Goal: Task Accomplishment & Management: Complete application form

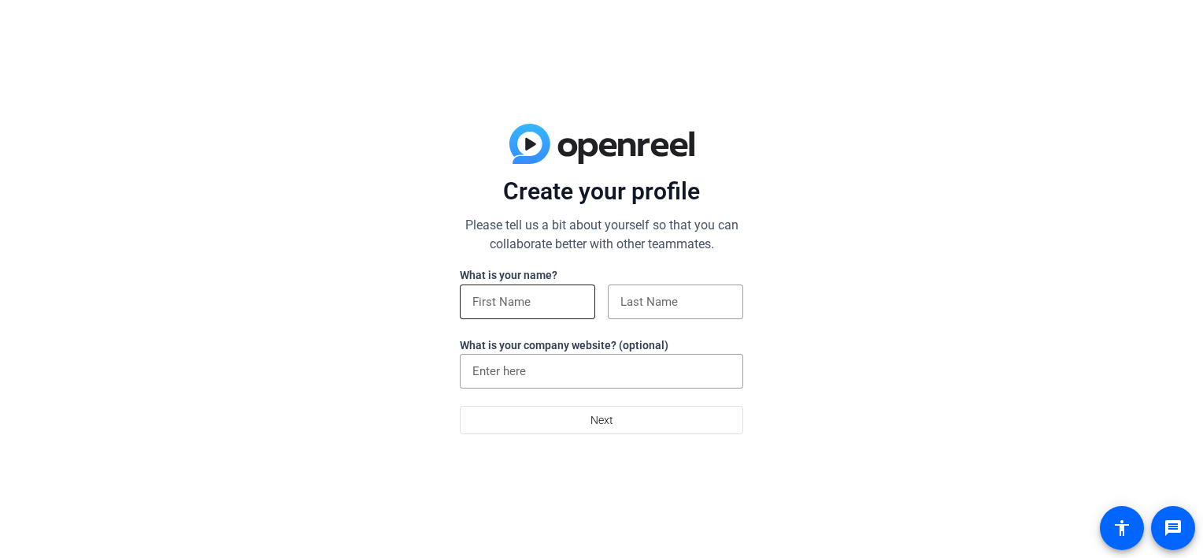
click at [525, 301] on input at bounding box center [528, 301] width 110 height 19
type input "Edgar Manuel"
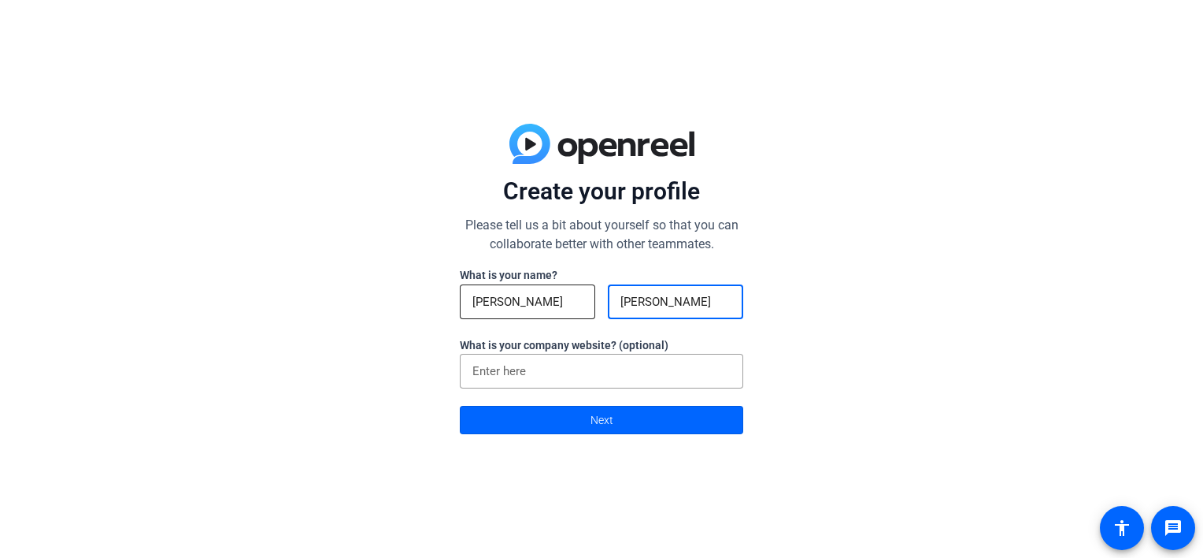
type input "Cervantes Landa"
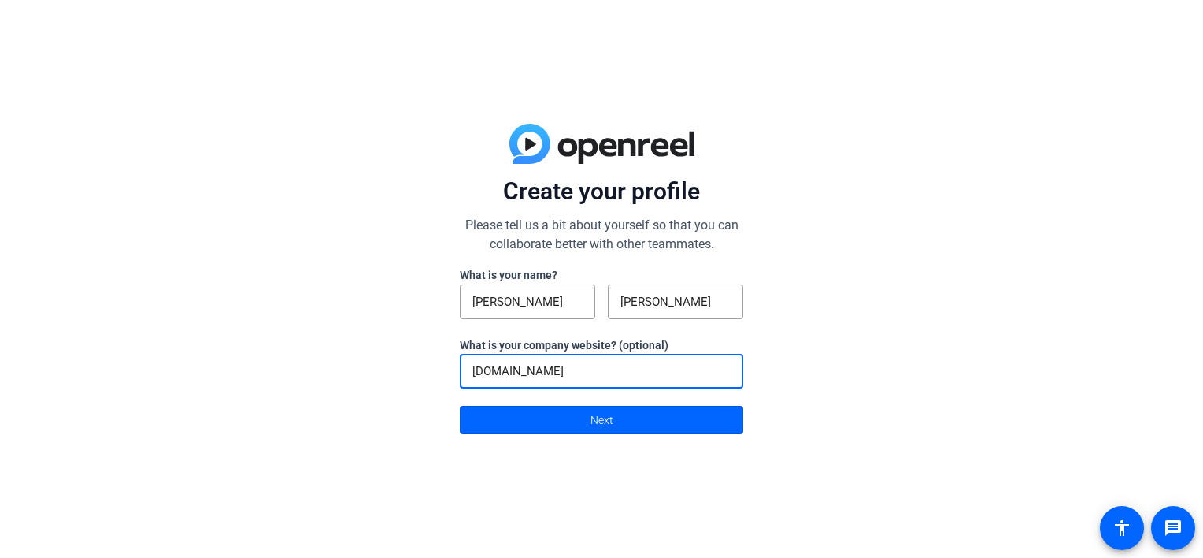
type input "orbia.com"
click button "Next" at bounding box center [602, 420] width 284 height 28
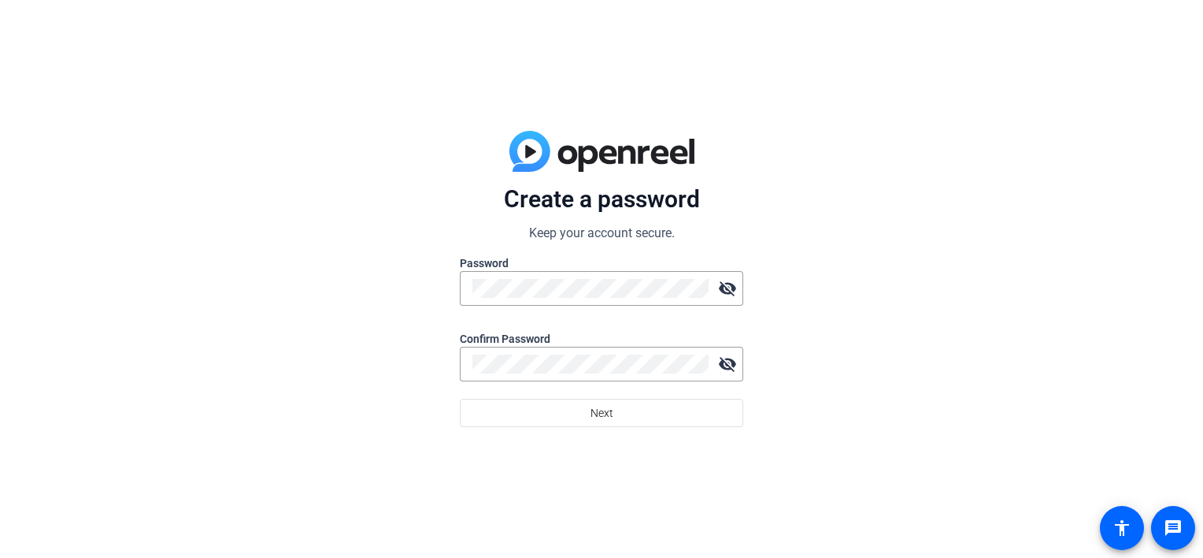
click at [576, 242] on form "Create a password Keep your account secure. Password visibility_off Confirm Pas…" at bounding box center [602, 305] width 284 height 243
click at [591, 353] on div at bounding box center [591, 364] width 236 height 35
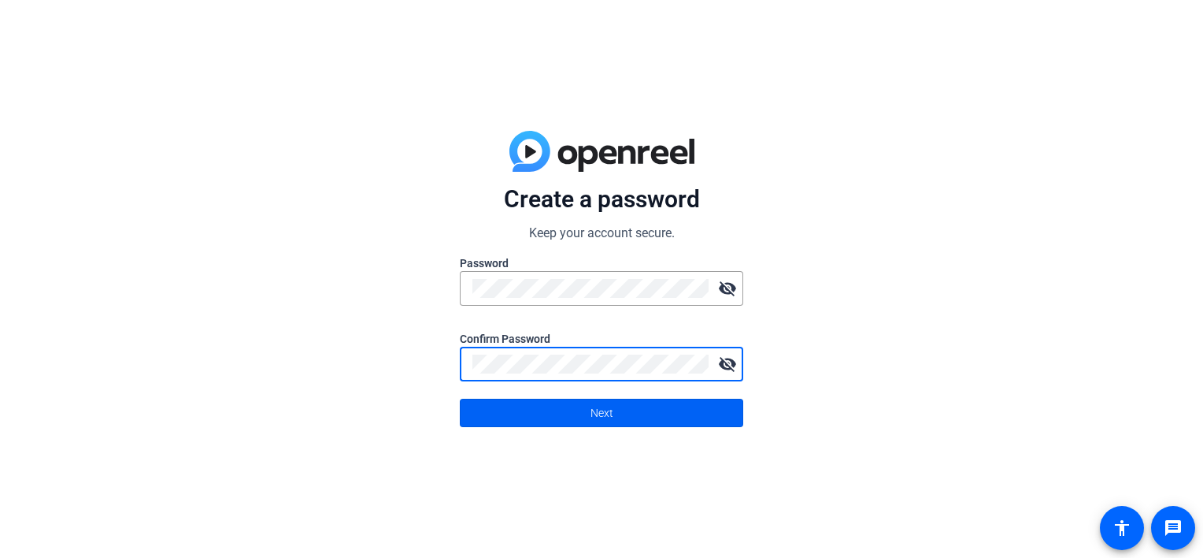
click at [599, 412] on span "Next" at bounding box center [602, 413] width 23 height 30
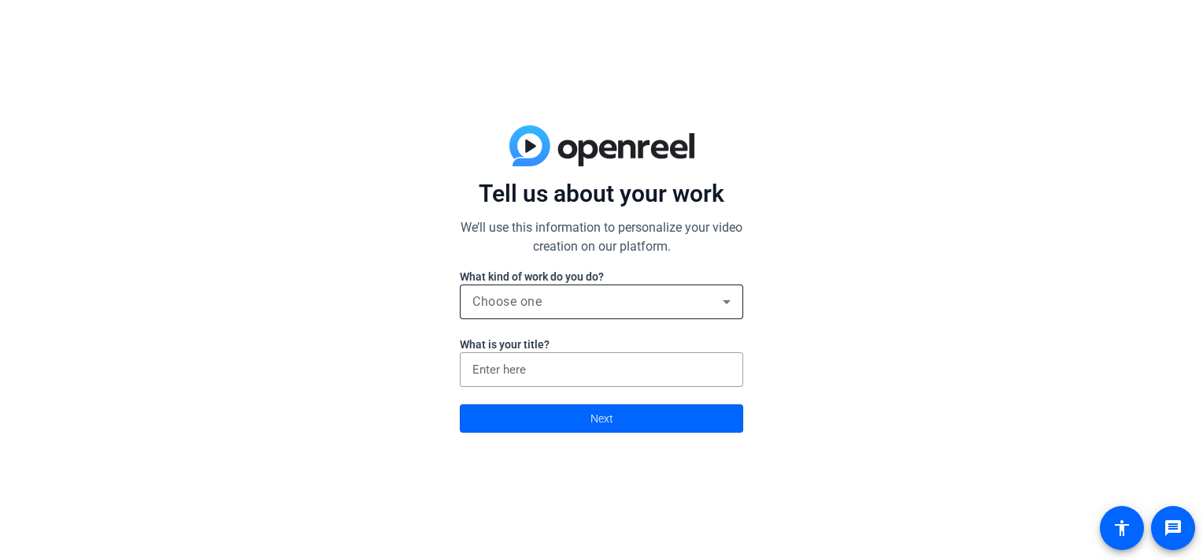
click at [544, 313] on div "Choose one" at bounding box center [602, 301] width 258 height 35
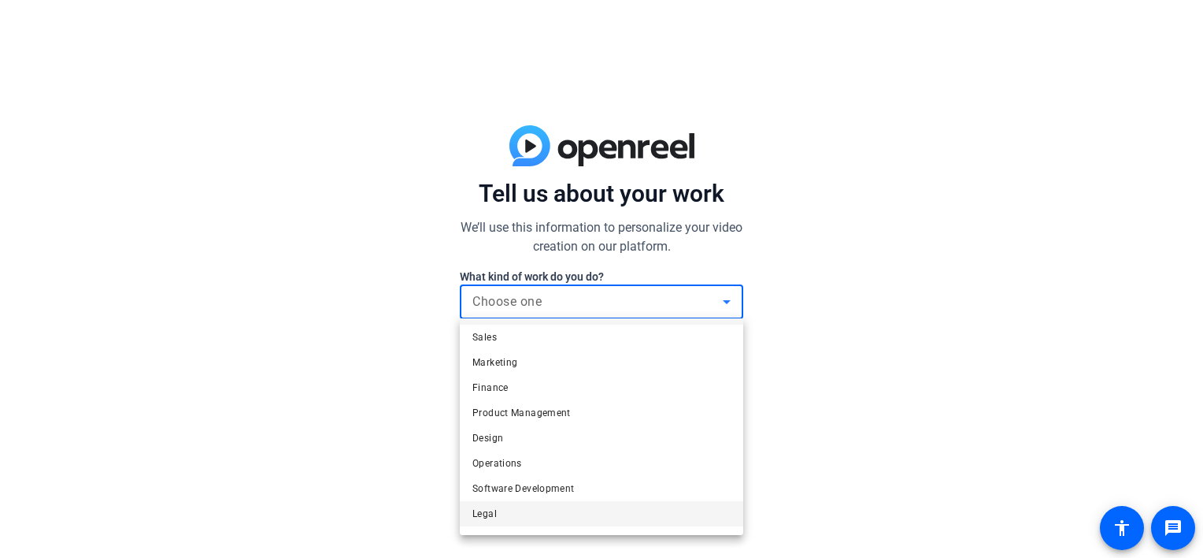
scroll to position [47, 0]
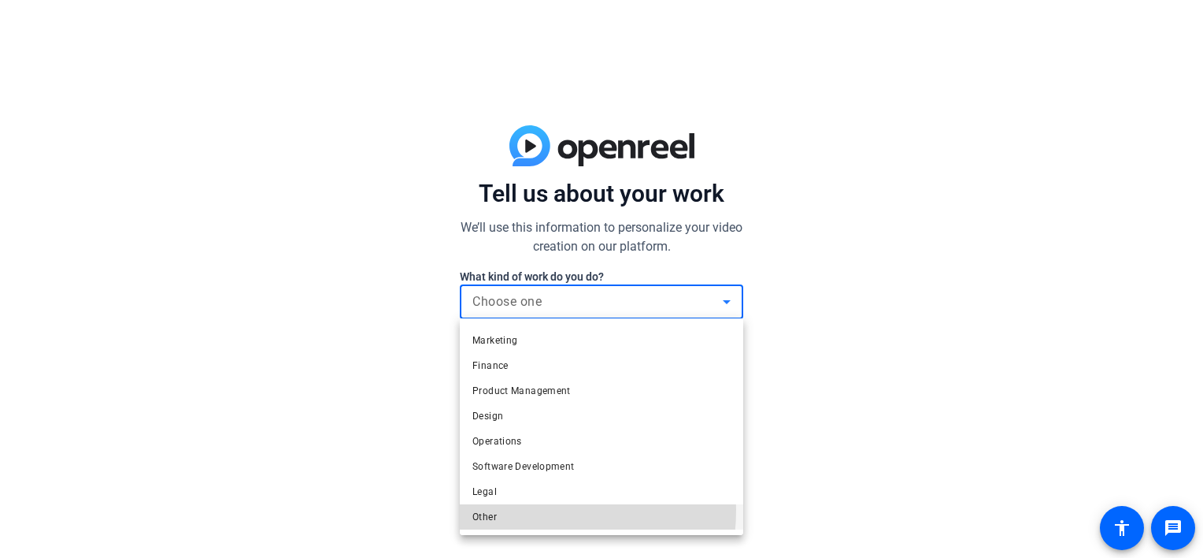
click at [498, 509] on mat-option "Other" at bounding box center [602, 516] width 284 height 25
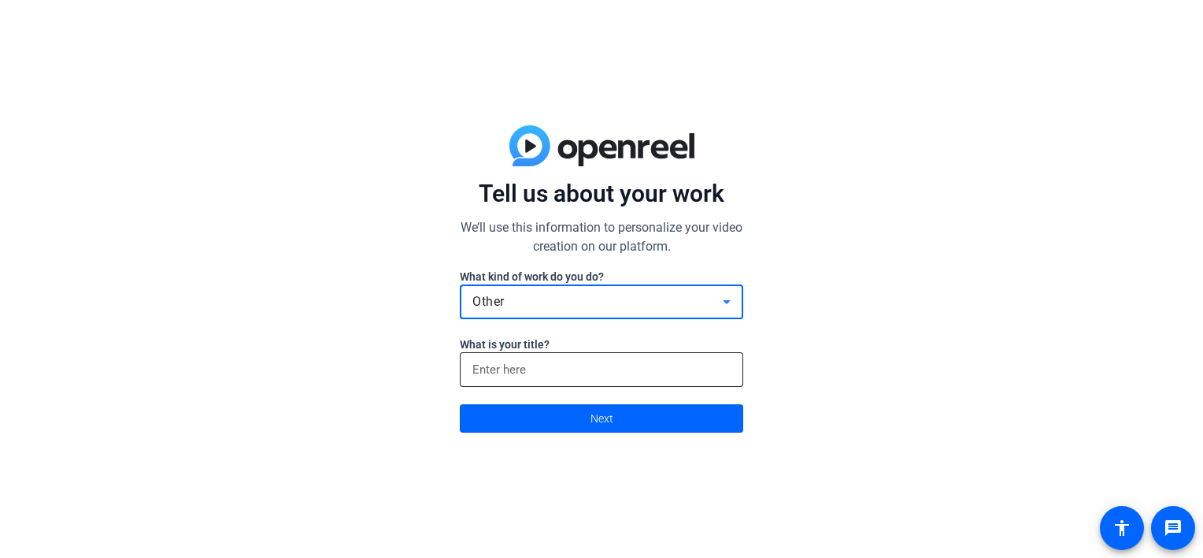
click at [489, 376] on input at bounding box center [602, 369] width 258 height 19
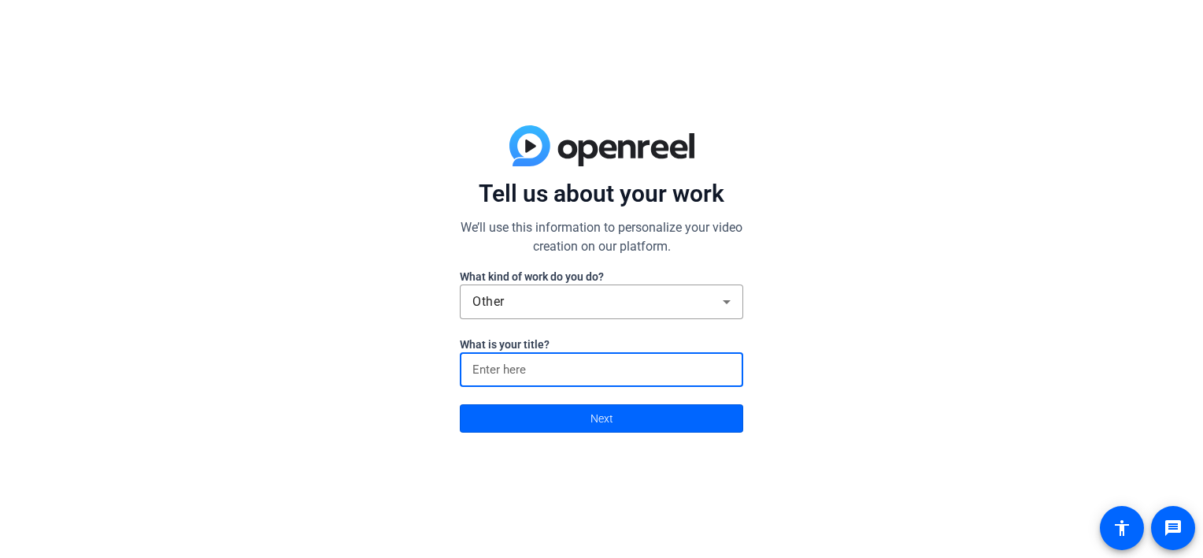
type input "B"
type input "coordinator"
click at [514, 419] on span at bounding box center [602, 418] width 282 height 38
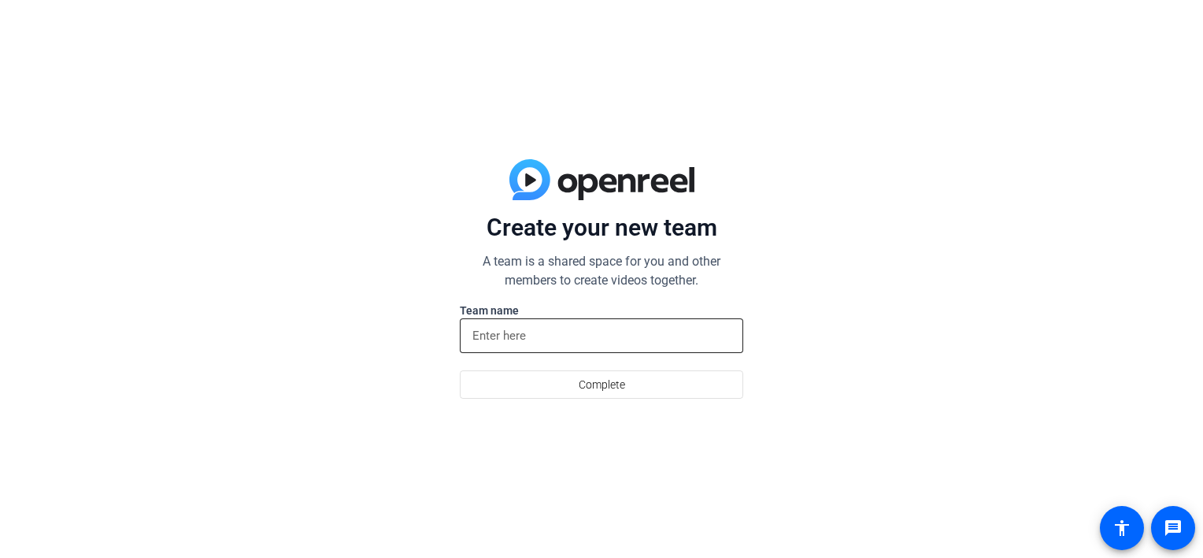
click at [512, 344] on input at bounding box center [602, 335] width 258 height 19
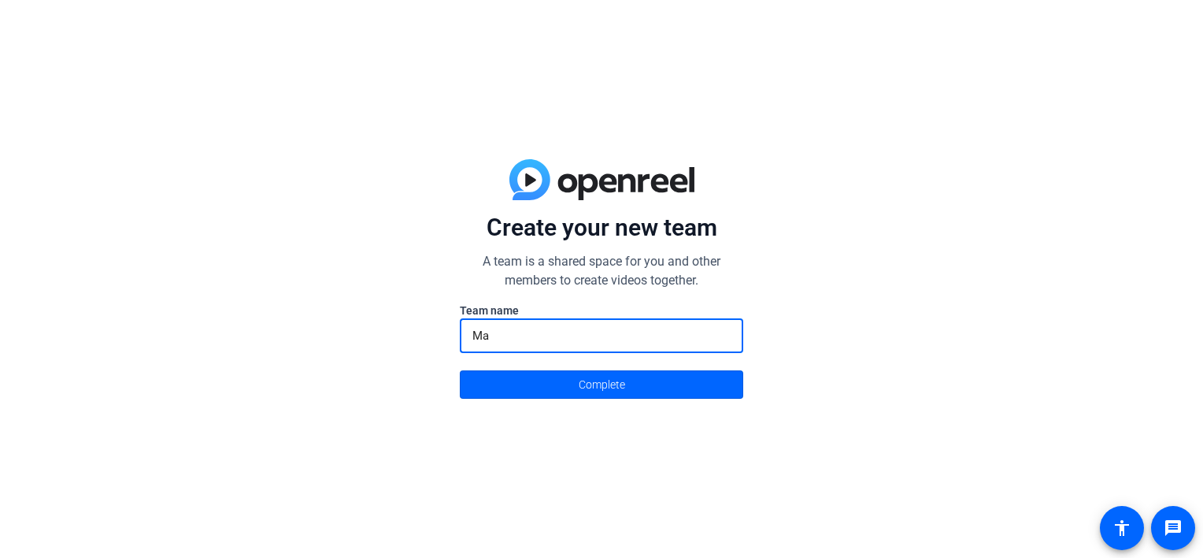
type input "M"
type input "Corporate Affairs team"
click at [517, 370] on span at bounding box center [602, 384] width 282 height 38
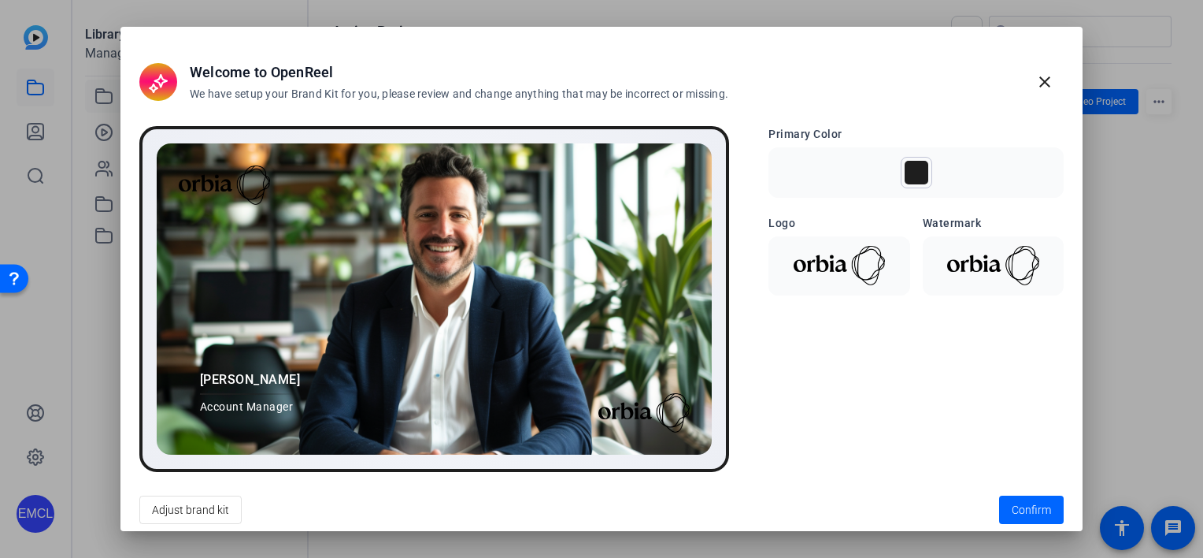
click at [836, 268] on img at bounding box center [839, 265] width 122 height 39
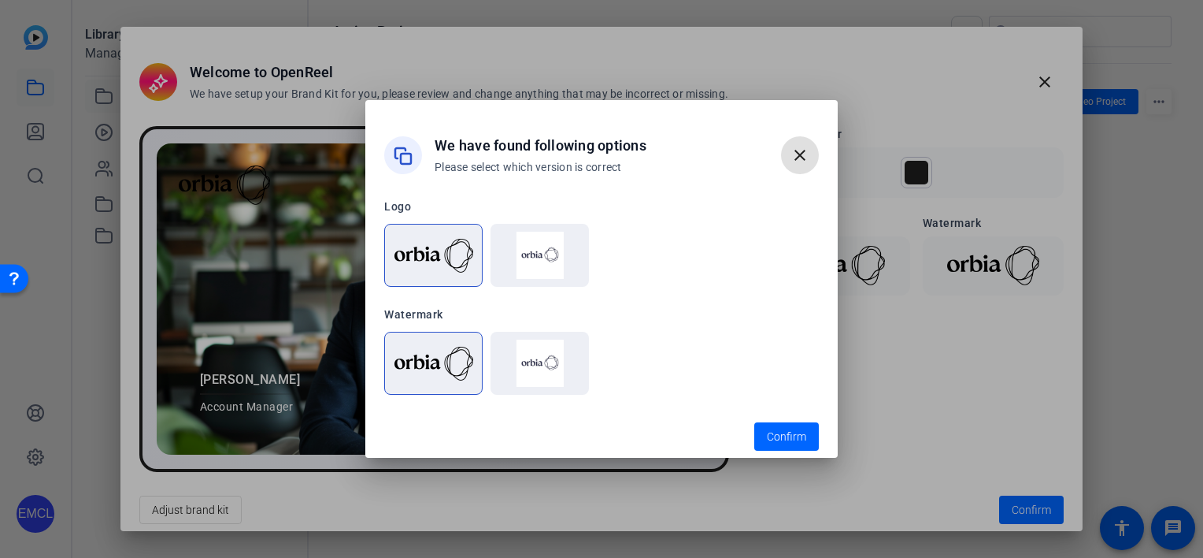
click at [411, 255] on img at bounding box center [434, 256] width 79 height 34
click at [779, 425] on span "button" at bounding box center [787, 436] width 65 height 38
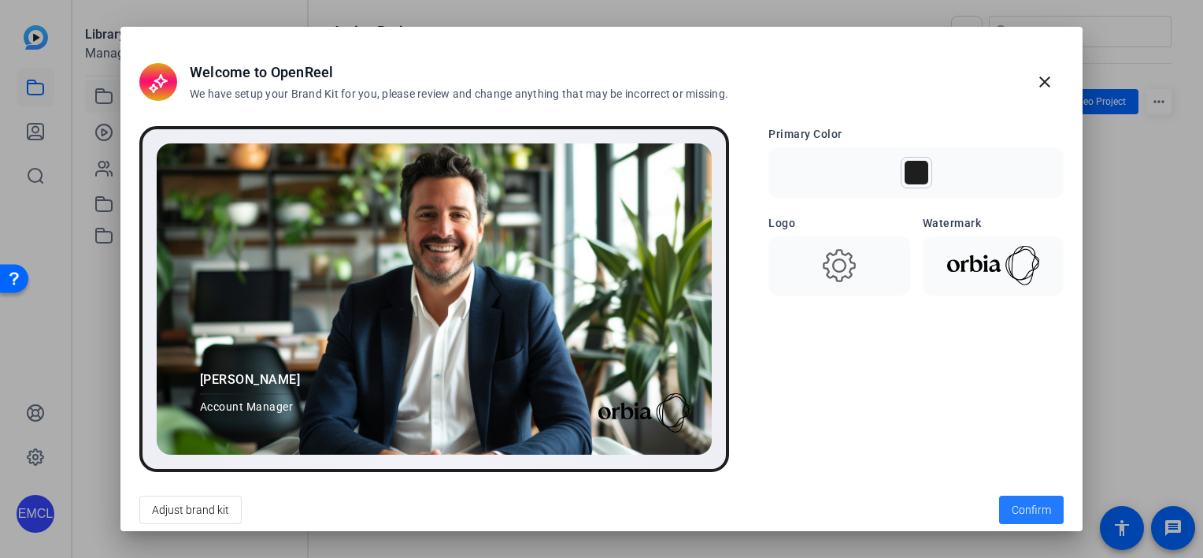
click at [1038, 508] on span "Confirm" at bounding box center [1031, 510] width 39 height 17
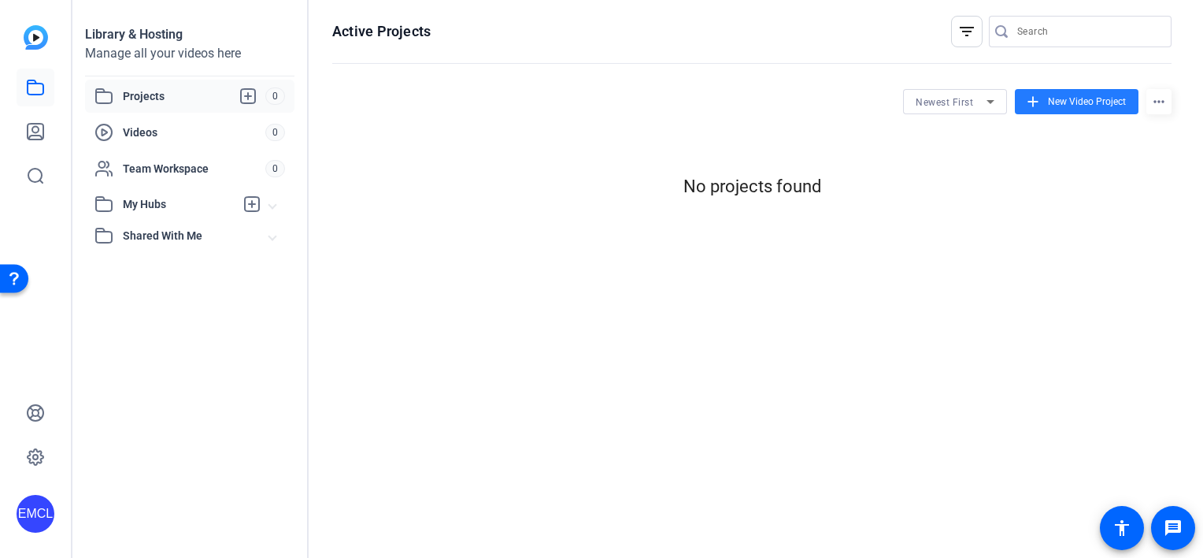
click at [1101, 100] on span "New Video Project" at bounding box center [1087, 102] width 78 height 14
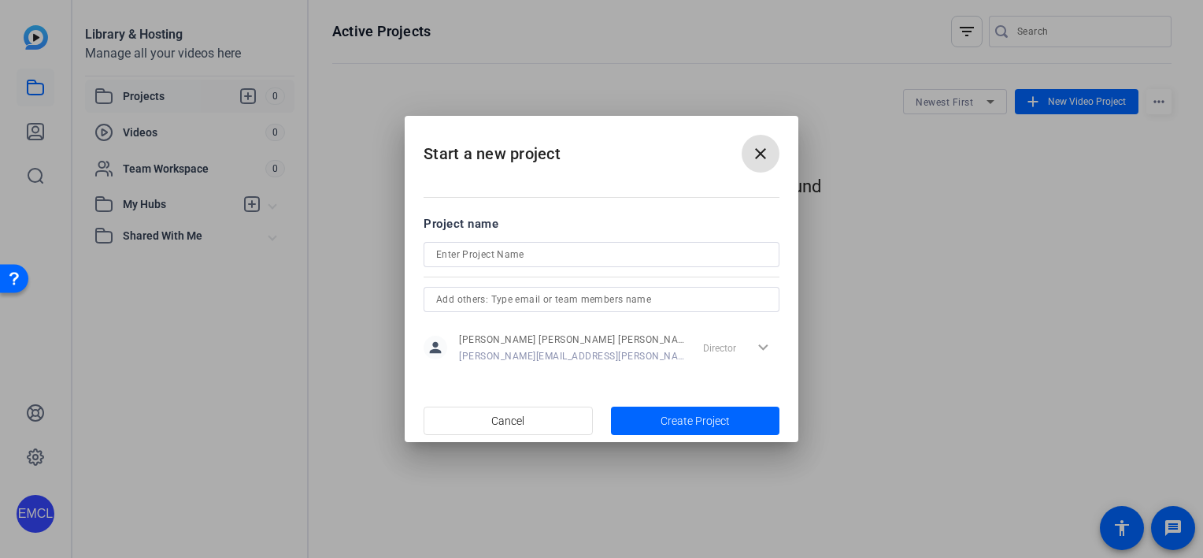
click at [542, 260] on input at bounding box center [601, 254] width 331 height 19
type input "TEST 1"
click at [664, 422] on span "Create Project" at bounding box center [695, 421] width 69 height 17
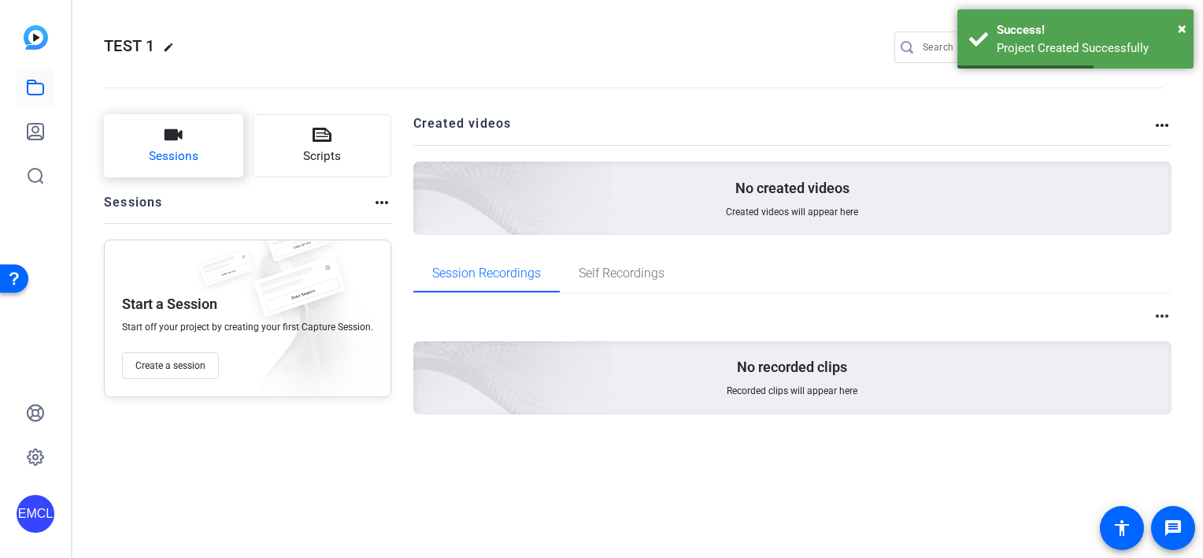
click at [175, 170] on button "Sessions" at bounding box center [173, 145] width 139 height 63
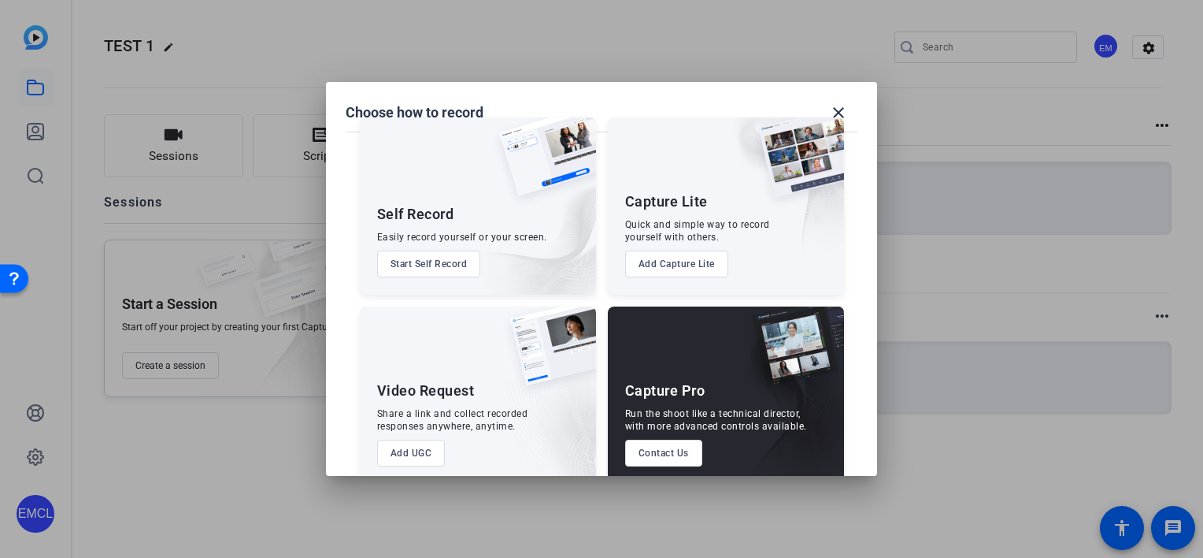
scroll to position [50, 0]
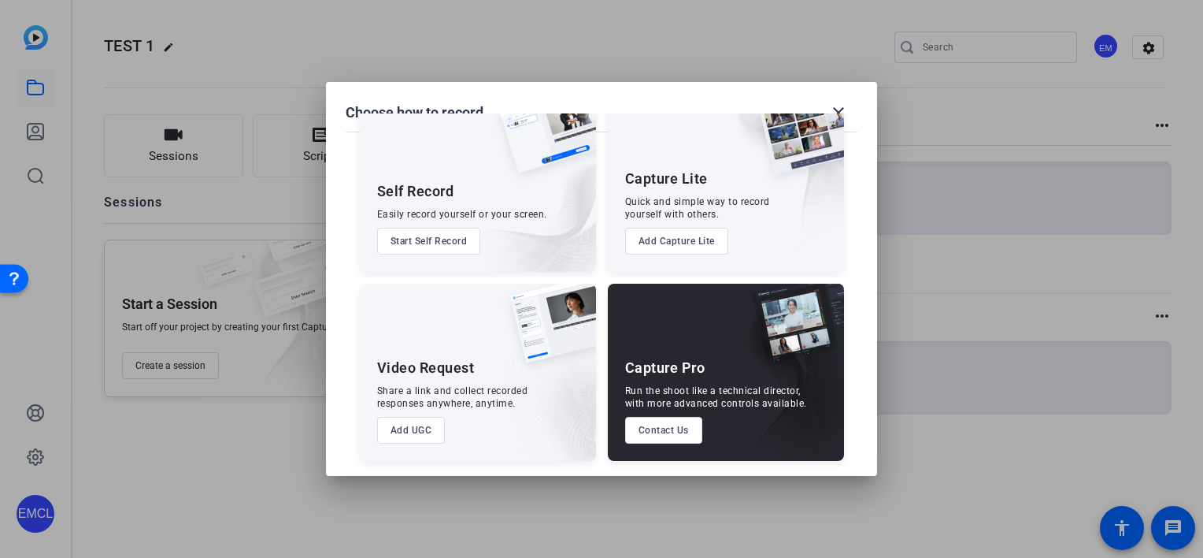
click at [402, 422] on button "Add UGC" at bounding box center [411, 430] width 69 height 27
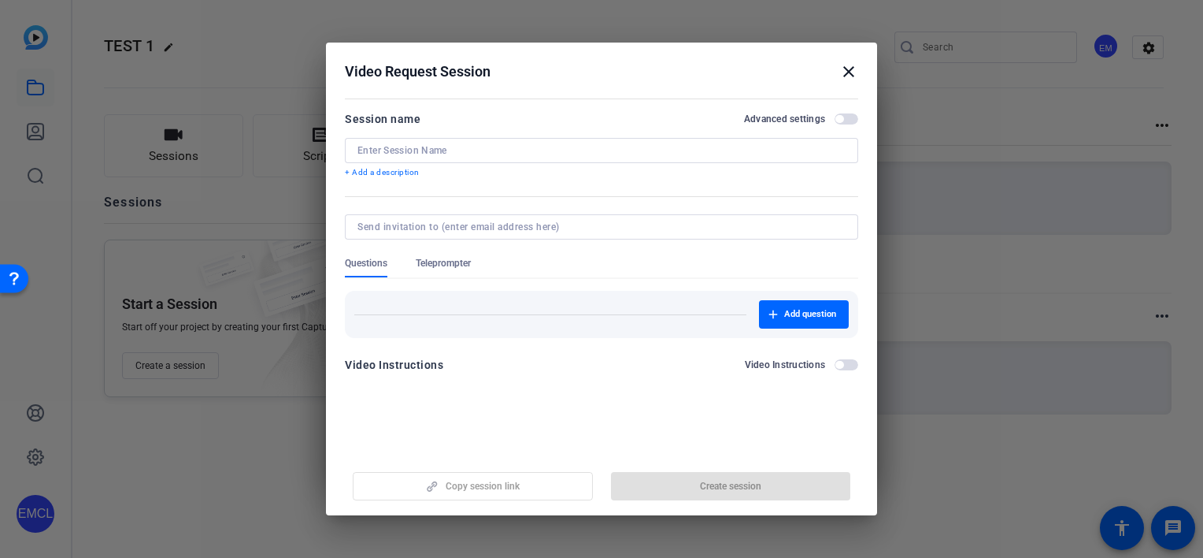
click at [389, 153] on input at bounding box center [602, 150] width 488 height 13
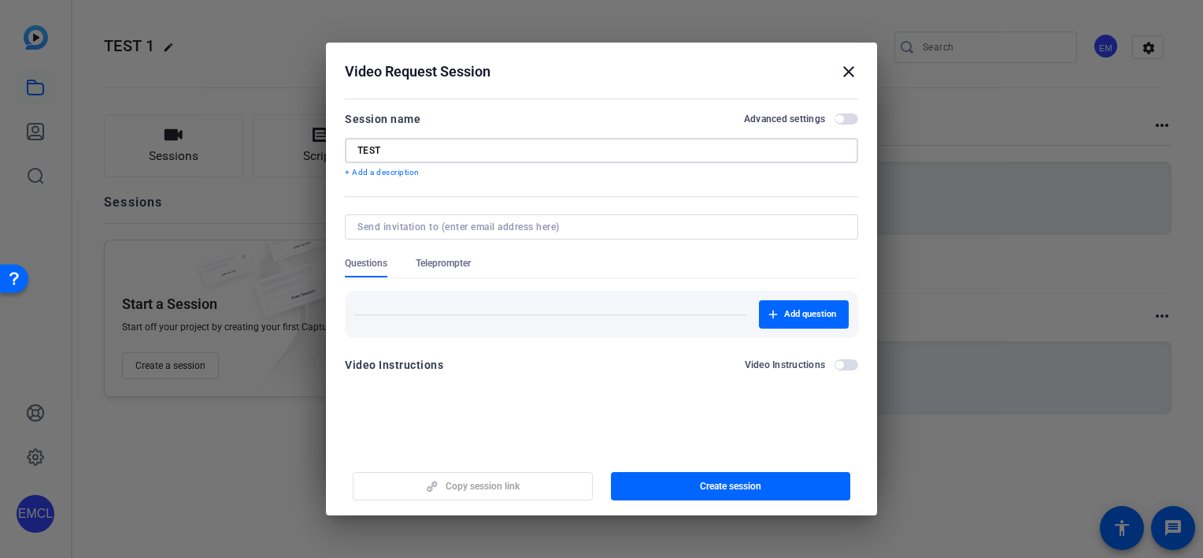
type input "TEST"
click at [429, 230] on input at bounding box center [599, 227] width 482 height 13
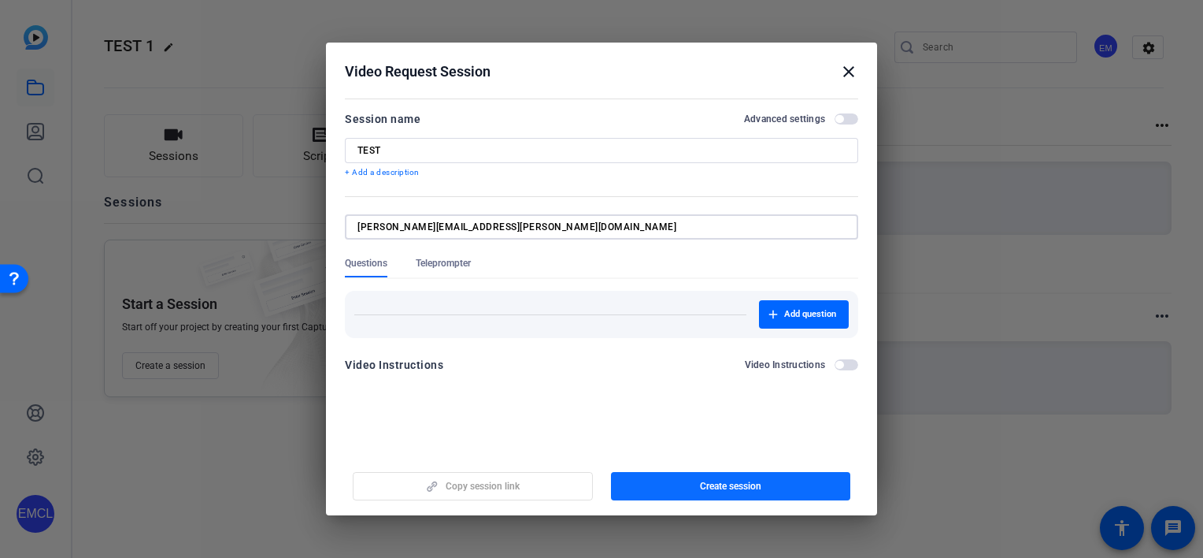
type input "alejandra.mendez@orbia.com"
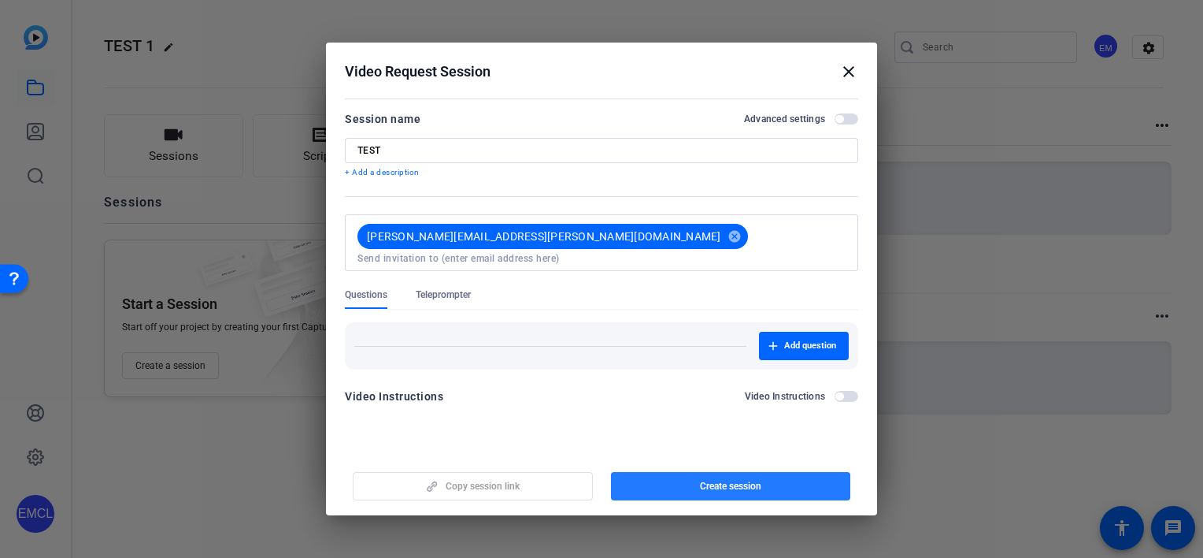
click at [672, 488] on span "button" at bounding box center [731, 486] width 240 height 38
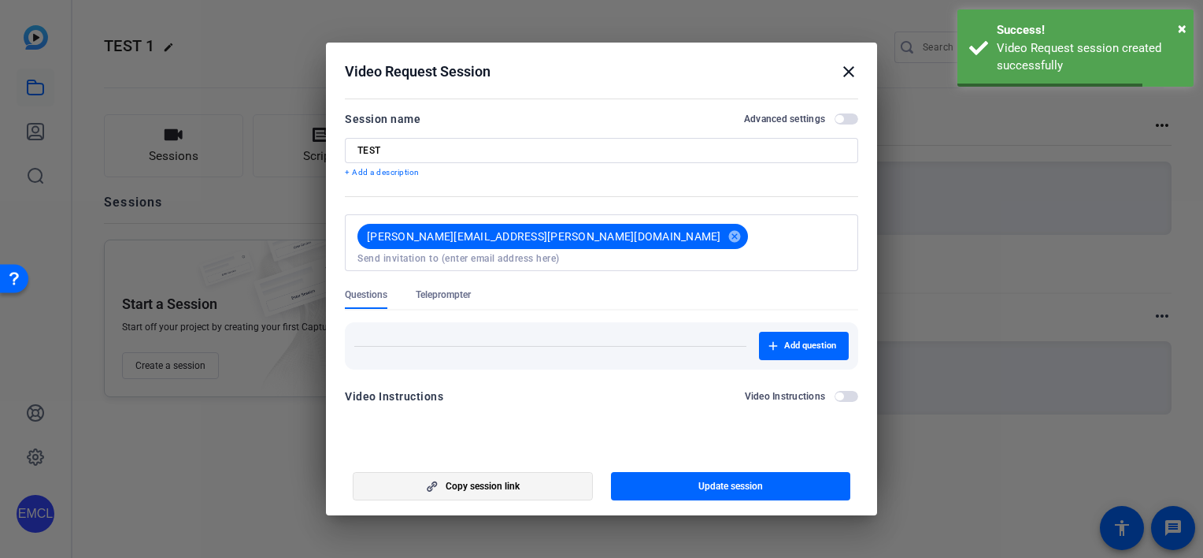
click at [508, 470] on span "button" at bounding box center [473, 486] width 239 height 38
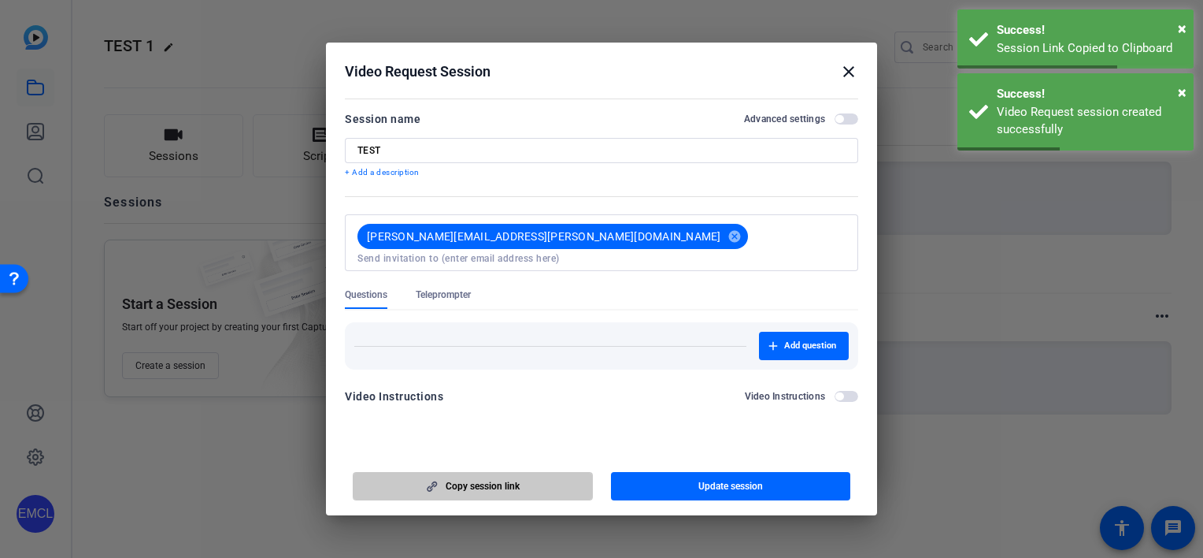
click at [481, 480] on span "Copy session link" at bounding box center [483, 486] width 74 height 13
click at [844, 79] on mat-icon "close" at bounding box center [849, 71] width 19 height 19
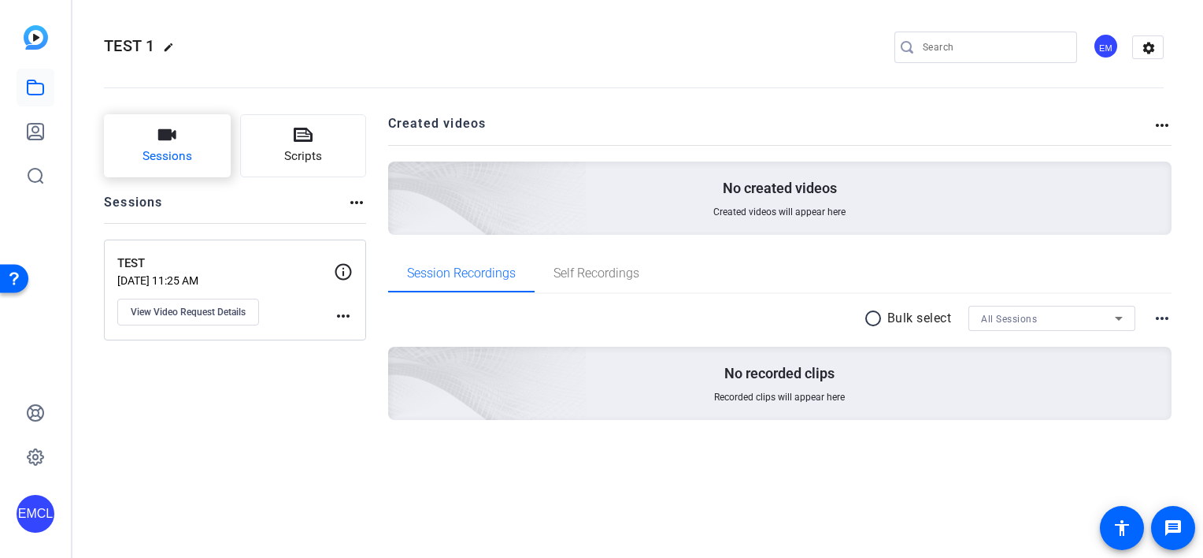
click at [173, 154] on span "Sessions" at bounding box center [168, 156] width 50 height 18
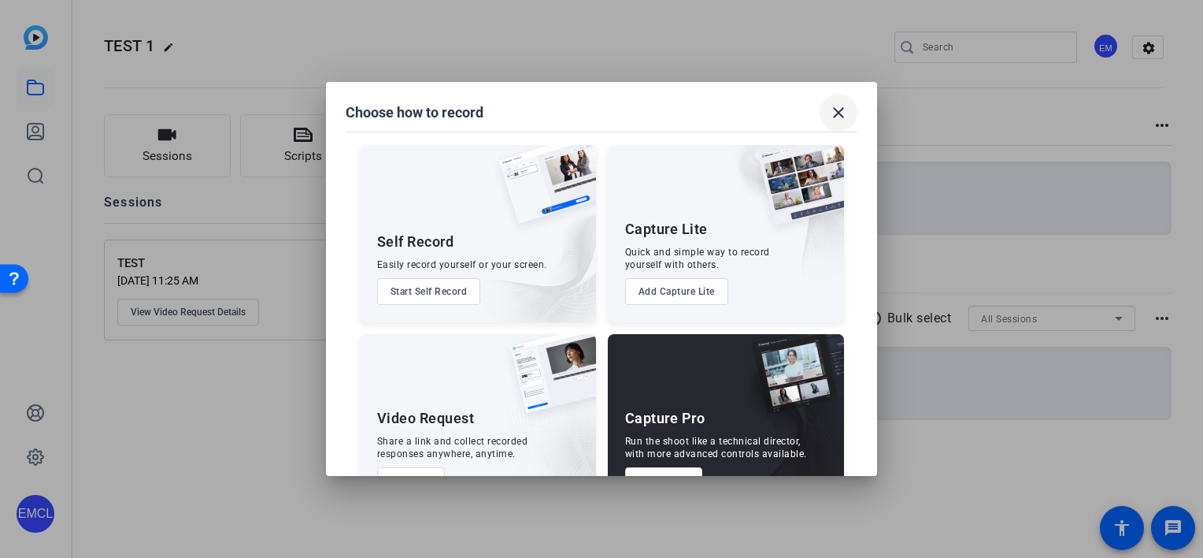
click at [841, 108] on mat-icon "close" at bounding box center [838, 112] width 19 height 19
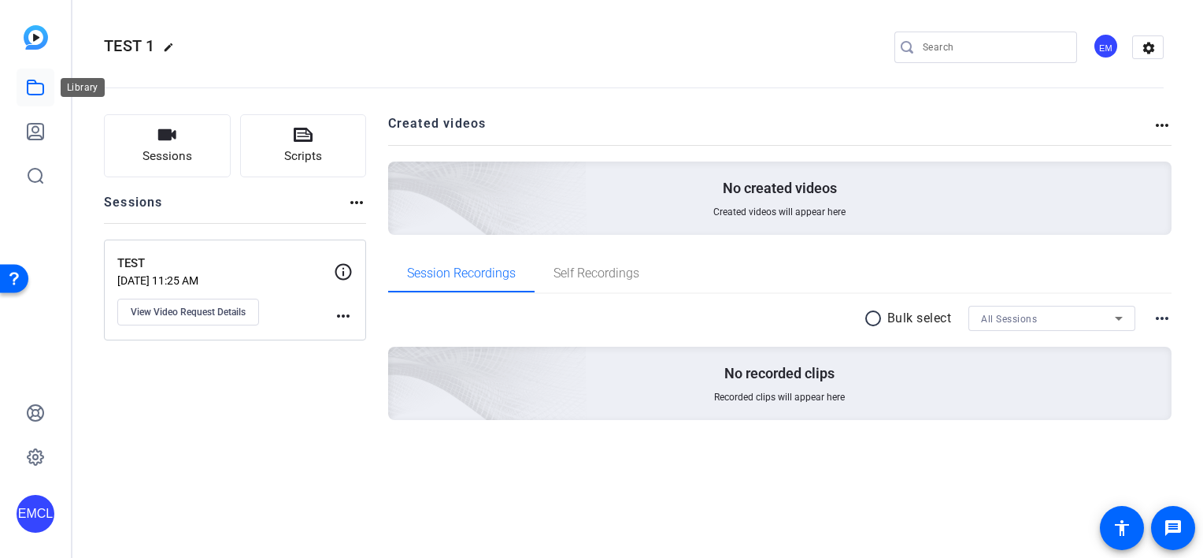
click at [35, 91] on icon at bounding box center [35, 87] width 19 height 19
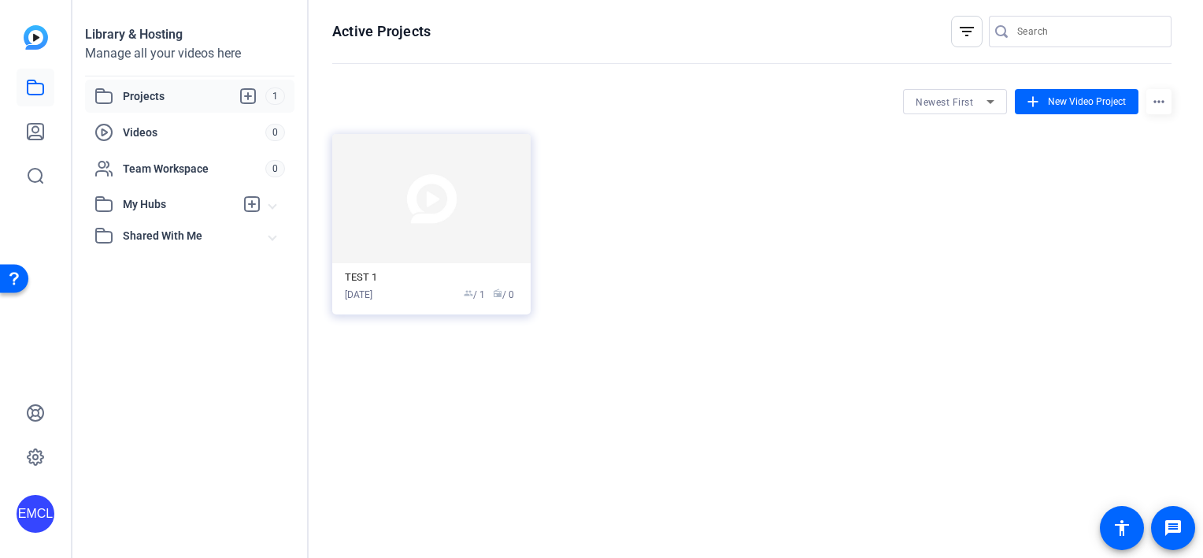
click at [148, 98] on span "Projects" at bounding box center [194, 96] width 143 height 19
click at [390, 277] on div "TEST 1" at bounding box center [431, 277] width 173 height 13
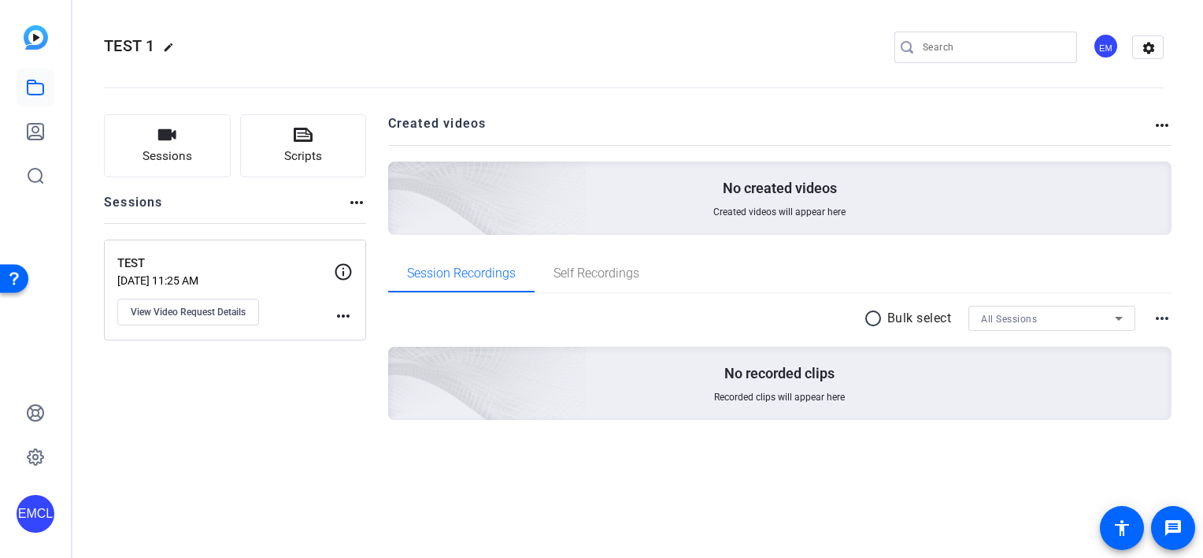
click at [1021, 324] on div "All Sessions" at bounding box center [1048, 319] width 134 height 20
click at [1021, 324] on div at bounding box center [601, 279] width 1203 height 558
click at [1004, 313] on span "All Sessions" at bounding box center [1009, 318] width 56 height 11
click at [995, 370] on span "TEST" at bounding box center [993, 374] width 24 height 19
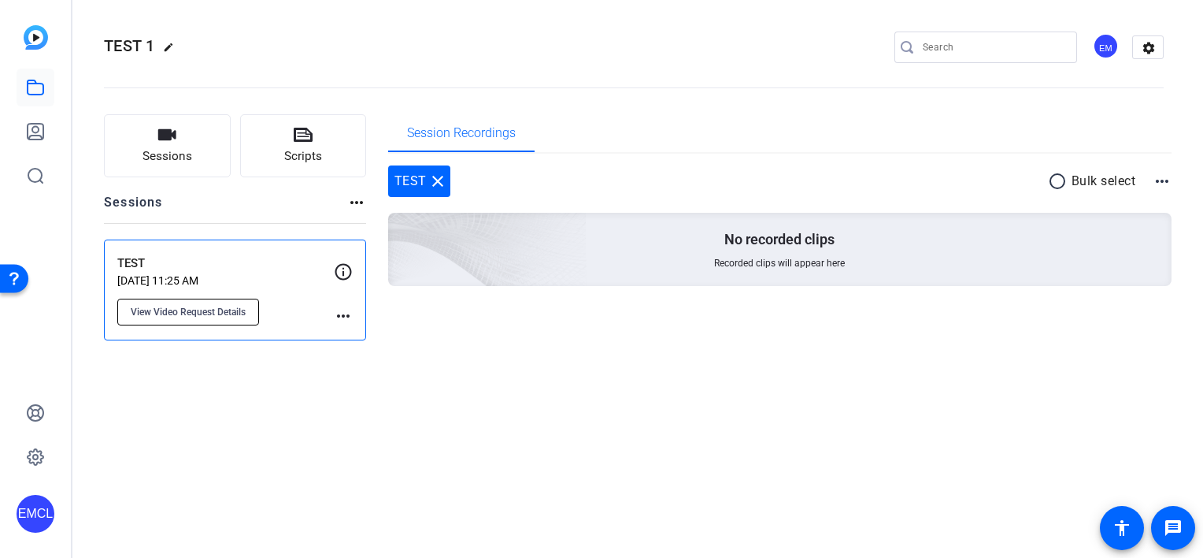
click at [179, 309] on span "View Video Request Details" at bounding box center [188, 312] width 115 height 13
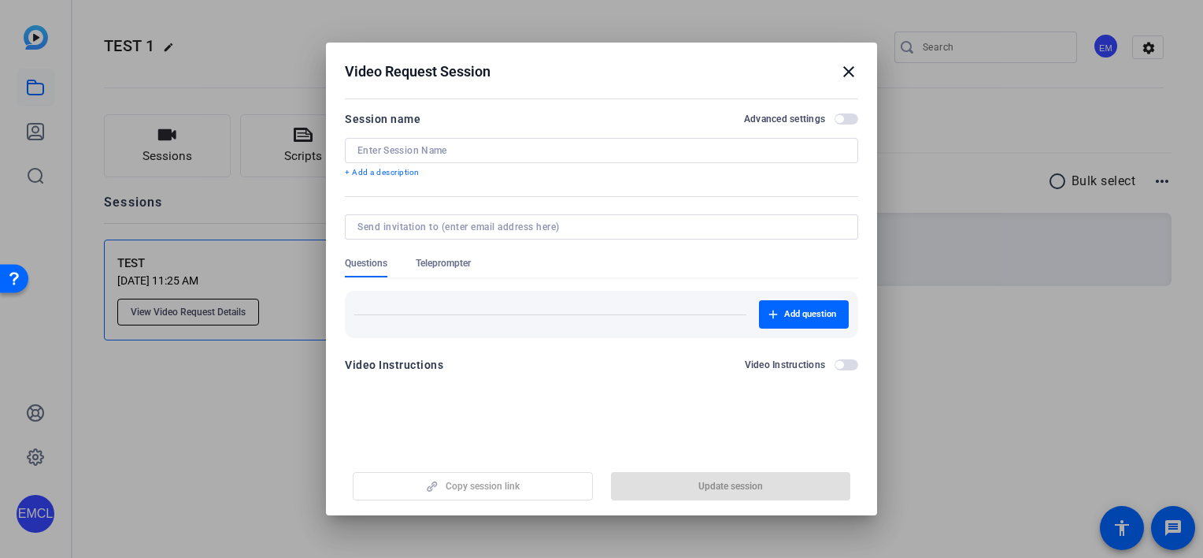
type input "TEST"
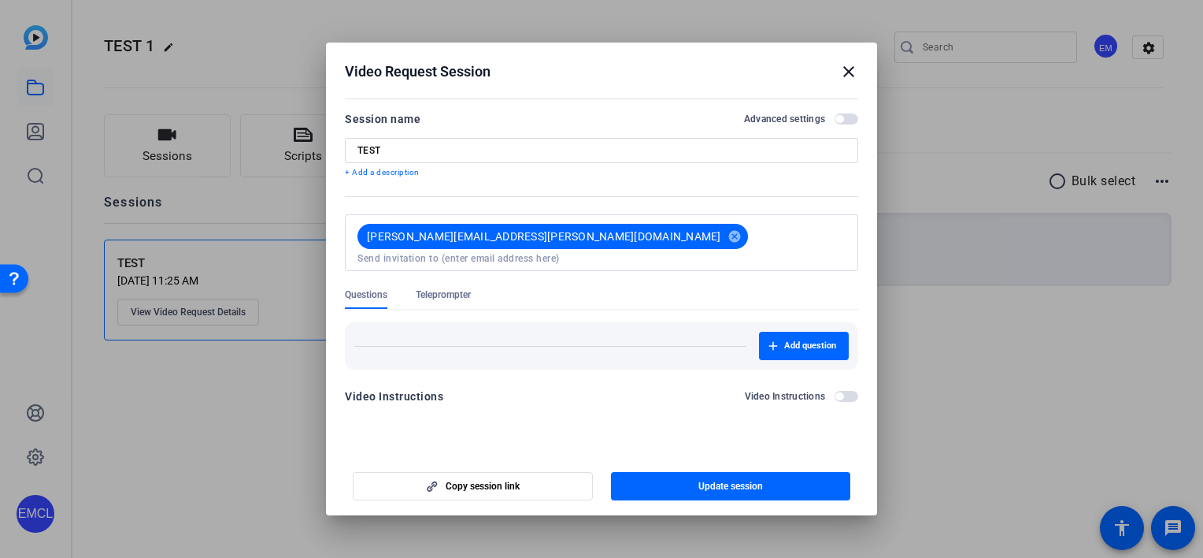
click at [851, 80] on mat-icon "close" at bounding box center [849, 71] width 19 height 19
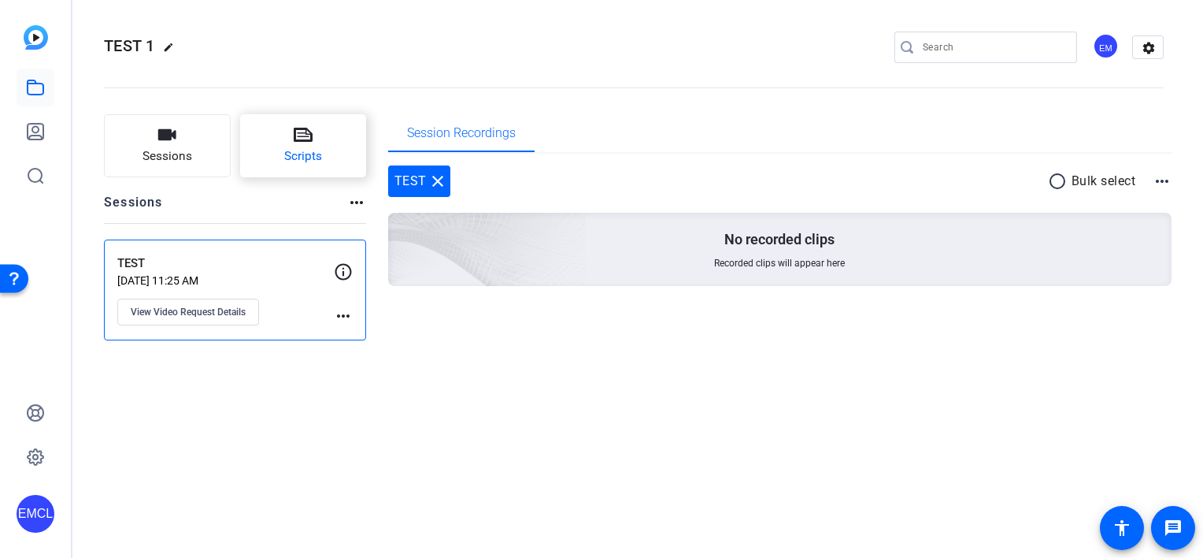
click at [286, 146] on button "Scripts" at bounding box center [303, 145] width 127 height 63
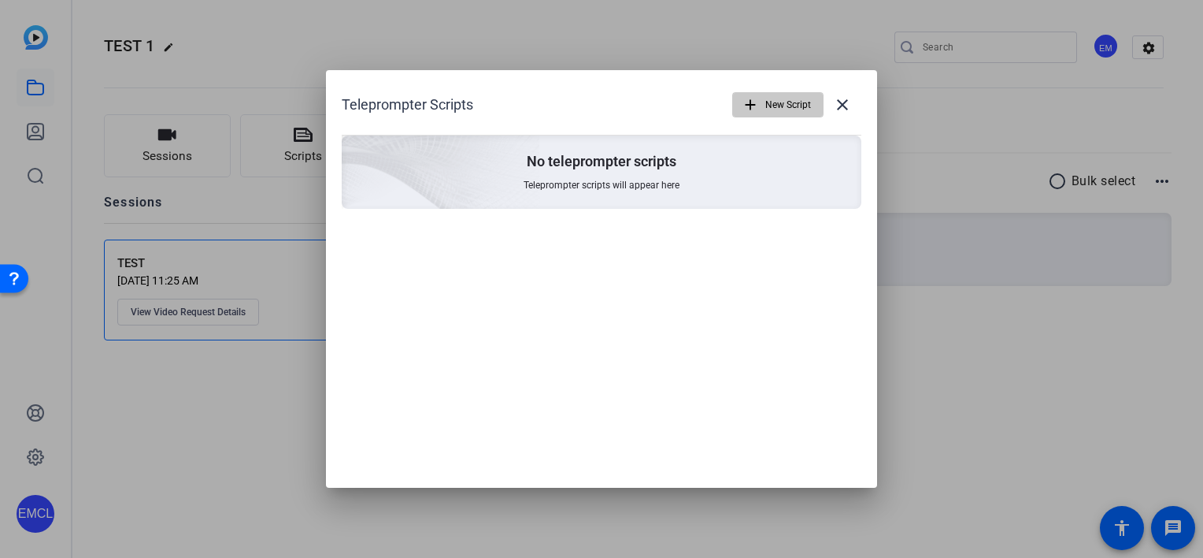
click at [779, 111] on span "New Script" at bounding box center [789, 105] width 46 height 30
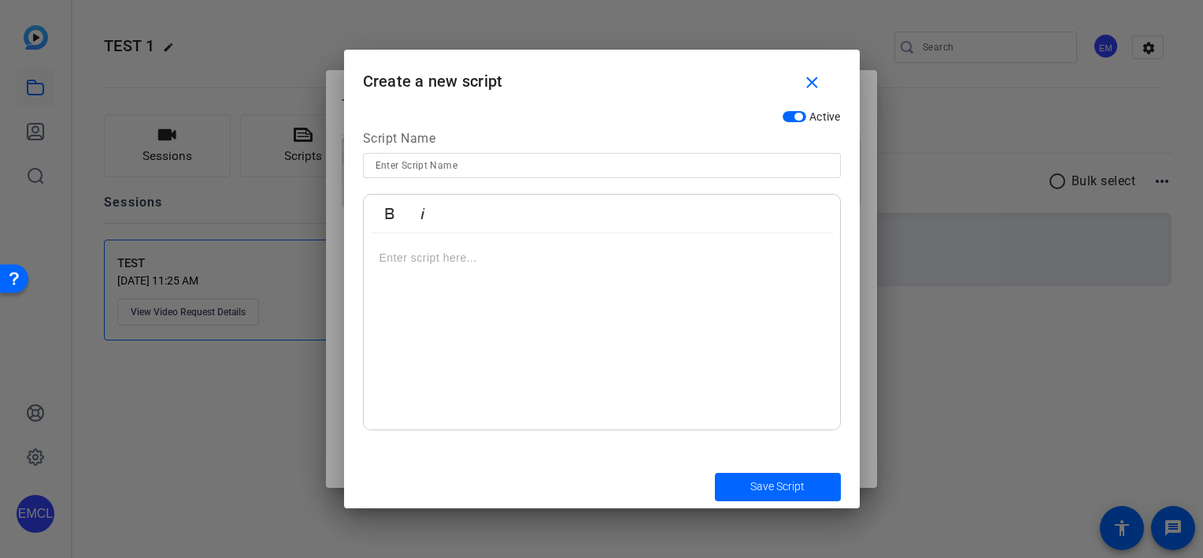
click at [407, 250] on p at bounding box center [602, 257] width 445 height 17
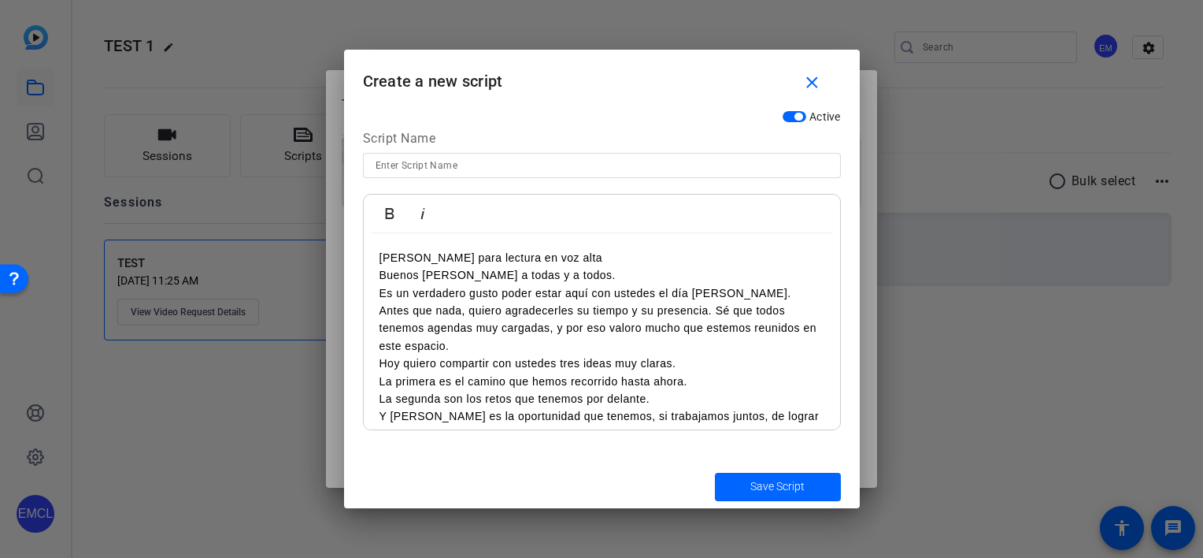
scroll to position [366, 0]
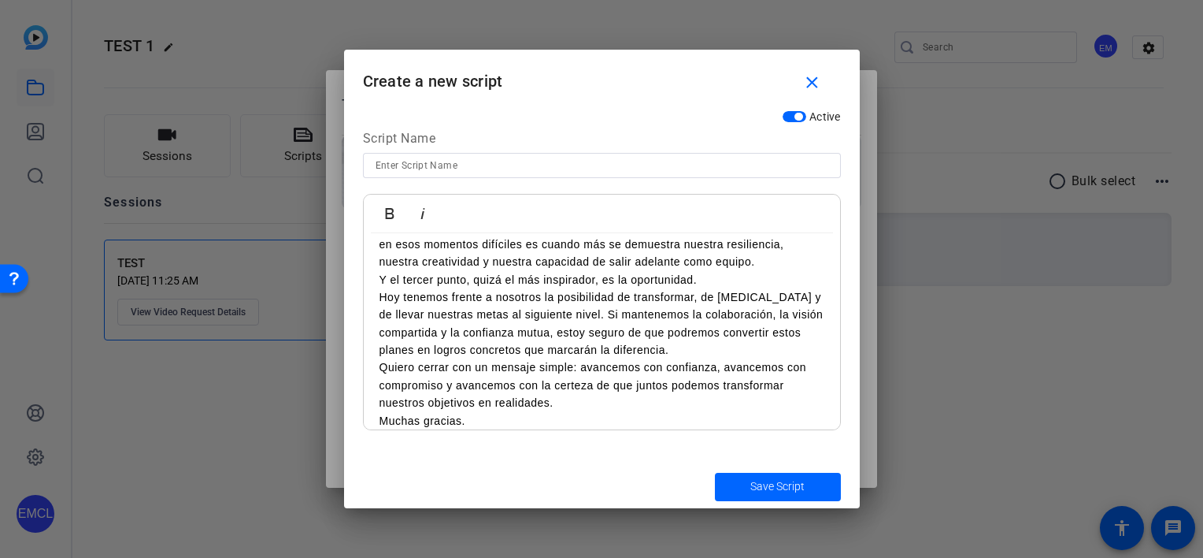
click at [421, 165] on input at bounding box center [602, 165] width 453 height 19
type input "TEST"
click at [769, 486] on span "Save Script" at bounding box center [778, 486] width 54 height 17
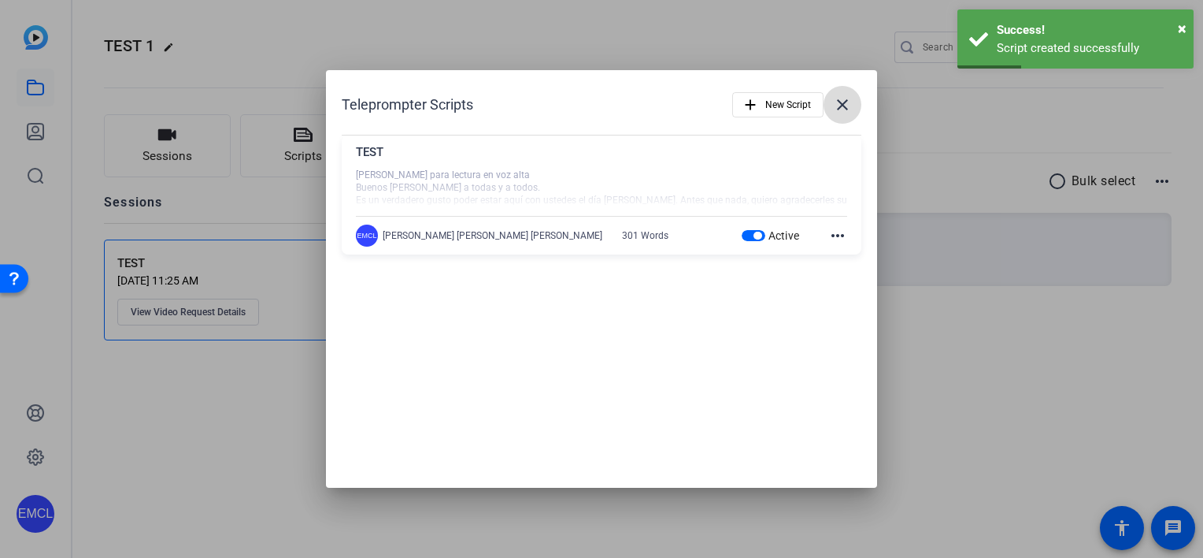
click at [850, 104] on mat-icon "close" at bounding box center [842, 104] width 19 height 19
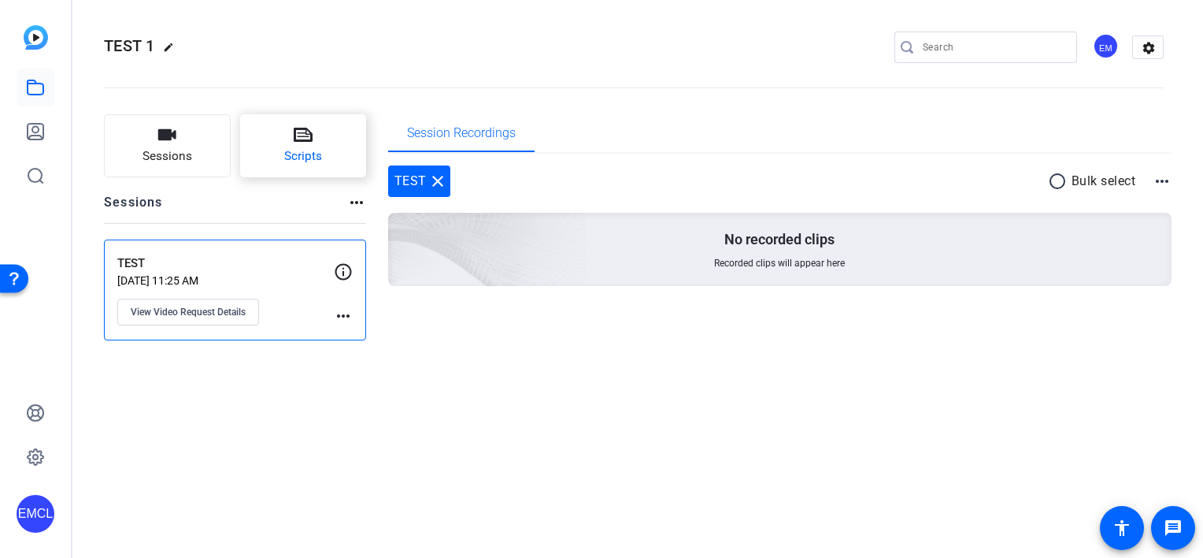
click at [312, 135] on icon at bounding box center [303, 135] width 19 height 14
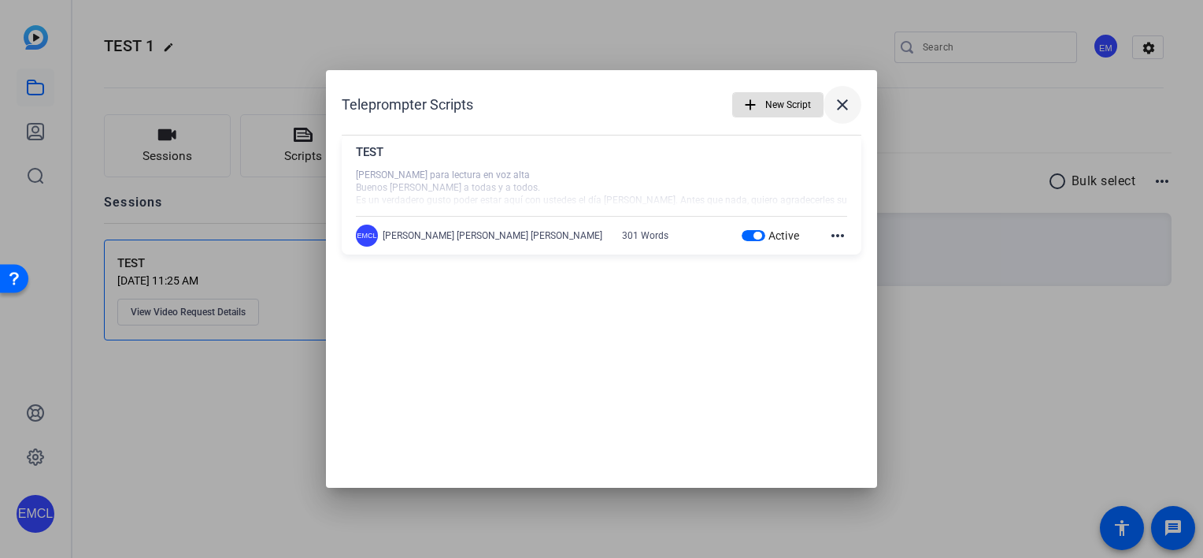
click at [836, 104] on mat-icon "close" at bounding box center [842, 104] width 19 height 19
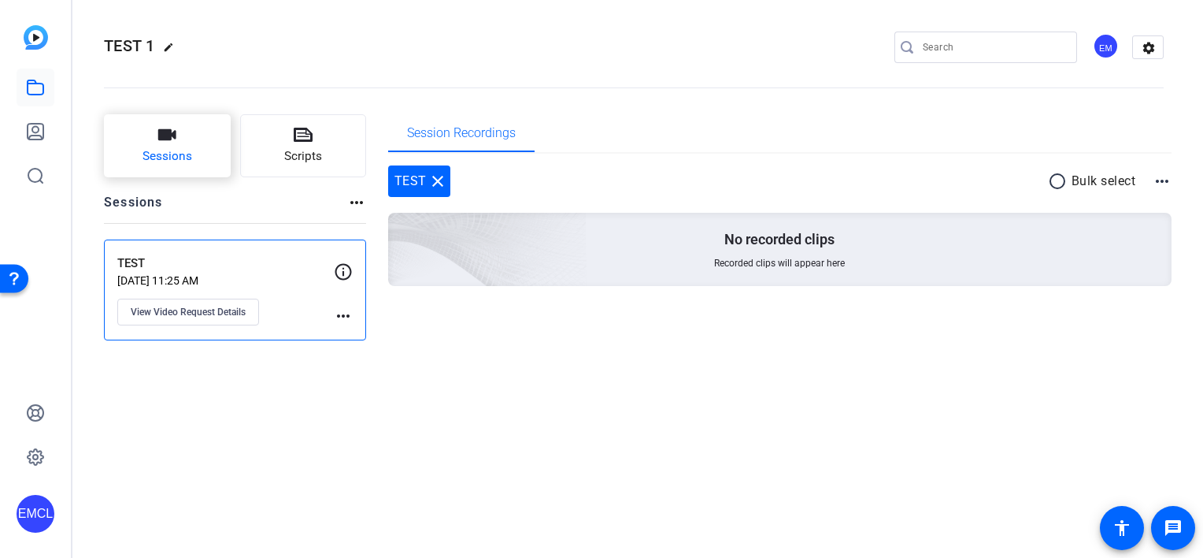
click at [188, 154] on span "Sessions" at bounding box center [168, 156] width 50 height 18
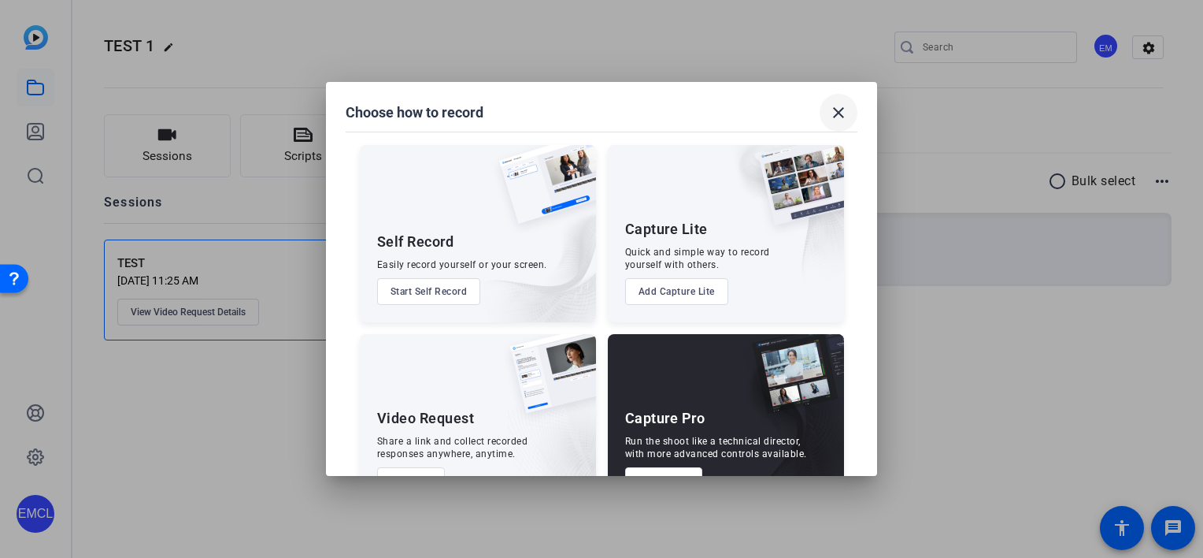
click at [844, 109] on mat-icon "close" at bounding box center [838, 112] width 19 height 19
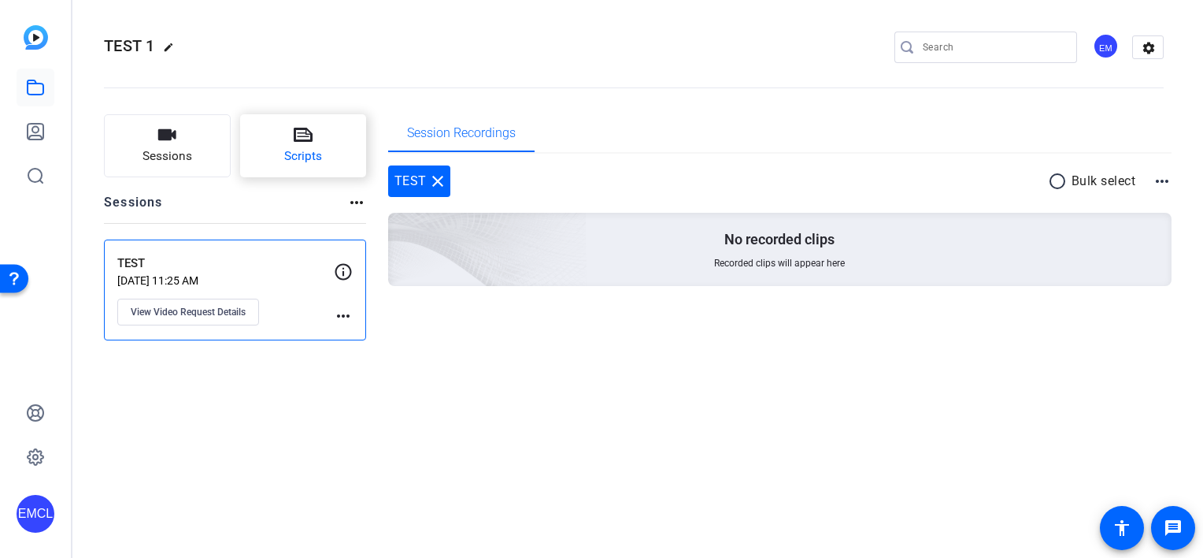
click at [302, 137] on icon at bounding box center [303, 135] width 19 height 14
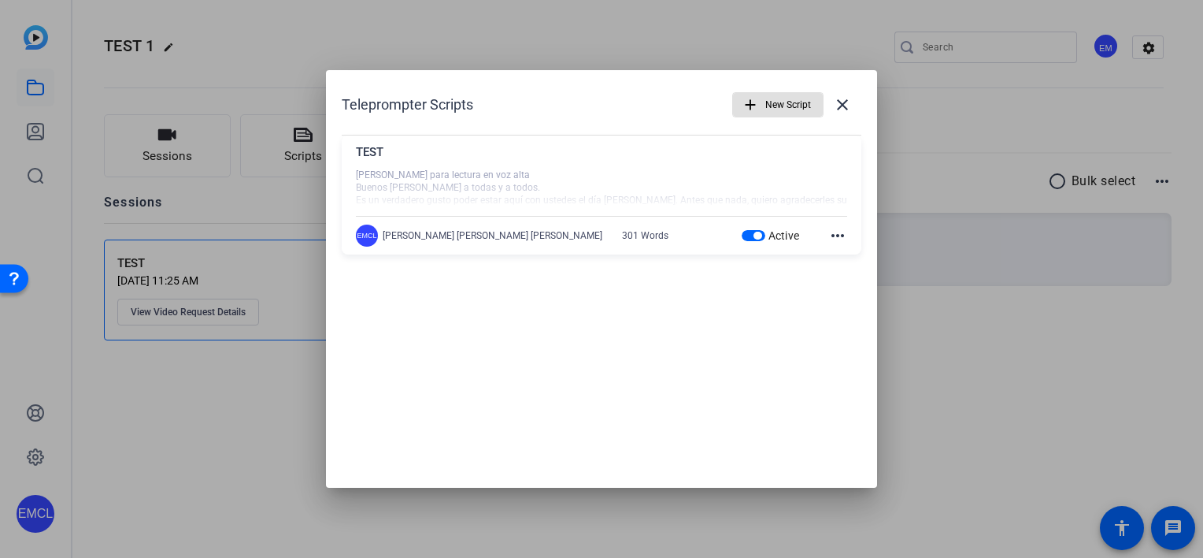
click at [835, 235] on mat-icon "more_horiz" at bounding box center [838, 235] width 19 height 19
click at [967, 345] on div at bounding box center [601, 279] width 1203 height 558
click at [850, 109] on mat-icon "close" at bounding box center [842, 104] width 19 height 19
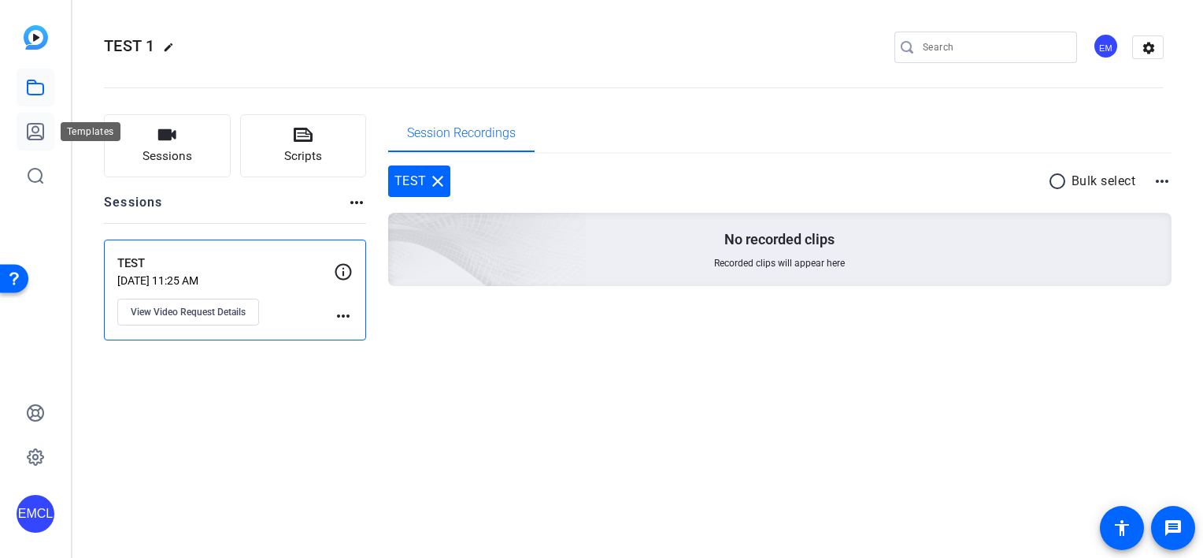
click at [36, 121] on link at bounding box center [36, 132] width 38 height 38
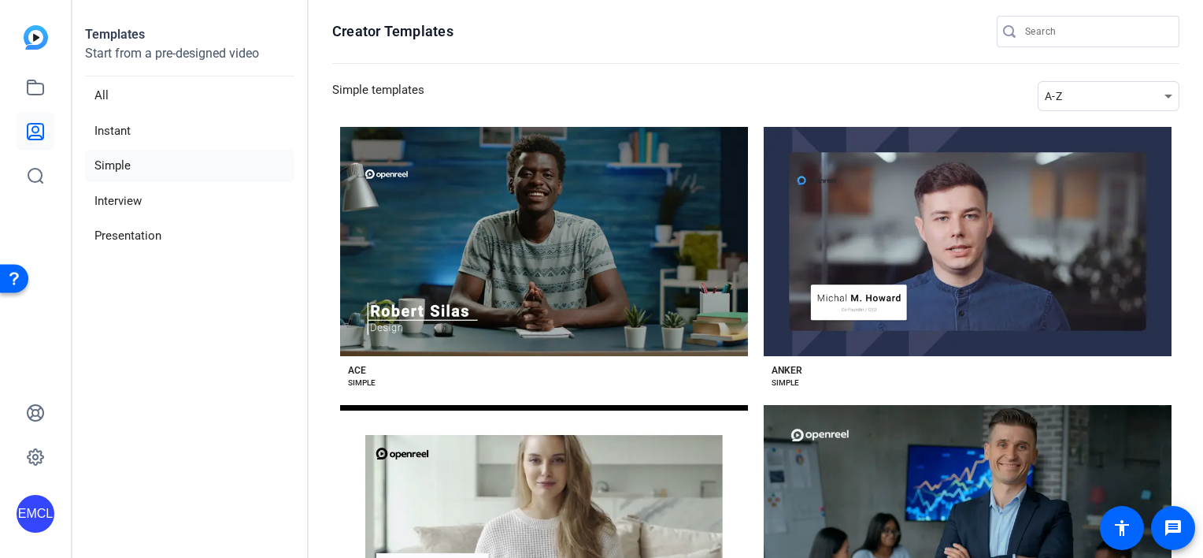
click at [123, 161] on li "Simple" at bounding box center [190, 166] width 210 height 32
click at [120, 193] on li "Interview" at bounding box center [190, 201] width 210 height 32
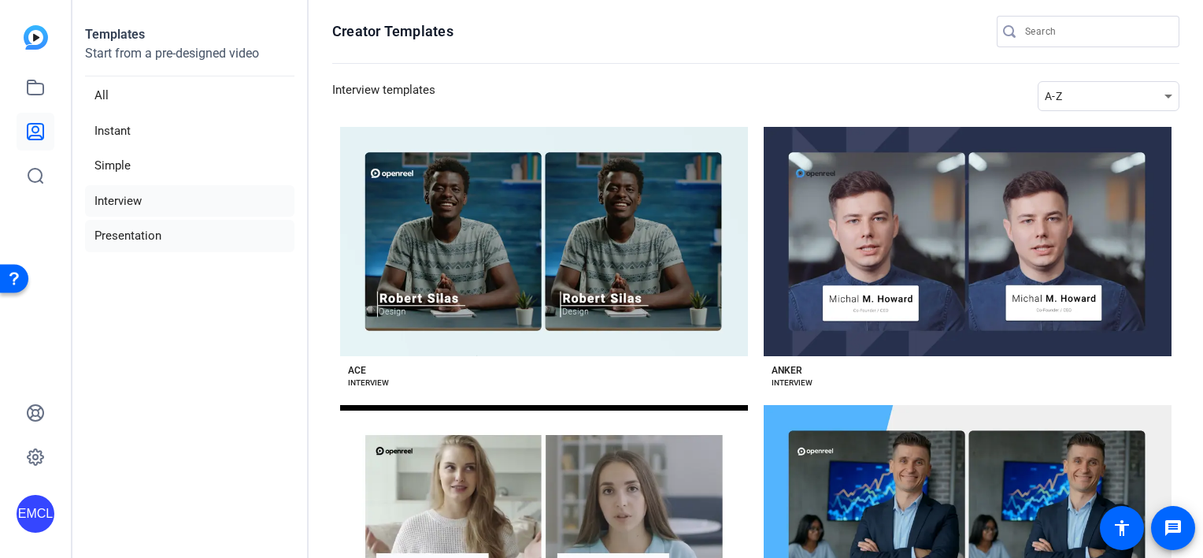
click at [136, 239] on li "Presentation" at bounding box center [190, 236] width 210 height 32
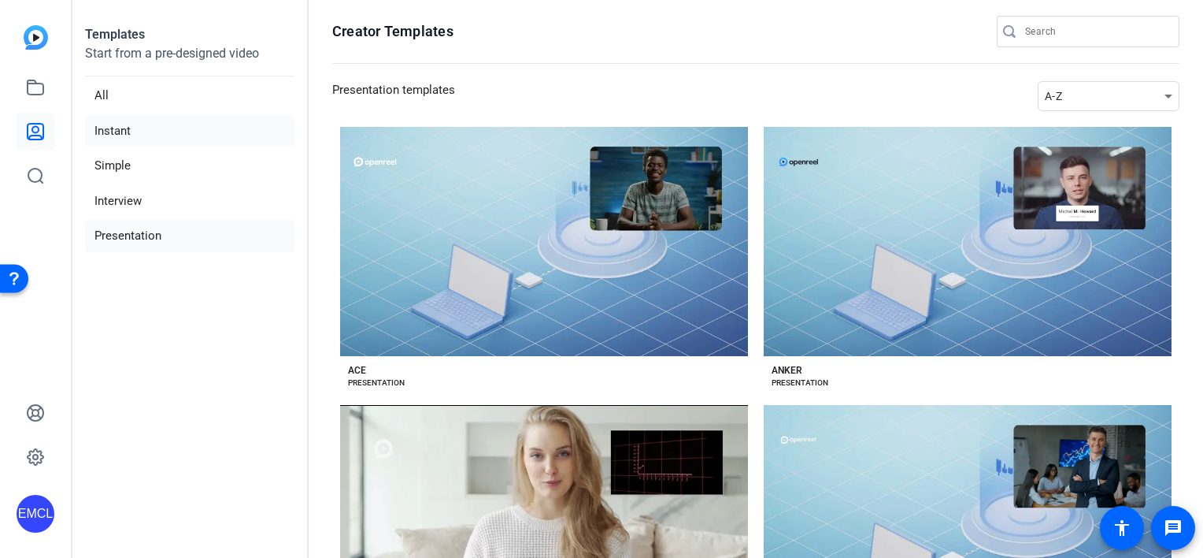
click at [110, 132] on li "Instant" at bounding box center [190, 131] width 210 height 32
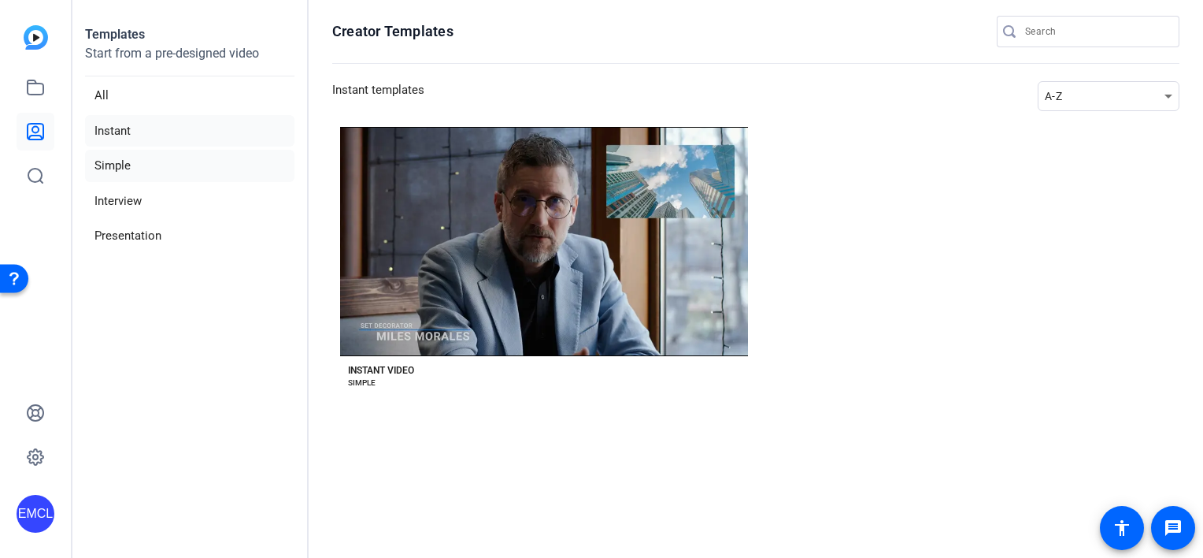
click at [117, 152] on li "Simple" at bounding box center [190, 166] width 210 height 32
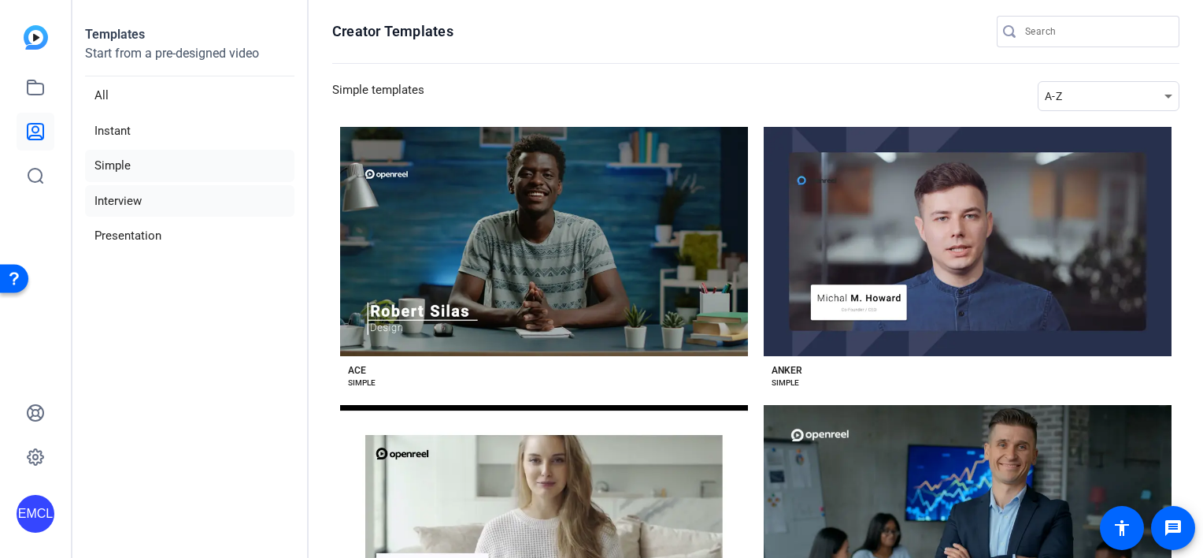
click at [128, 207] on li "Interview" at bounding box center [190, 201] width 210 height 32
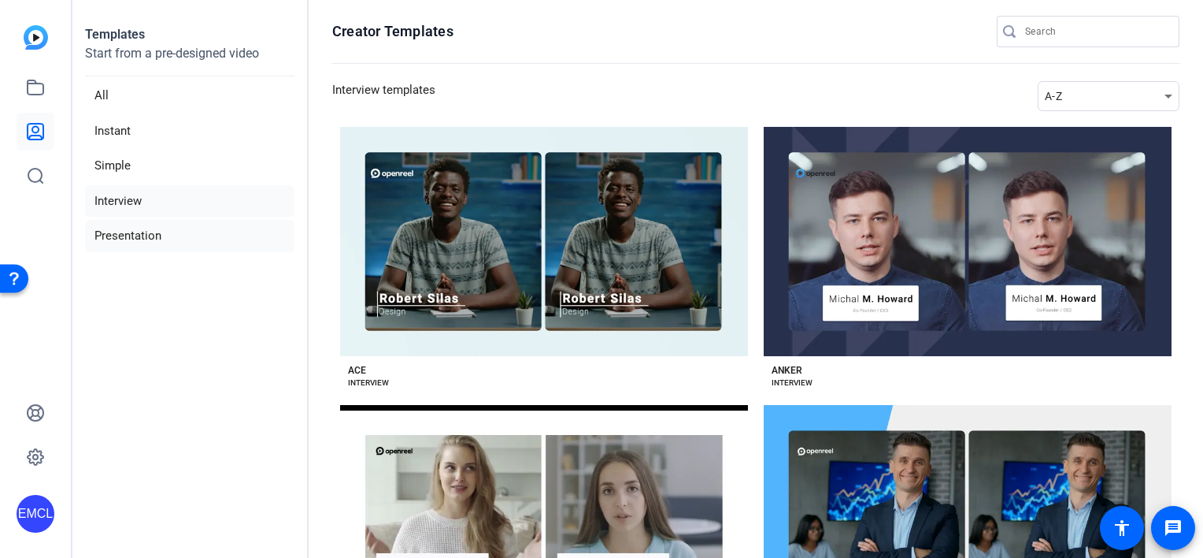
click at [154, 243] on li "Presentation" at bounding box center [190, 236] width 210 height 32
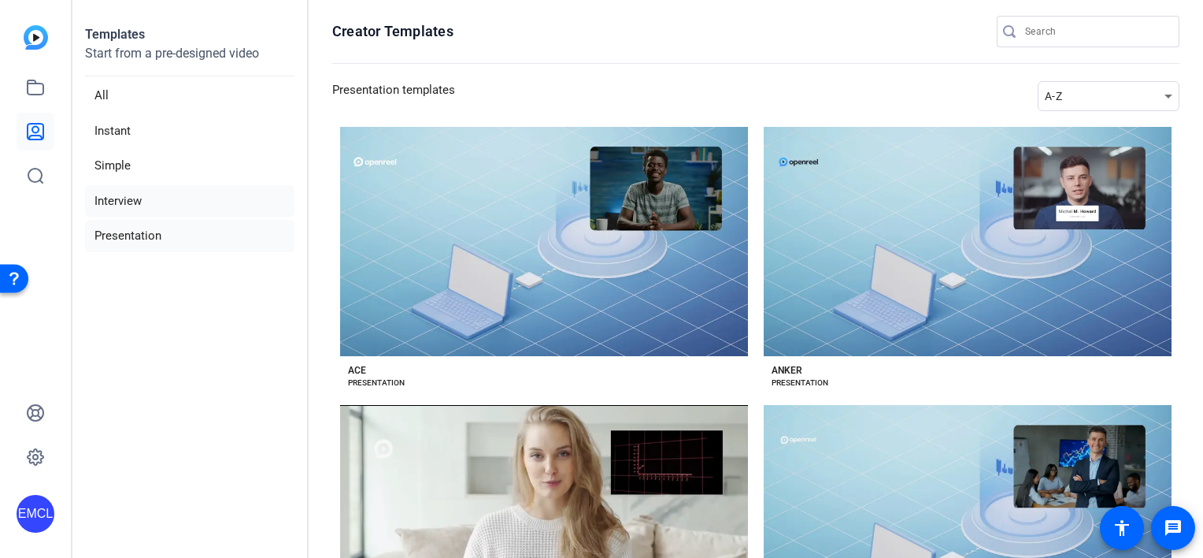
click at [132, 195] on li "Interview" at bounding box center [190, 201] width 210 height 32
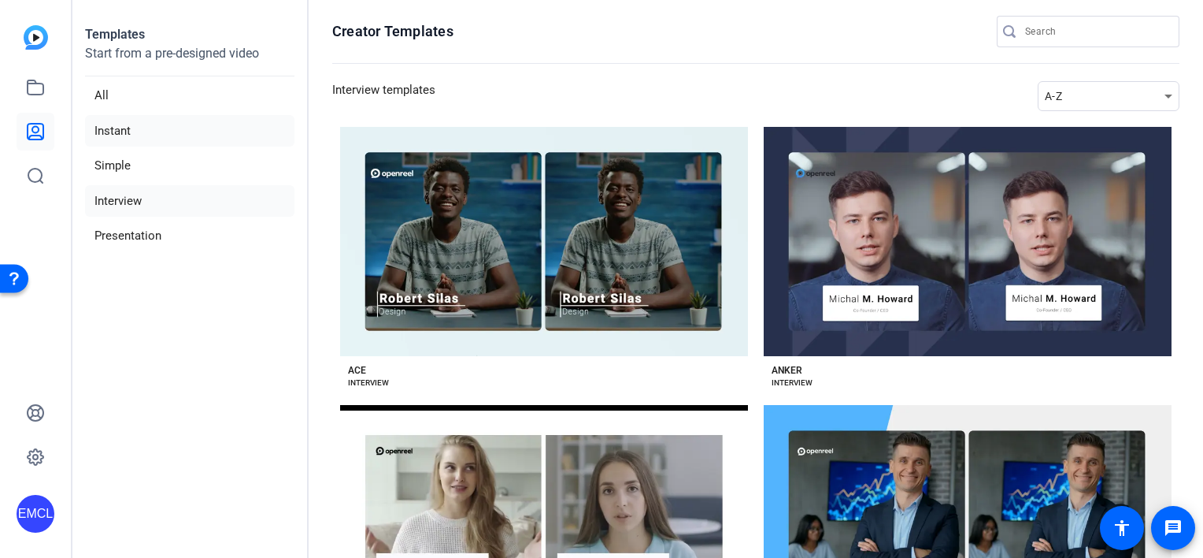
click at [113, 139] on li "Instant" at bounding box center [190, 131] width 210 height 32
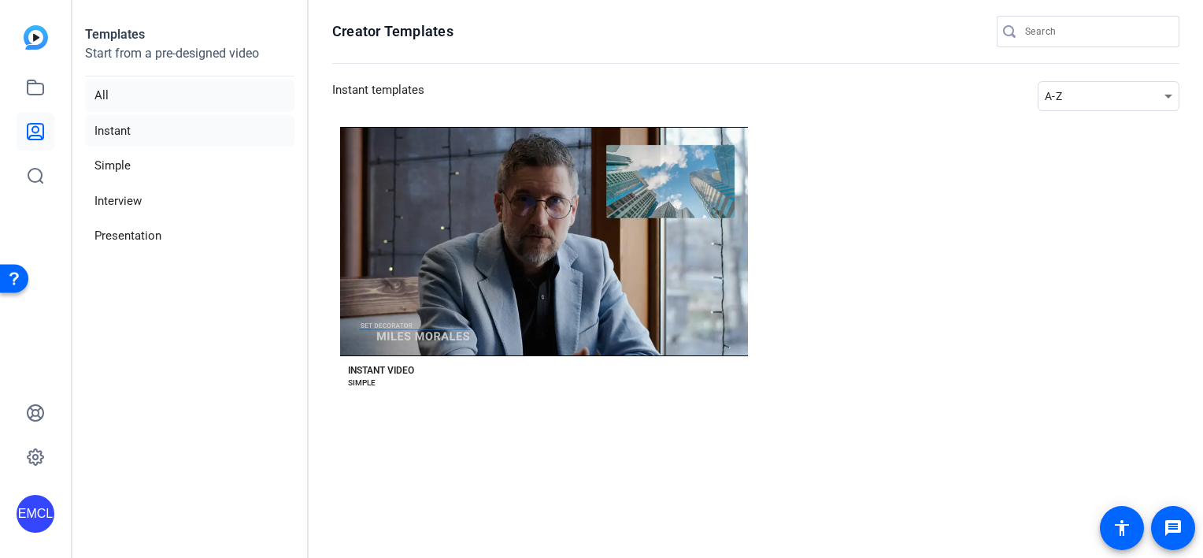
click at [110, 94] on li "All" at bounding box center [190, 96] width 210 height 32
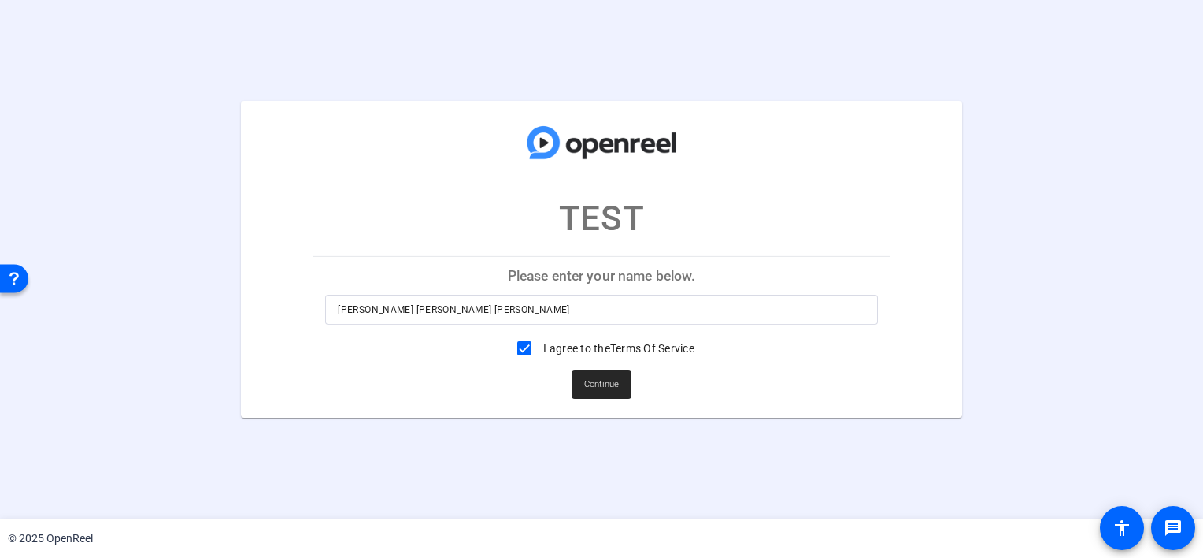
click at [603, 388] on span "Continue" at bounding box center [601, 385] width 35 height 24
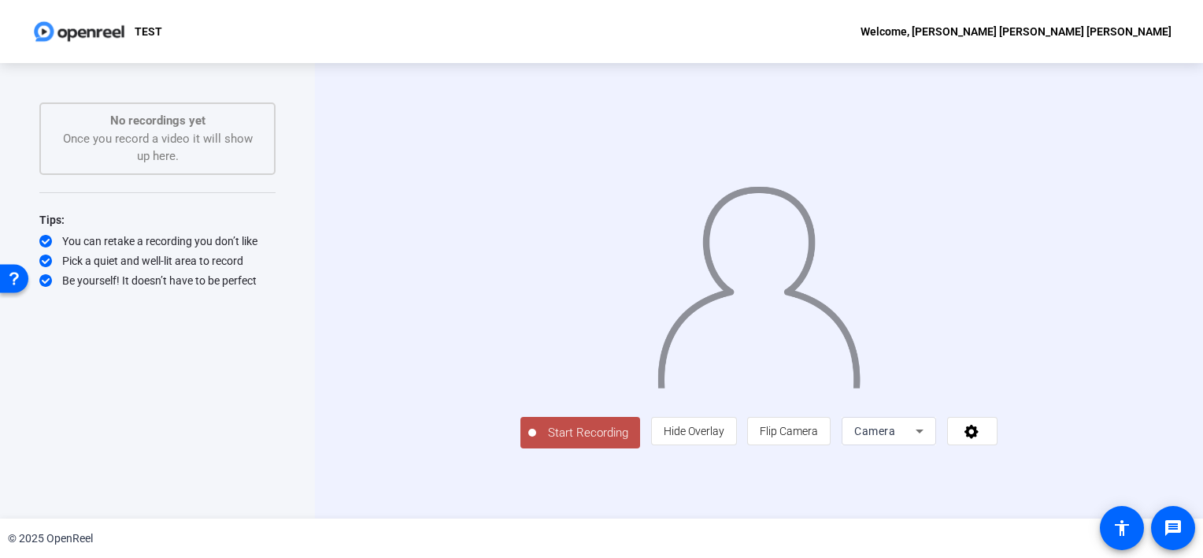
scroll to position [20, 0]
click at [929, 440] on icon at bounding box center [919, 430] width 19 height 19
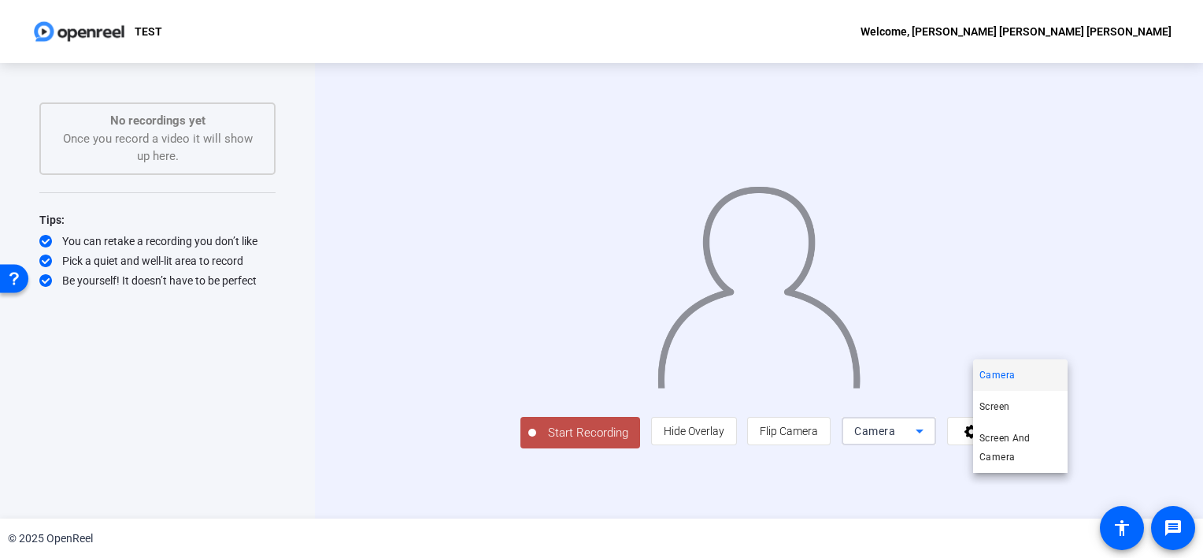
click at [0, 0] on div at bounding box center [0, 0] width 0 height 0
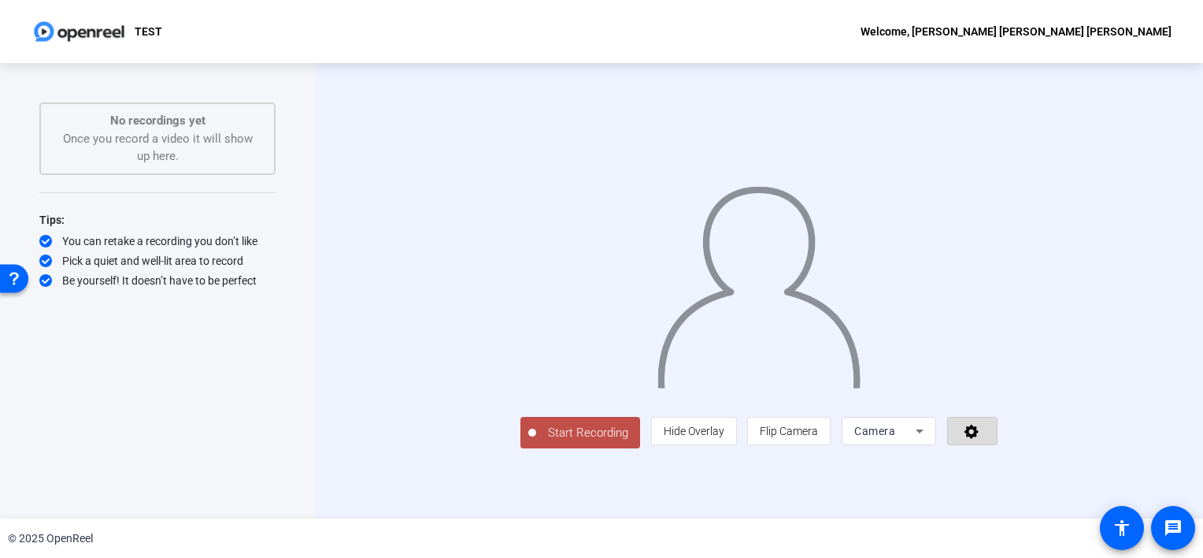
click at [981, 439] on icon at bounding box center [972, 431] width 18 height 16
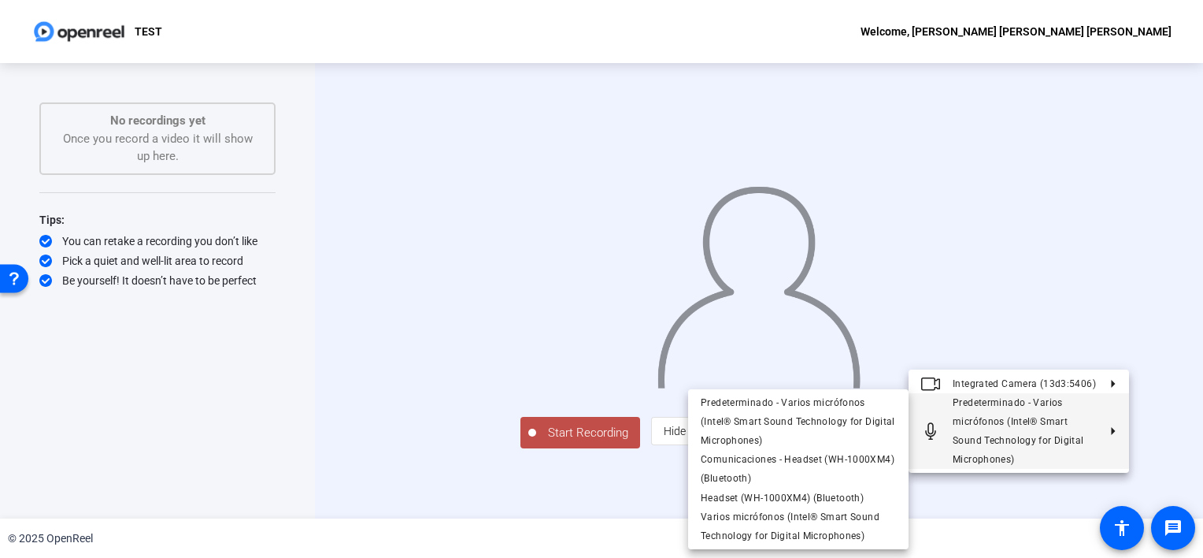
click at [0, 0] on div at bounding box center [0, 0] width 0 height 0
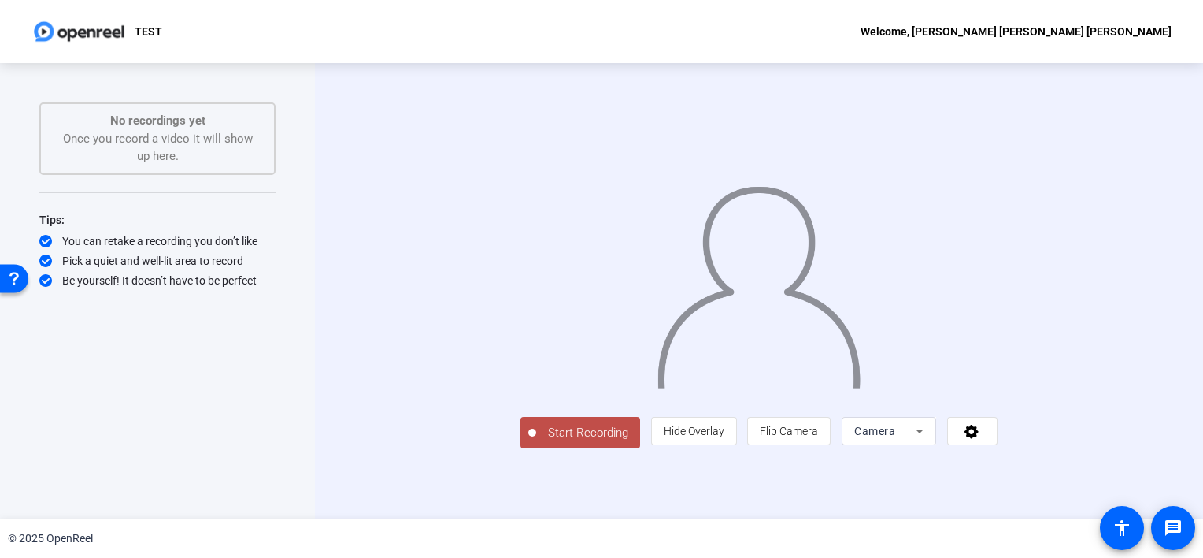
click at [916, 440] on div "Camera" at bounding box center [885, 430] width 61 height 19
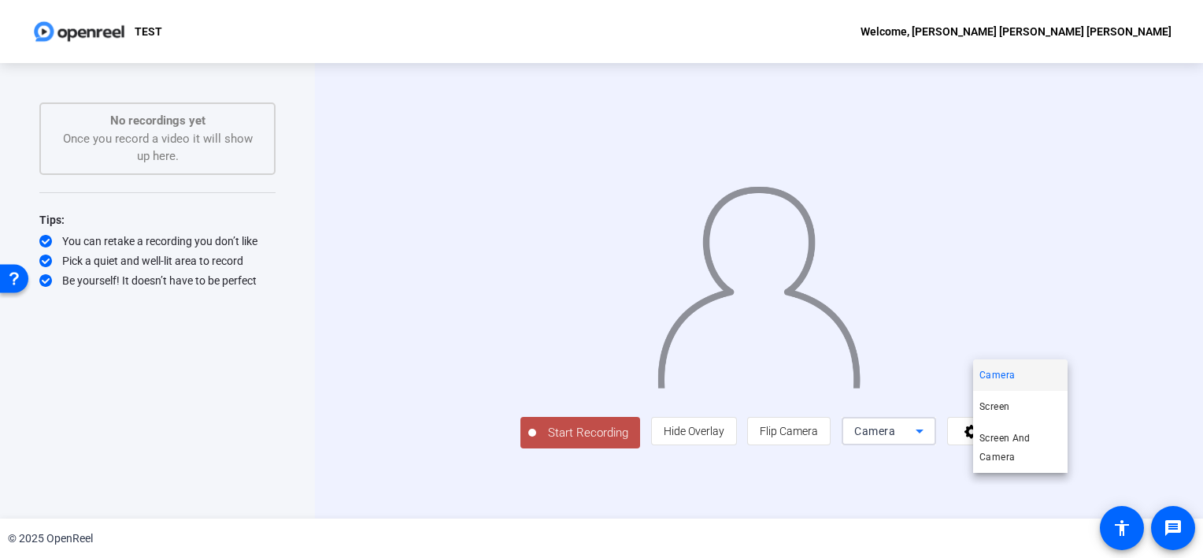
click at [0, 0] on div at bounding box center [0, 0] width 0 height 0
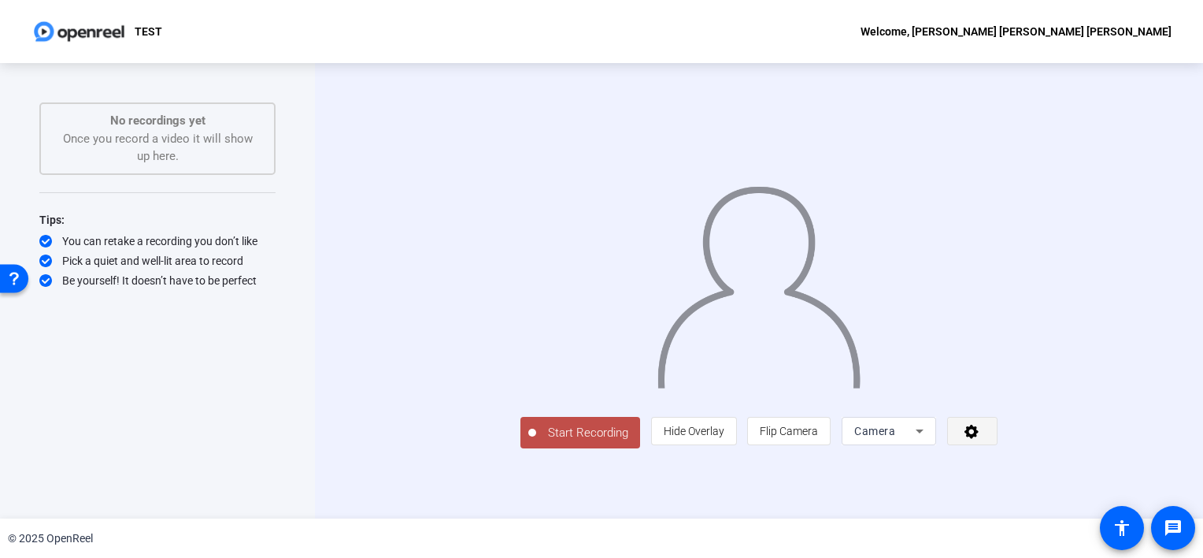
click at [979, 439] on icon at bounding box center [972, 432] width 14 height 14
click at [981, 439] on icon at bounding box center [972, 431] width 18 height 16
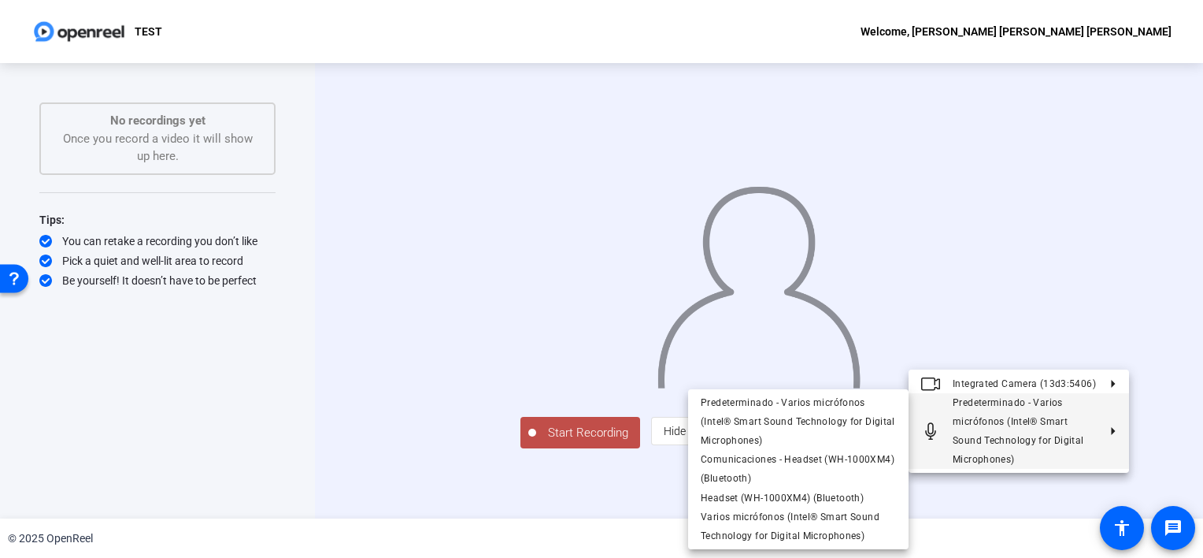
click at [0, 0] on div at bounding box center [0, 0] width 0 height 0
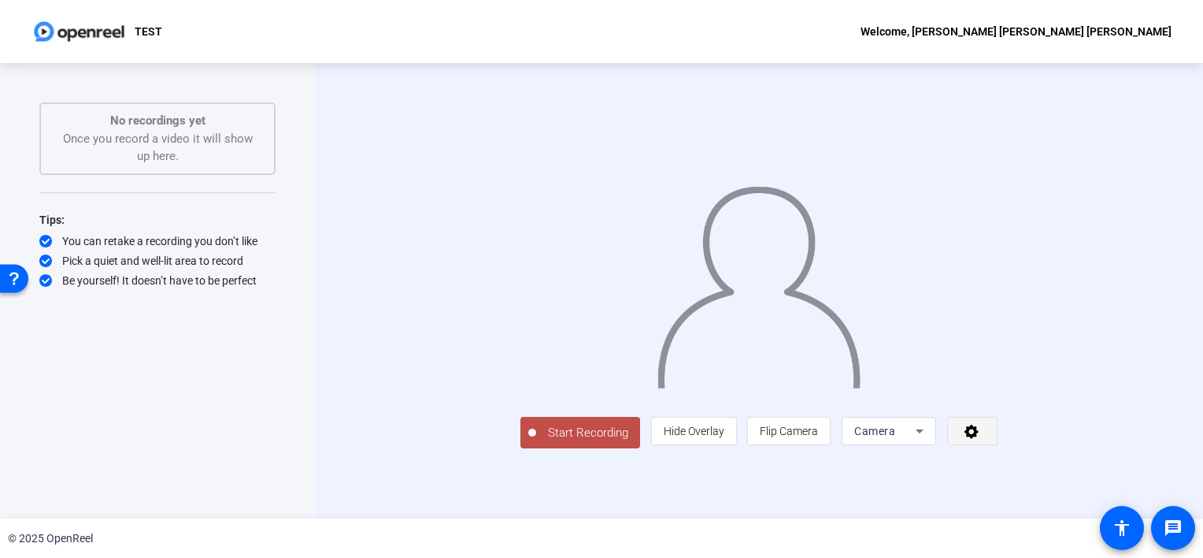
click at [997, 450] on span at bounding box center [972, 431] width 49 height 38
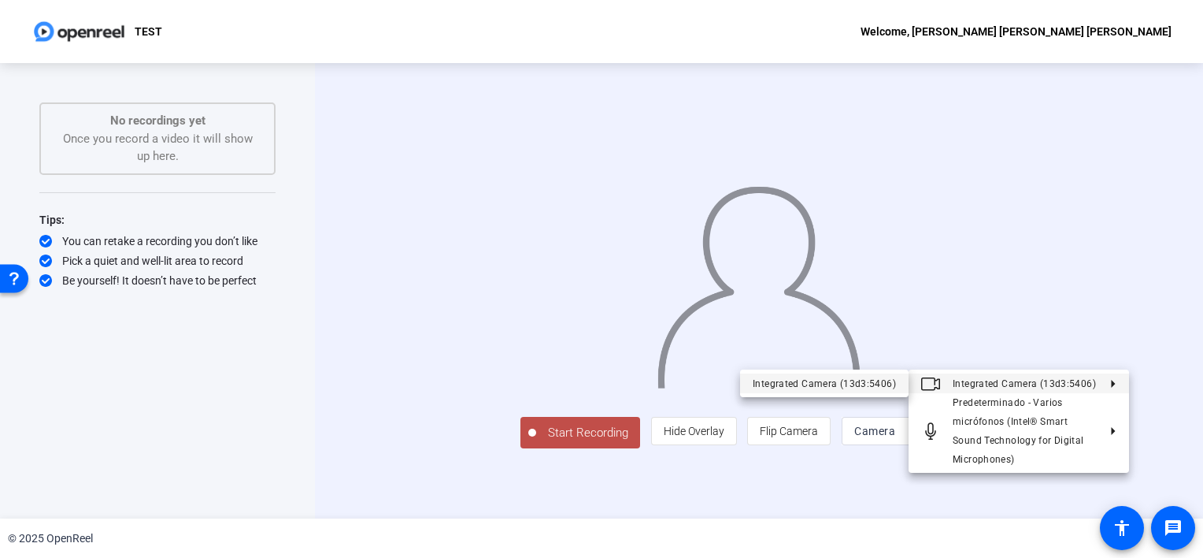
click at [889, 388] on div "Integrated Camera (13d3:5406)" at bounding box center [824, 383] width 143 height 19
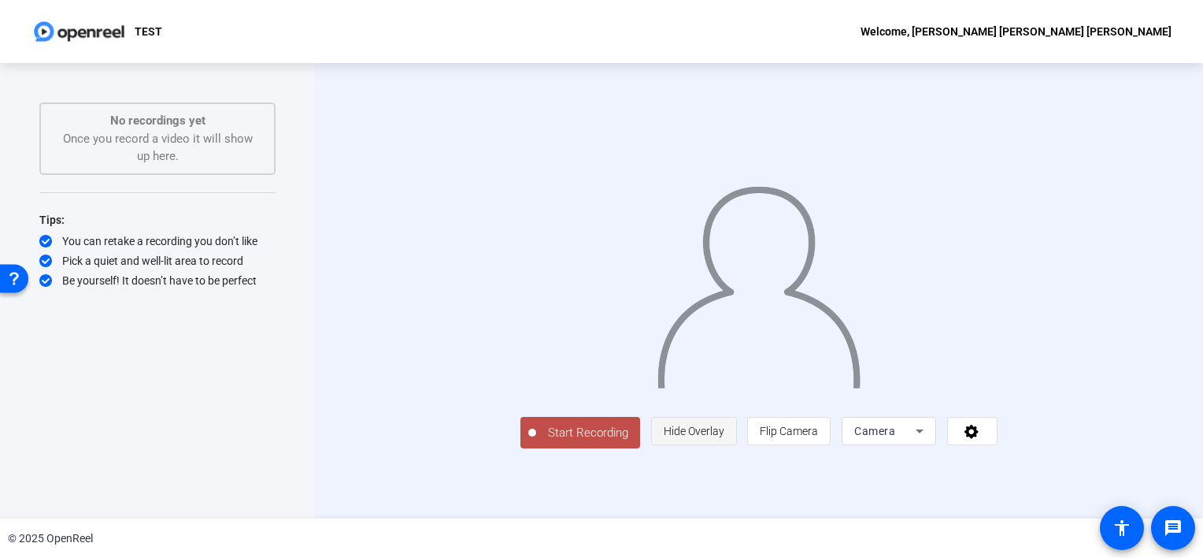
click at [725, 446] on span "Hide Overlay" at bounding box center [694, 431] width 61 height 30
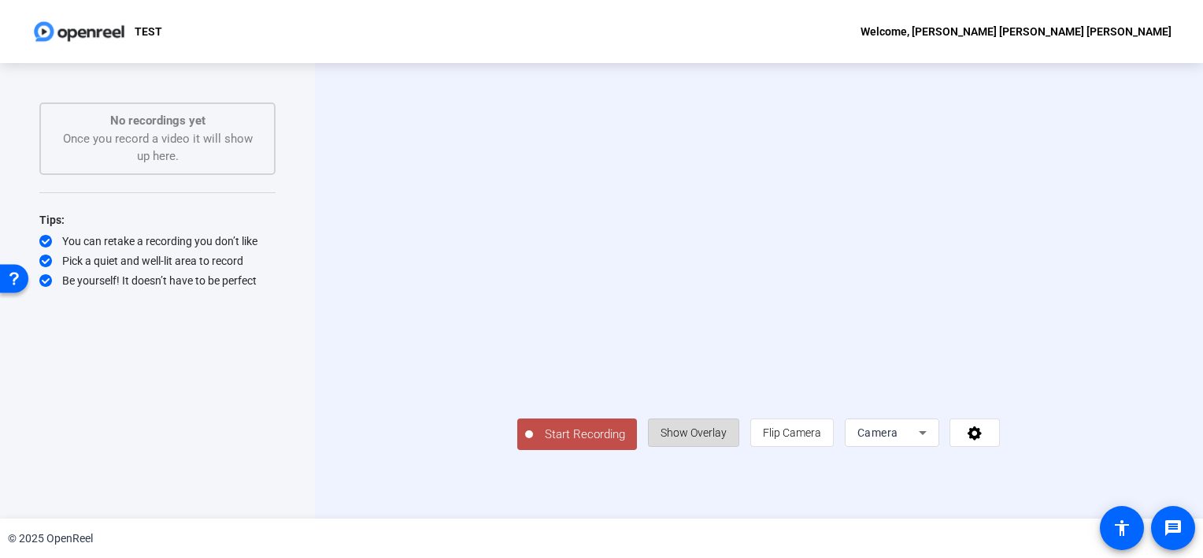
click at [727, 447] on span "Show Overlay" at bounding box center [694, 432] width 66 height 30
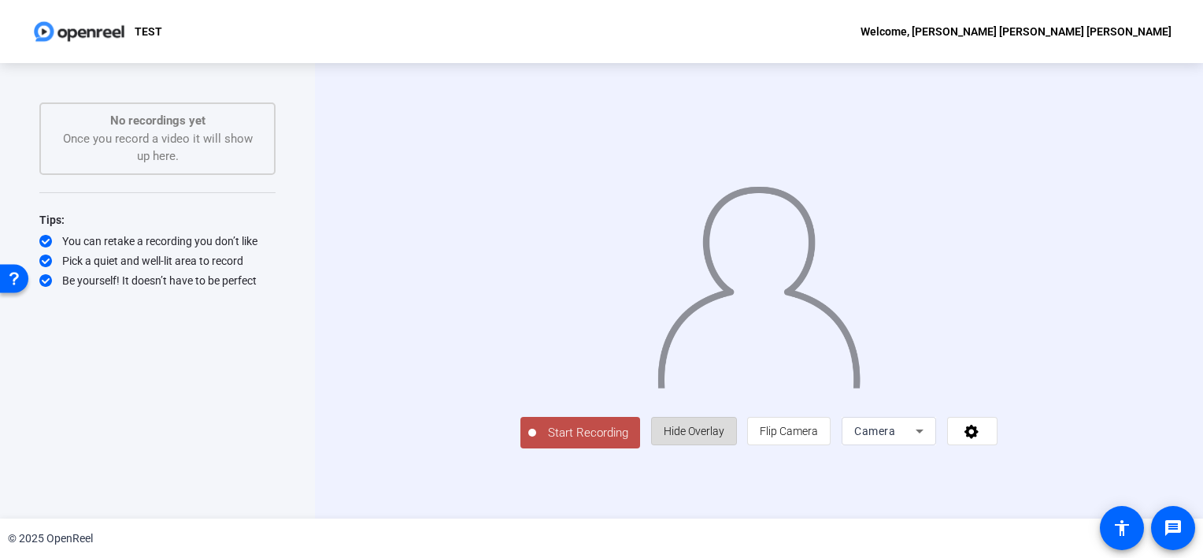
click at [725, 446] on span "Hide Overlay" at bounding box center [694, 431] width 61 height 30
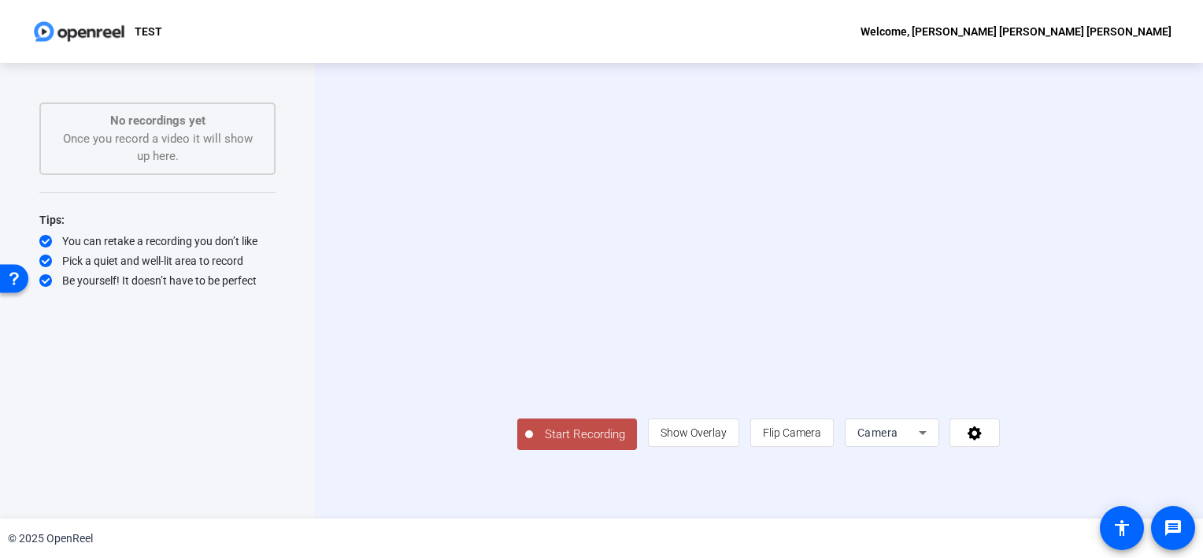
click at [533, 443] on span "Start Recording" at bounding box center [585, 434] width 104 height 18
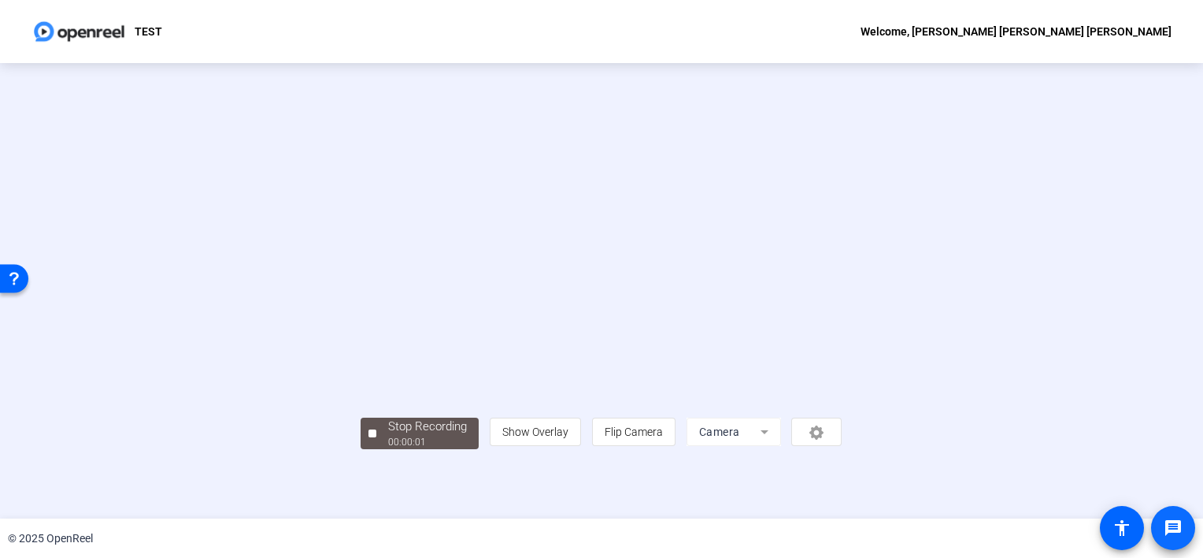
click at [1182, 522] on mat-icon "message" at bounding box center [1173, 527] width 19 height 19
click at [388, 436] on div "Stop Recording" at bounding box center [427, 426] width 79 height 18
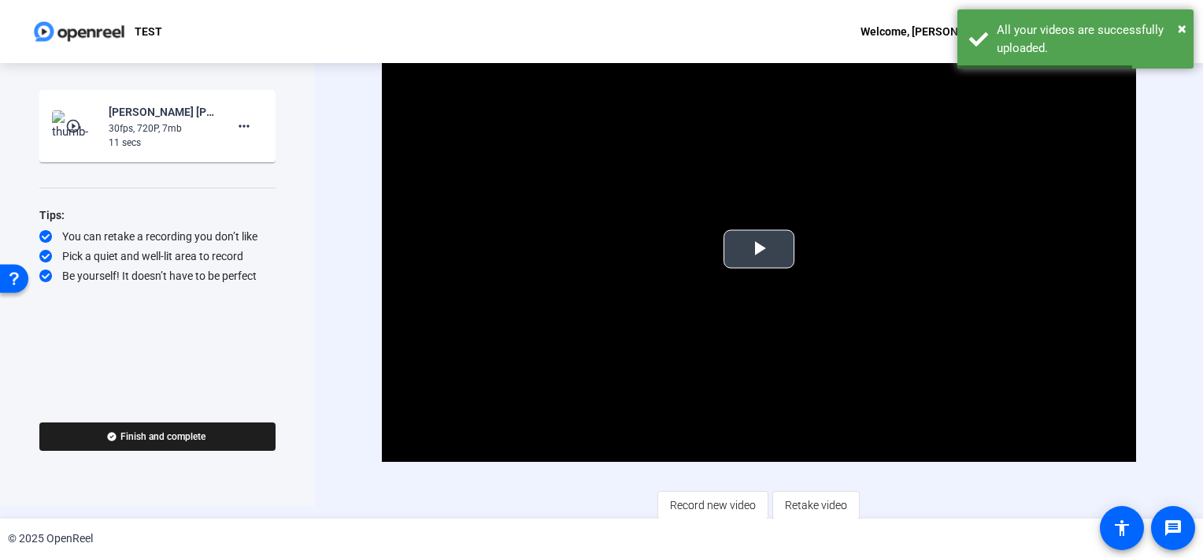
scroll to position [16, 0]
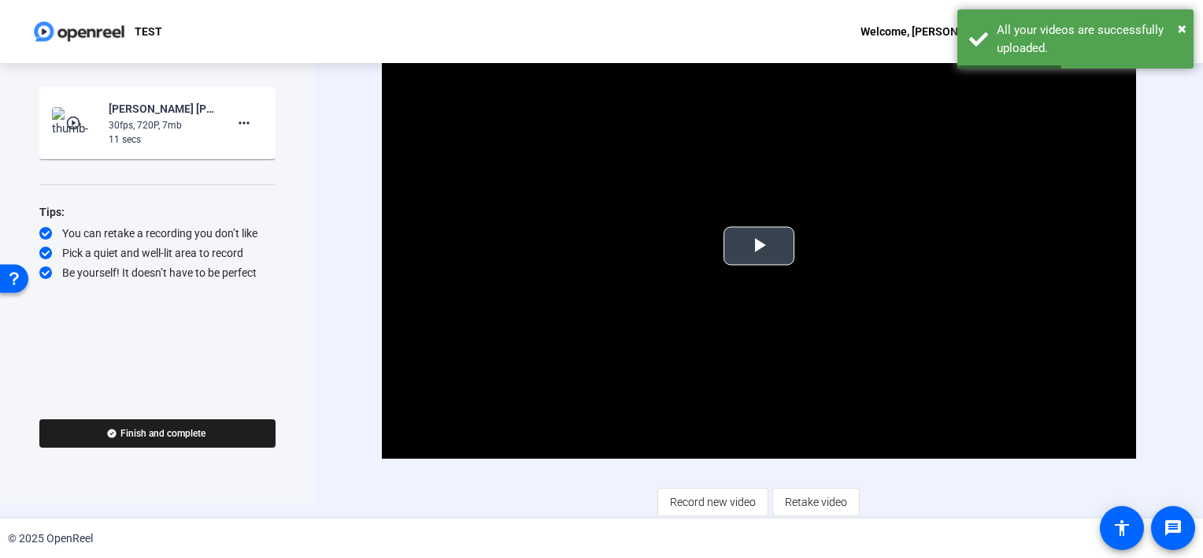
click at [759, 246] on span "Video Player" at bounding box center [759, 246] width 0 height 0
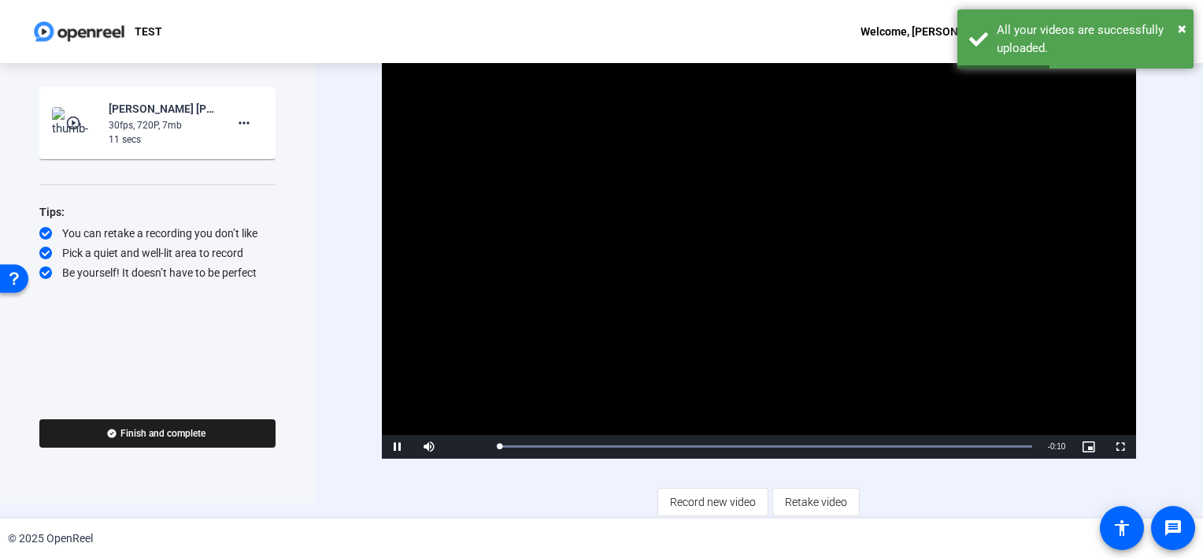
scroll to position [0, 0]
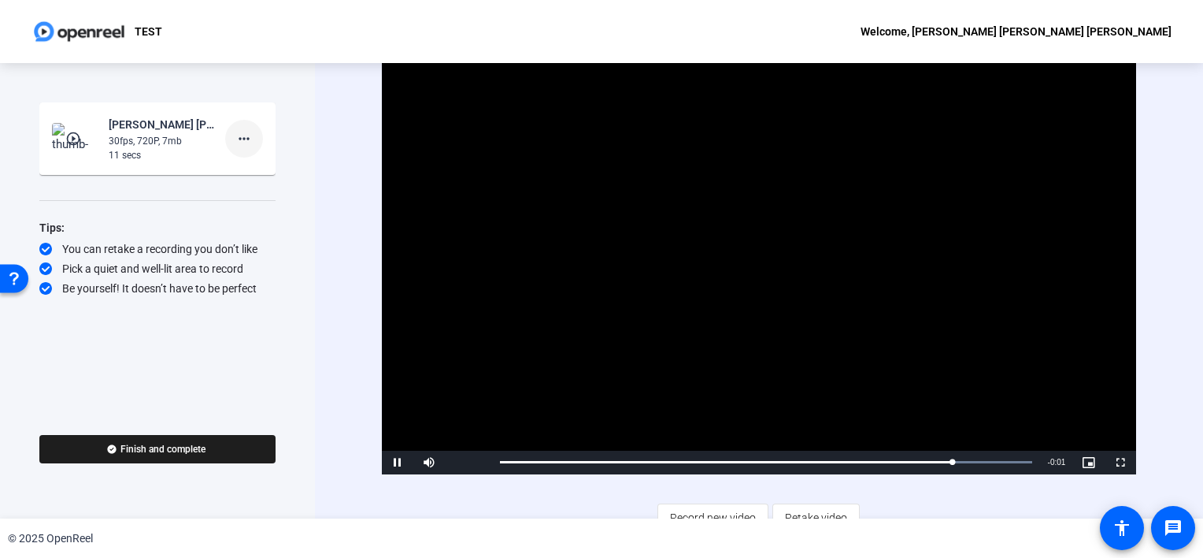
click at [248, 135] on mat-icon "more_horiz" at bounding box center [244, 138] width 19 height 19
click at [242, 163] on span "Delete clip" at bounding box center [269, 171] width 63 height 19
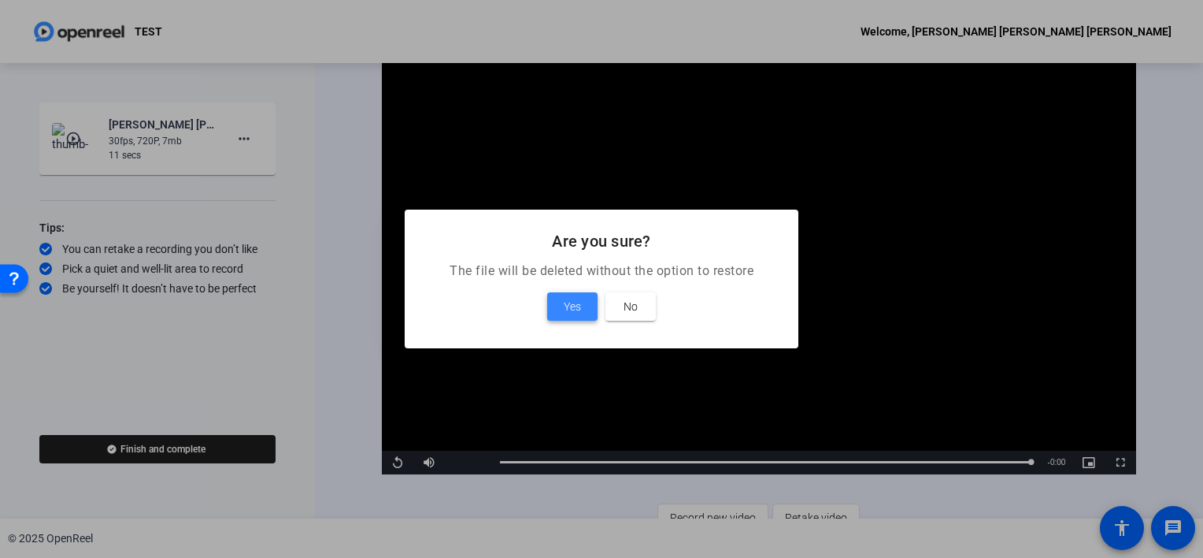
click at [573, 302] on span "Yes" at bounding box center [572, 306] width 17 height 19
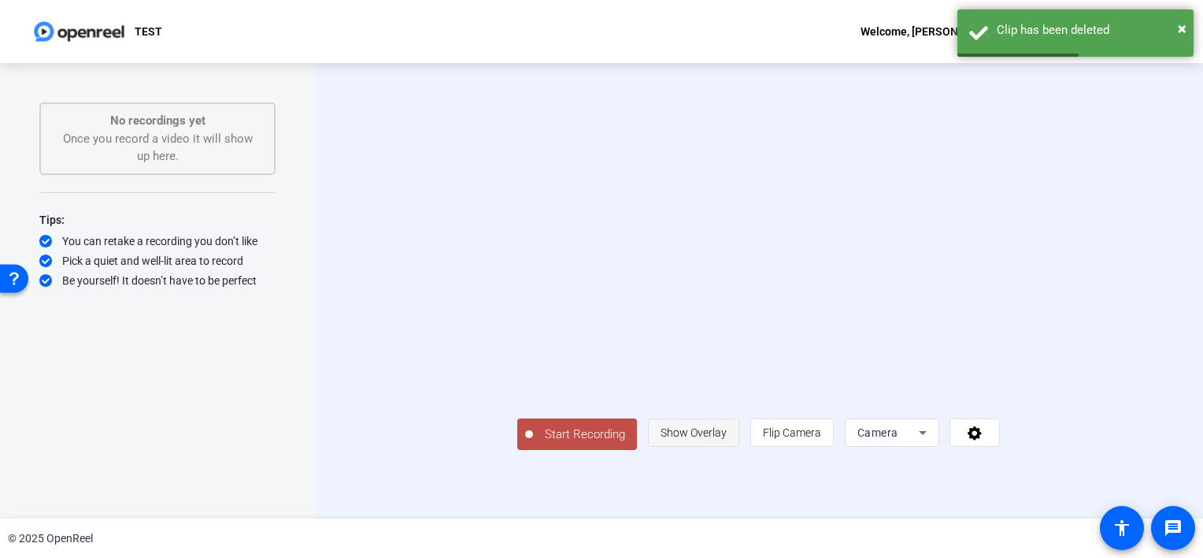
scroll to position [20, 0]
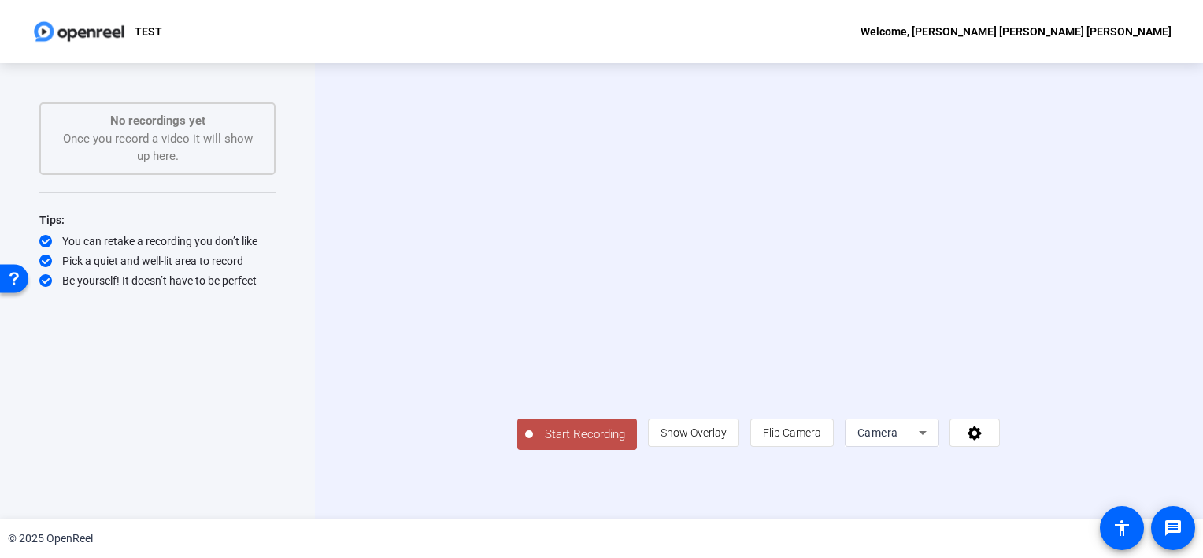
click at [933, 442] on icon at bounding box center [923, 432] width 19 height 19
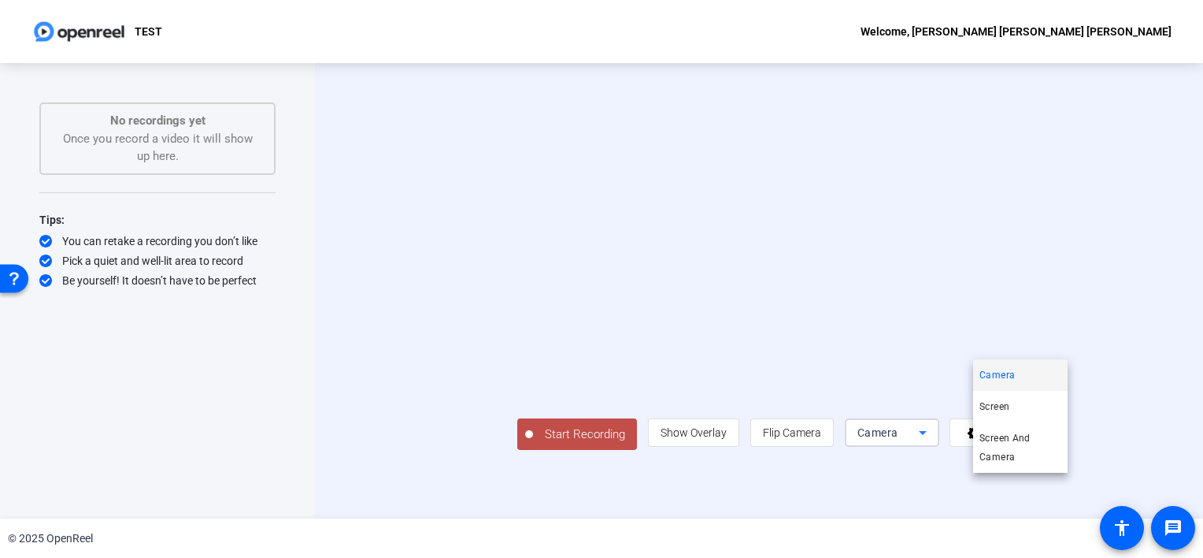
click at [1044, 491] on div at bounding box center [601, 279] width 1203 height 558
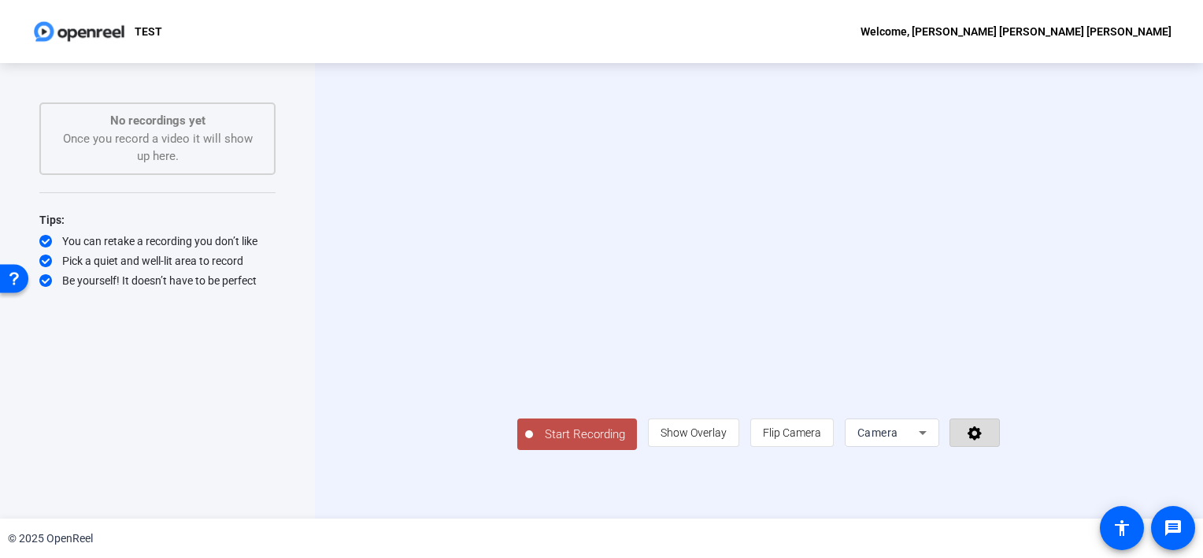
click at [982, 440] on icon at bounding box center [975, 433] width 14 height 14
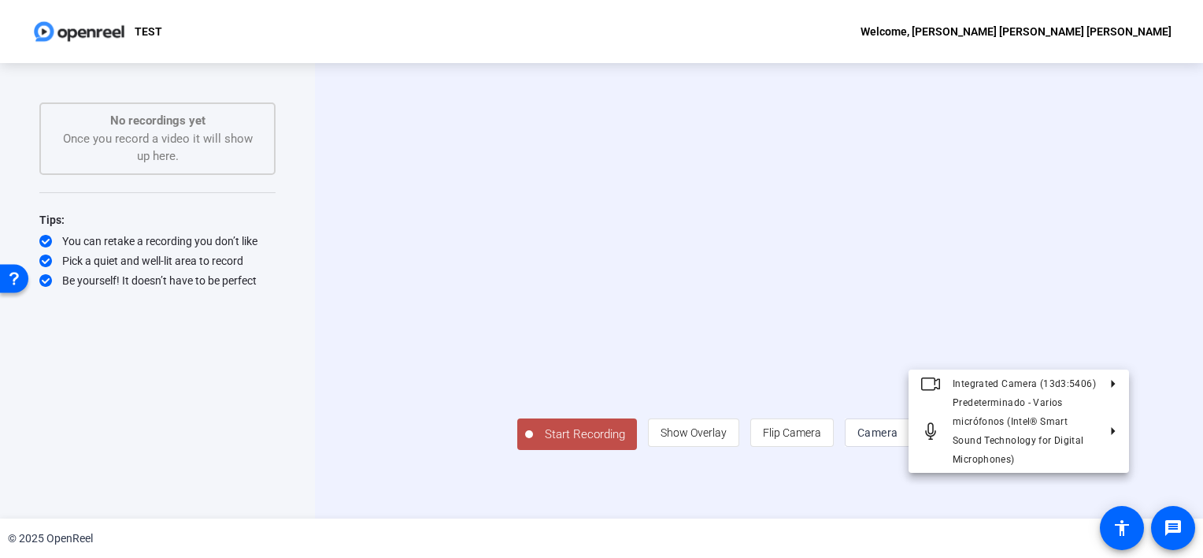
click at [1103, 494] on div at bounding box center [601, 279] width 1203 height 558
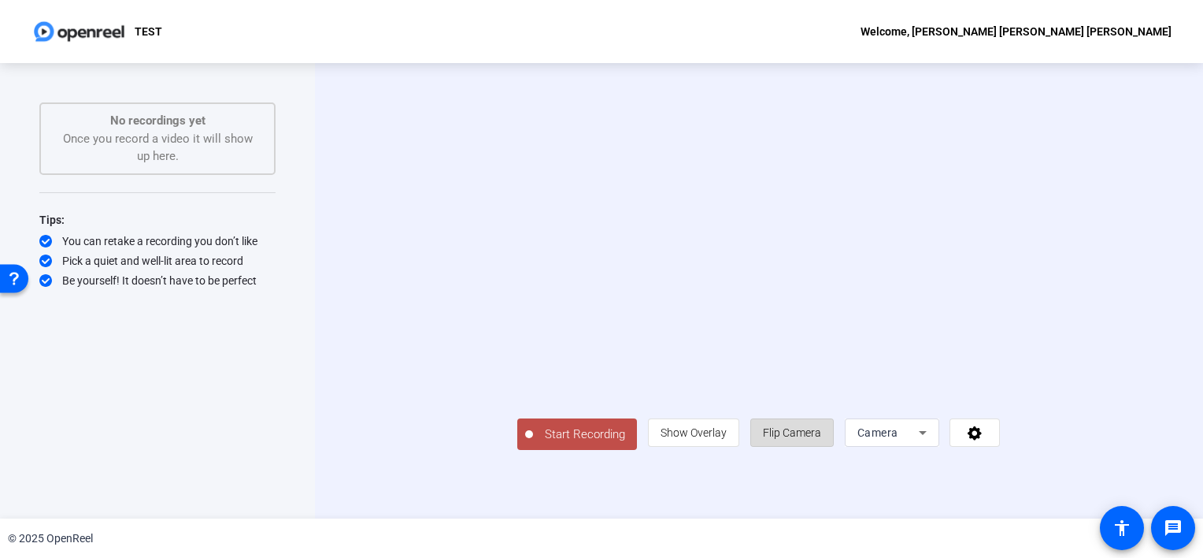
click at [821, 439] on span "Flip Camera" at bounding box center [792, 432] width 58 height 13
click at [919, 442] on div "Camera" at bounding box center [888, 432] width 61 height 19
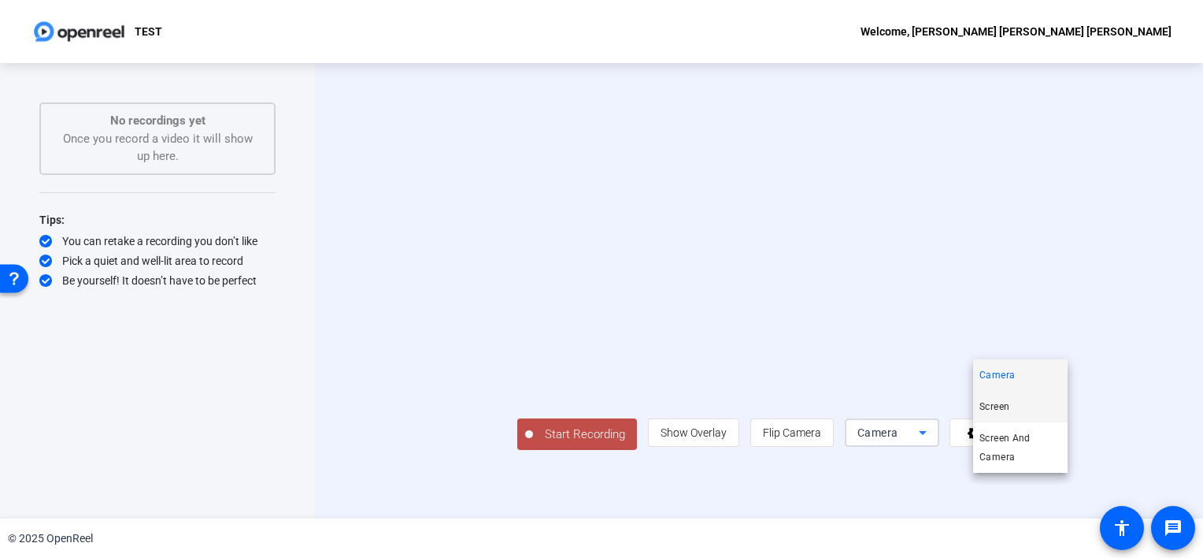
click at [1018, 409] on mat-option "Screen" at bounding box center [1020, 407] width 95 height 32
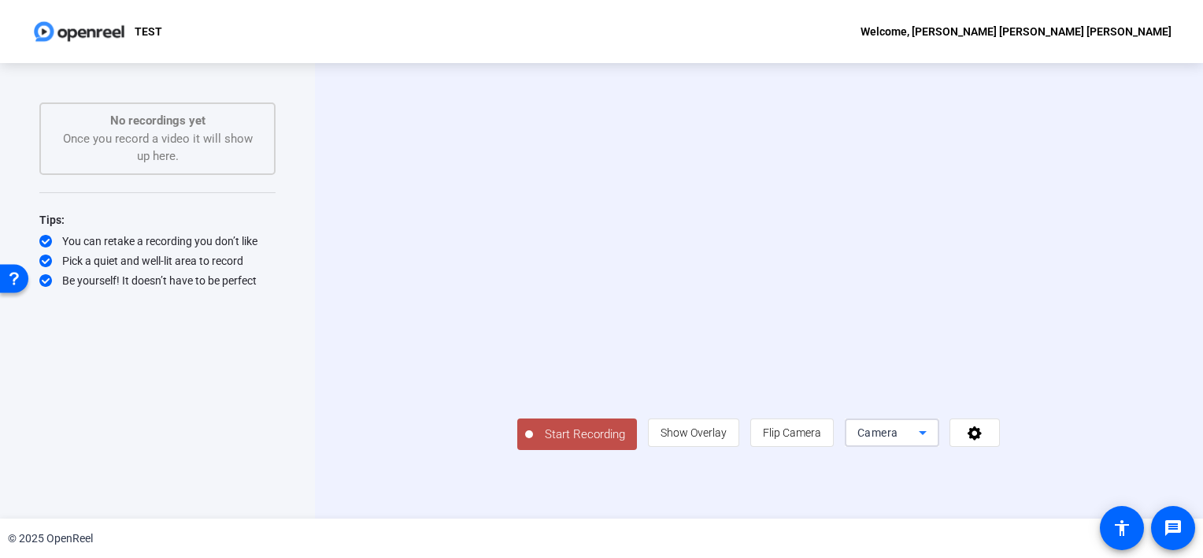
scroll to position [0, 0]
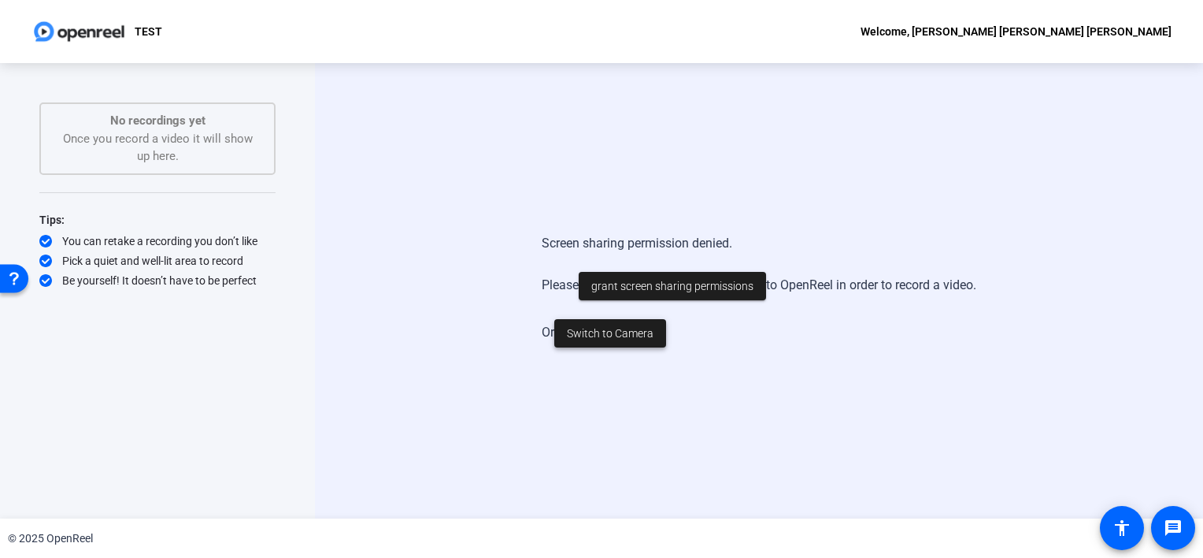
click at [616, 322] on span at bounding box center [610, 333] width 112 height 38
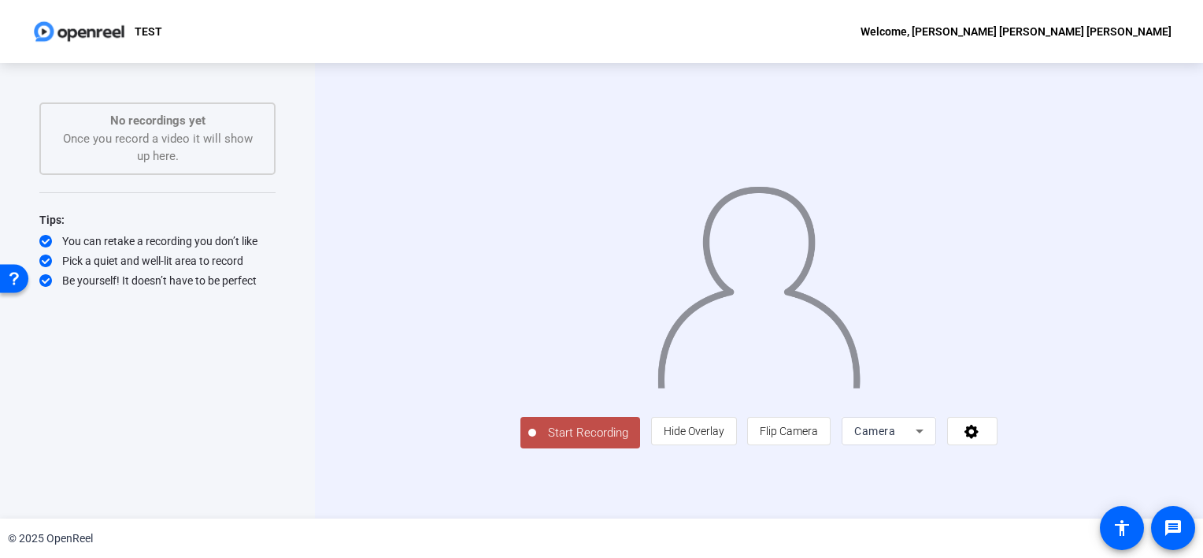
scroll to position [20, 0]
click at [896, 437] on span "Camera" at bounding box center [875, 431] width 41 height 13
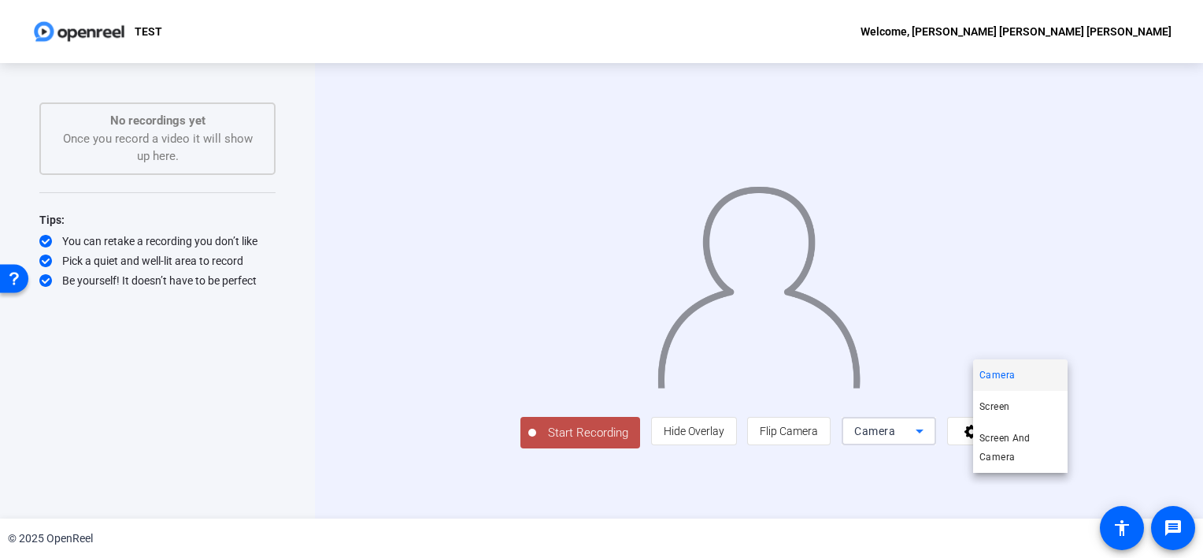
click at [1013, 489] on div at bounding box center [601, 279] width 1203 height 558
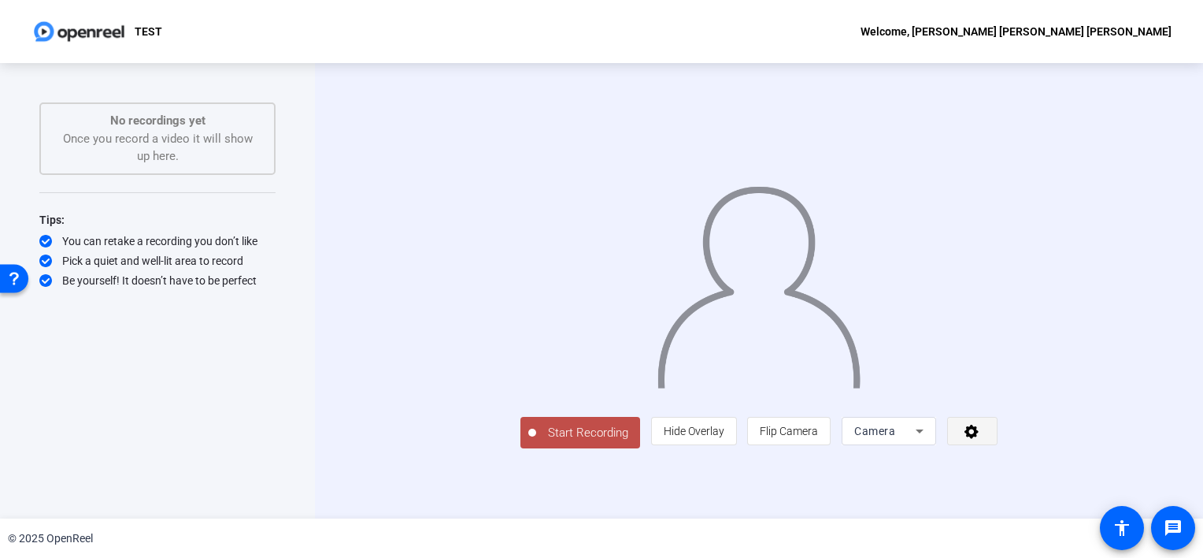
click at [979, 439] on icon at bounding box center [972, 432] width 14 height 14
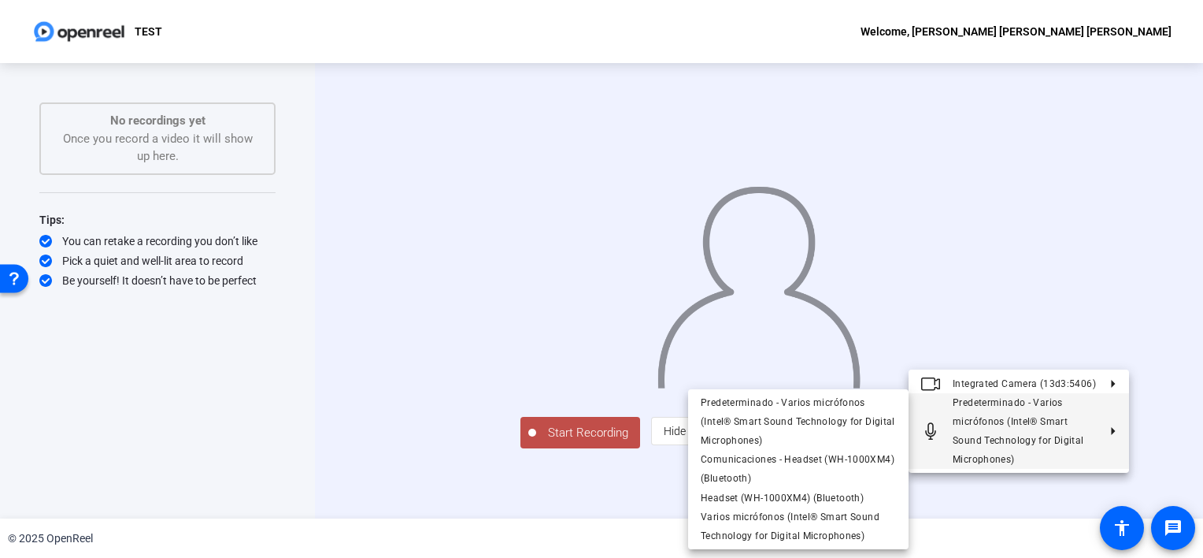
click at [601, 481] on div at bounding box center [601, 279] width 1203 height 558
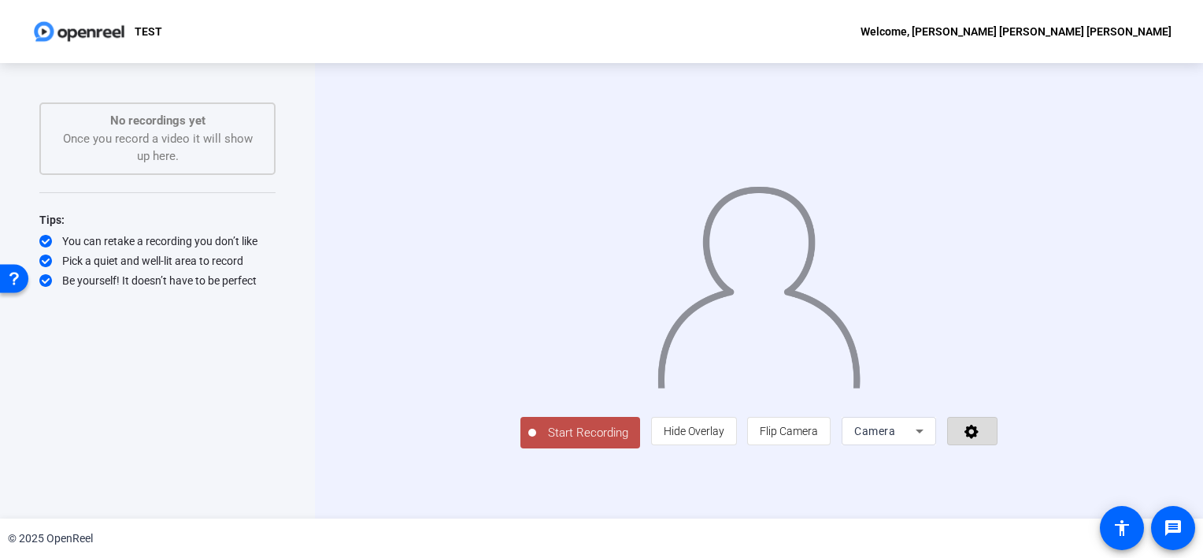
click at [981, 439] on icon at bounding box center [972, 431] width 18 height 16
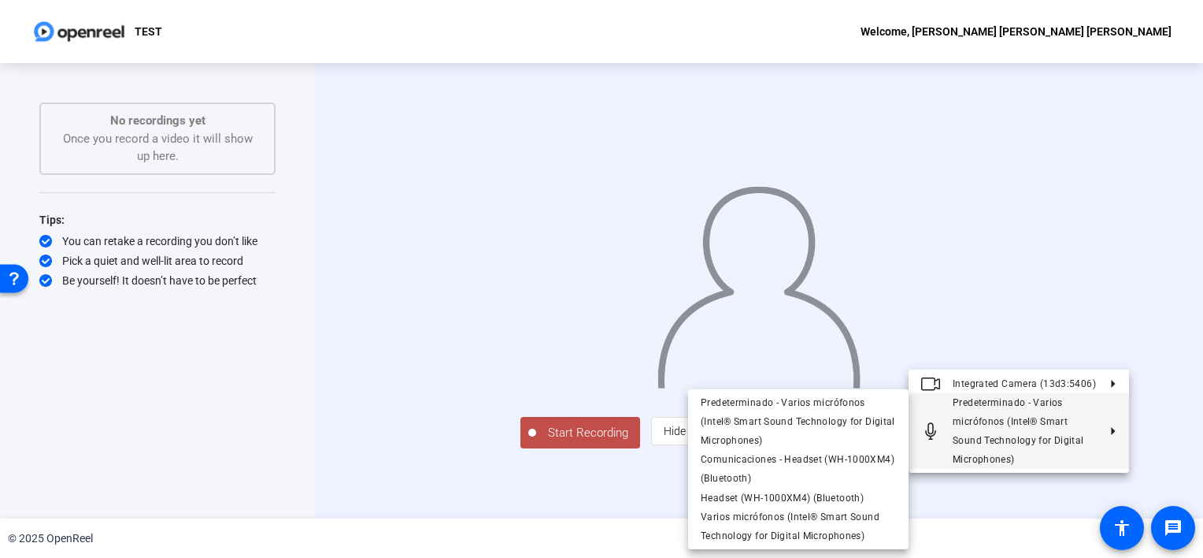
click at [940, 526] on div at bounding box center [601, 279] width 1203 height 558
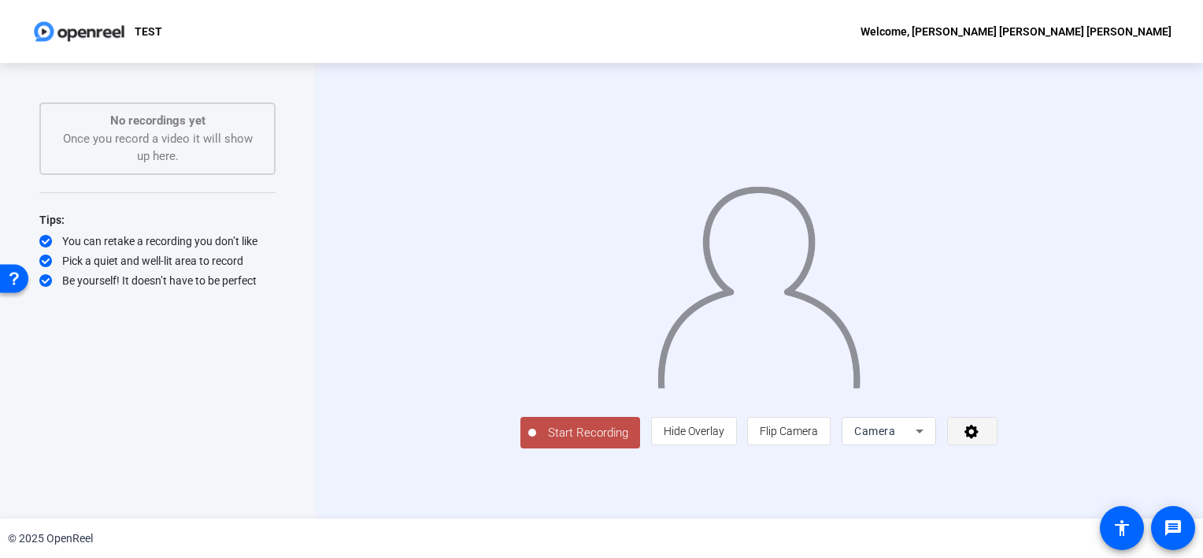
click at [981, 439] on icon at bounding box center [972, 431] width 18 height 16
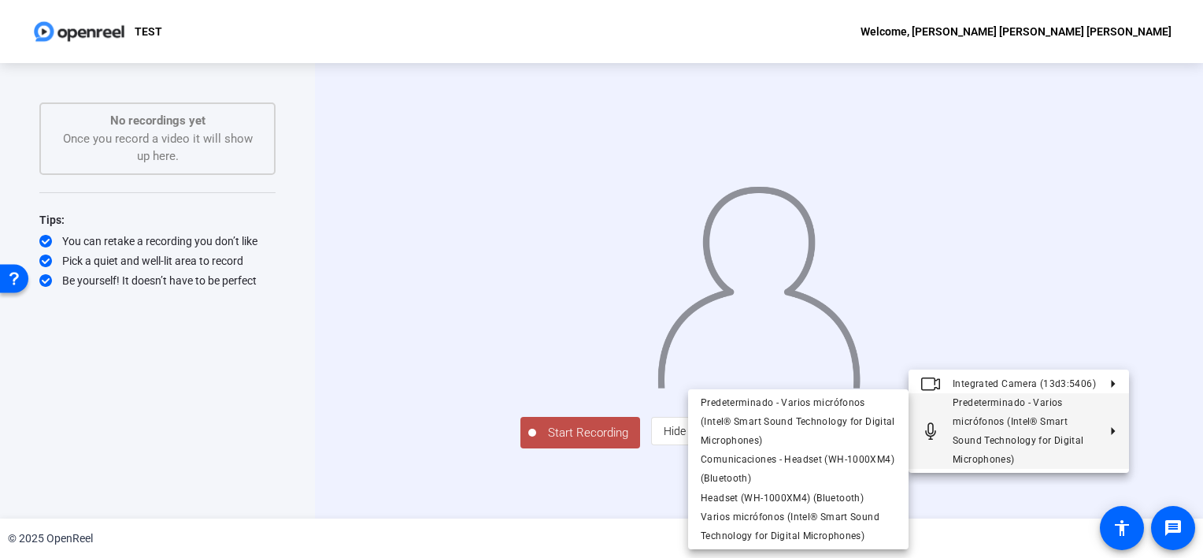
click at [934, 526] on div at bounding box center [601, 279] width 1203 height 558
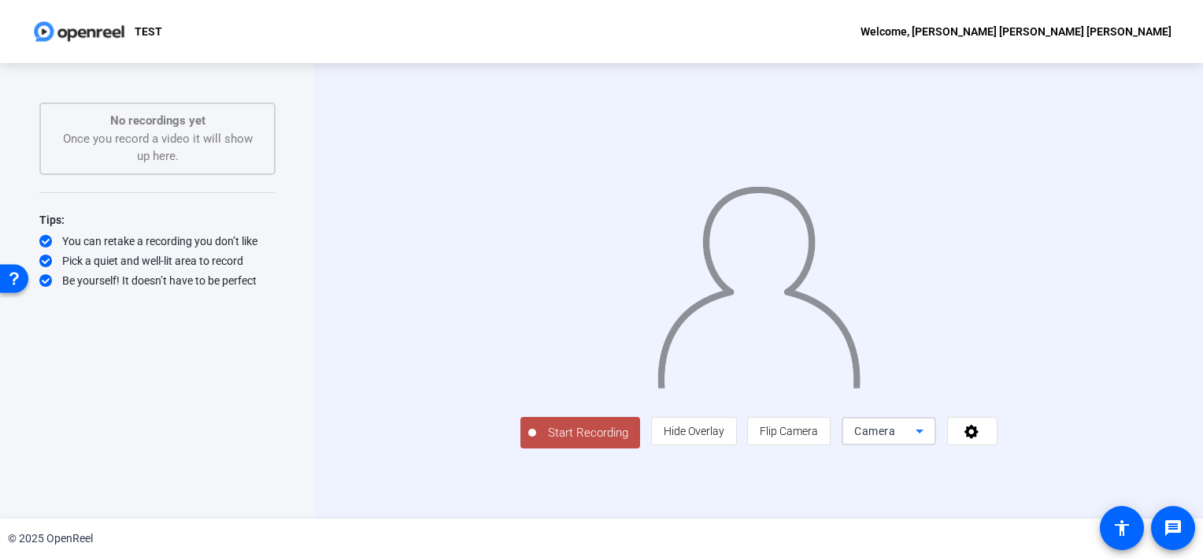
click at [929, 440] on icon at bounding box center [919, 430] width 19 height 19
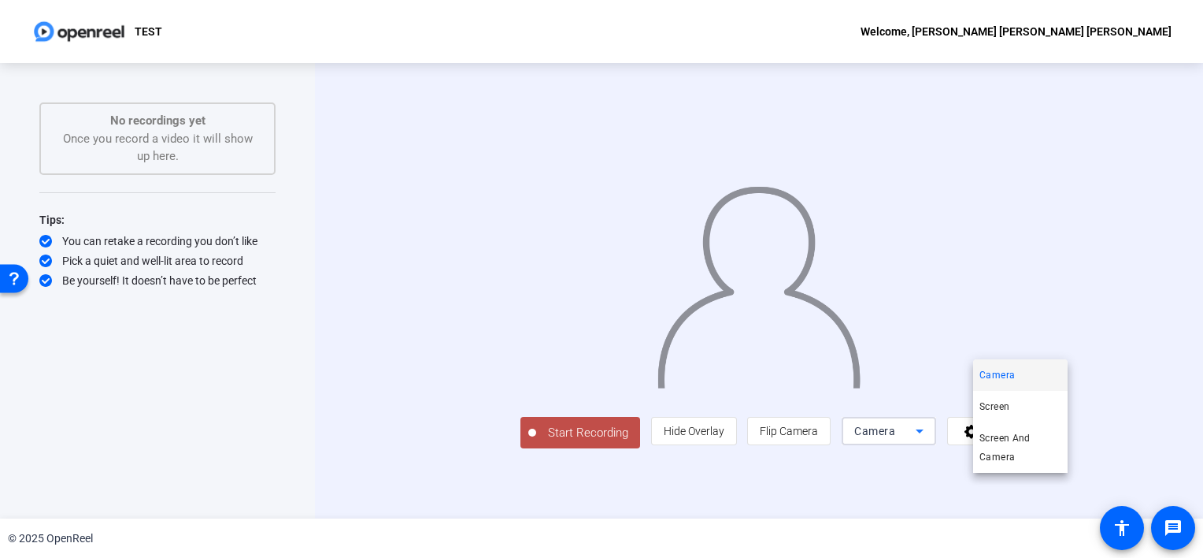
click at [923, 544] on div at bounding box center [601, 279] width 1203 height 558
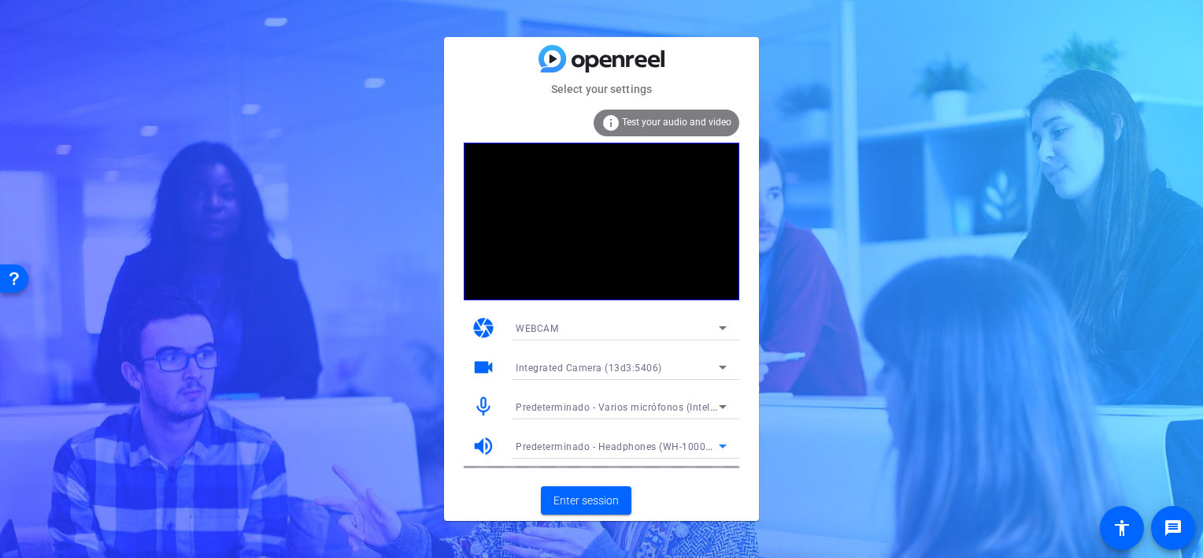
click at [645, 445] on span "Predeterminado - Headphones (WH-1000XM4) (Bluetooth)" at bounding box center [650, 445] width 269 height 13
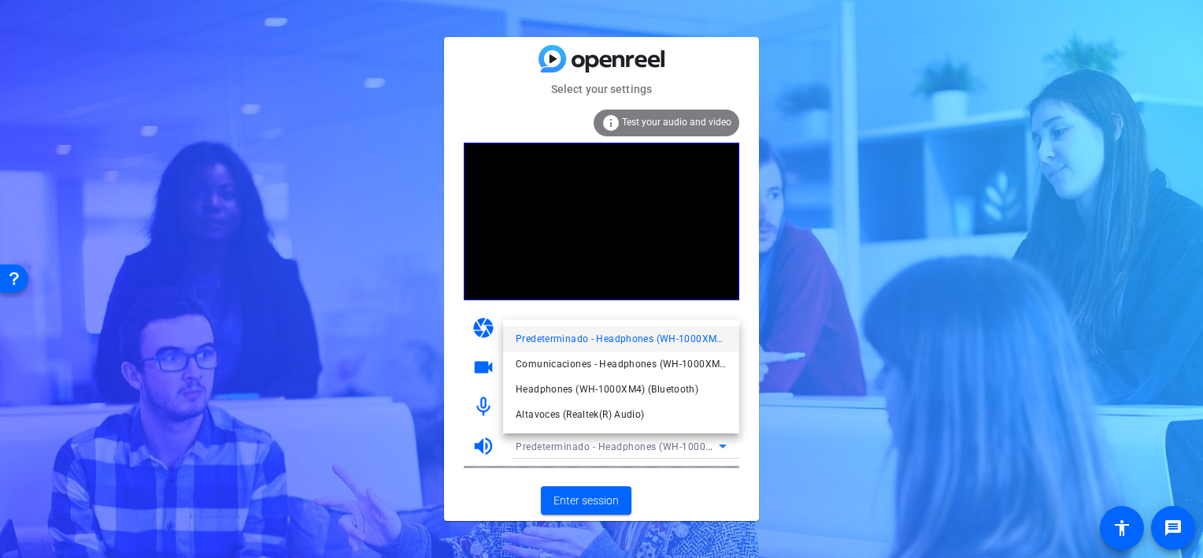
click at [645, 446] on div at bounding box center [601, 279] width 1203 height 558
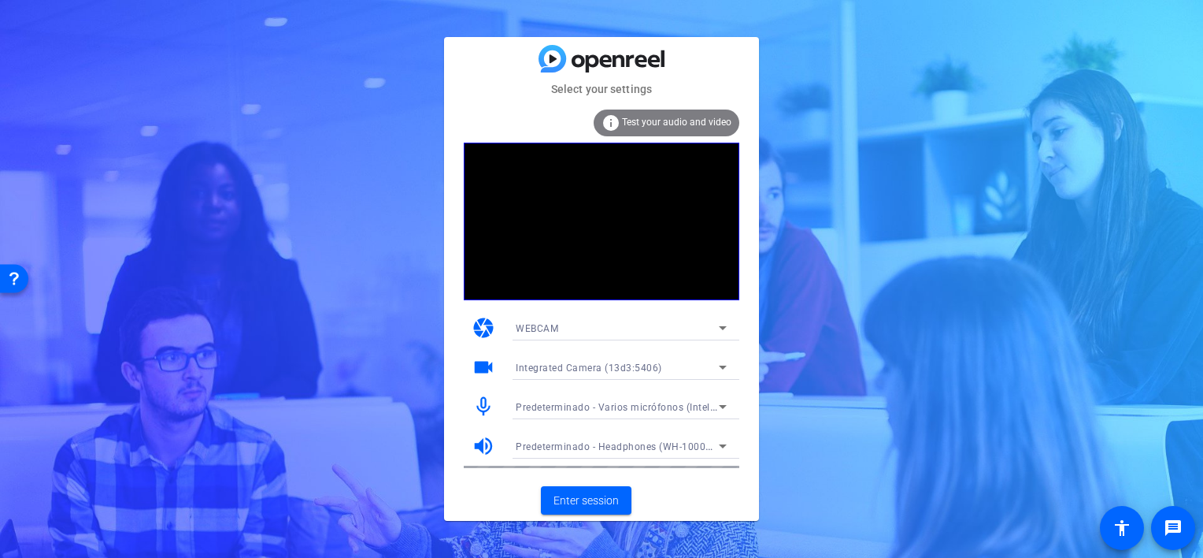
click at [594, 369] on span "Integrated Camera (13d3:5406)" at bounding box center [589, 367] width 146 height 11
click at [0, 0] on div at bounding box center [0, 0] width 0 height 0
click at [570, 339] on div "WEBCAM" at bounding box center [621, 327] width 211 height 25
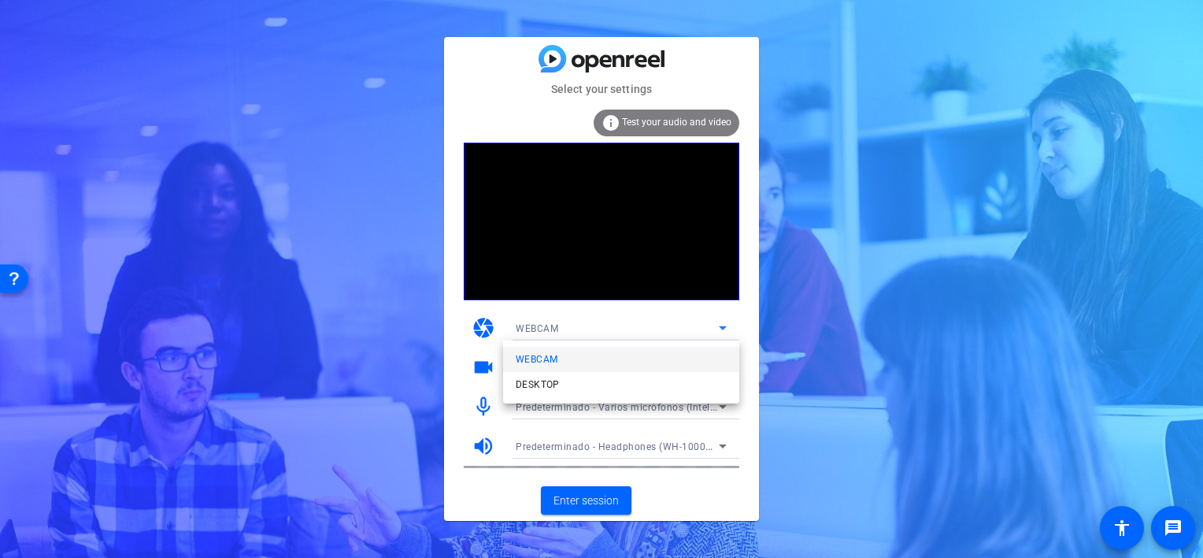
click at [271, 282] on div at bounding box center [138, 263] width 265 height 38
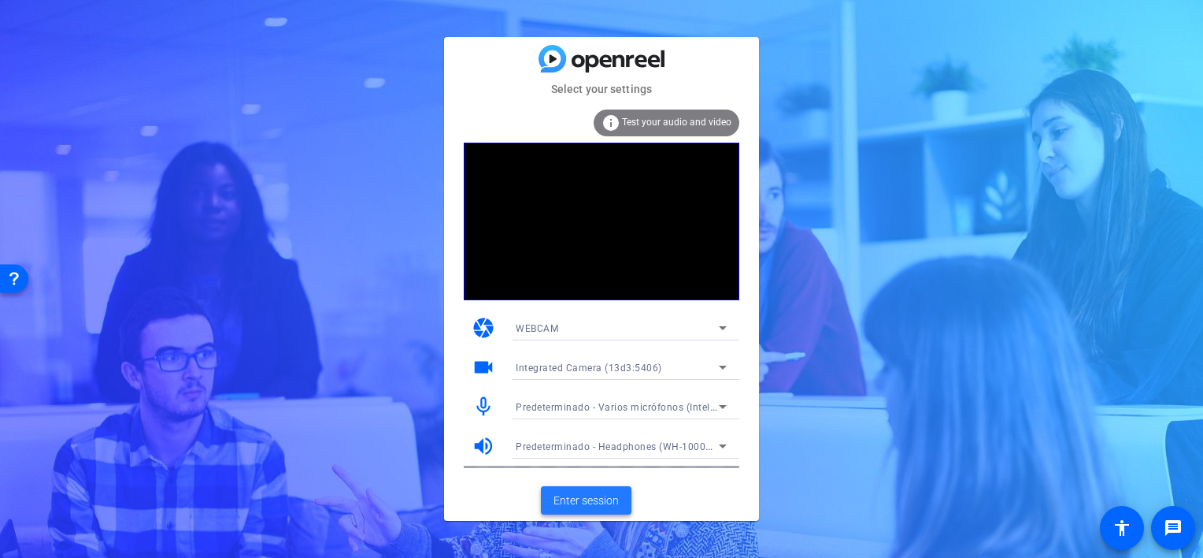
click at [578, 495] on span "Enter session" at bounding box center [586, 500] width 65 height 17
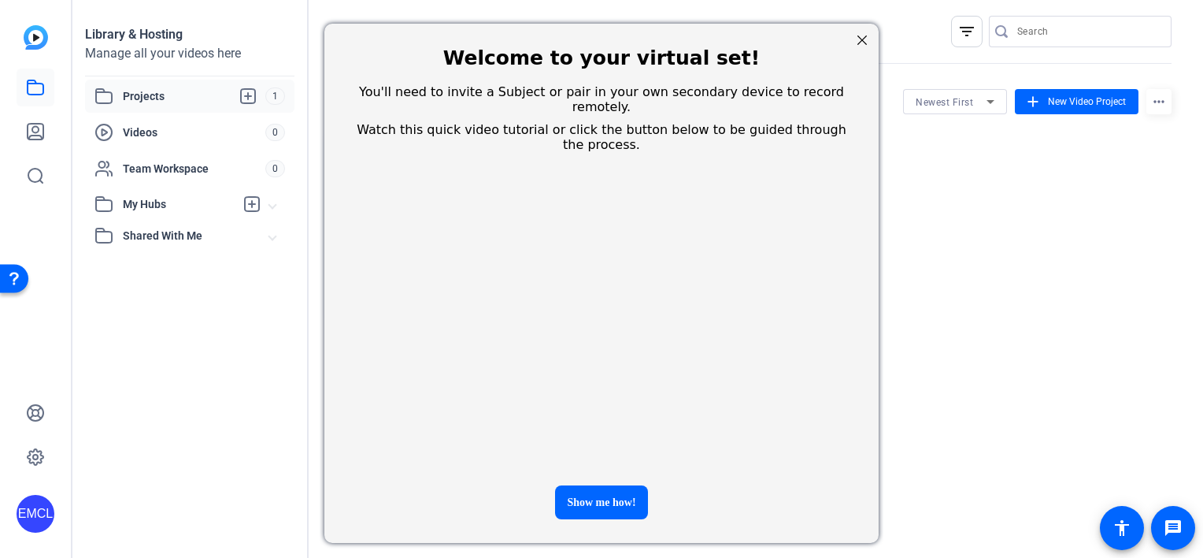
click at [868, 40] on div at bounding box center [862, 40] width 20 height 20
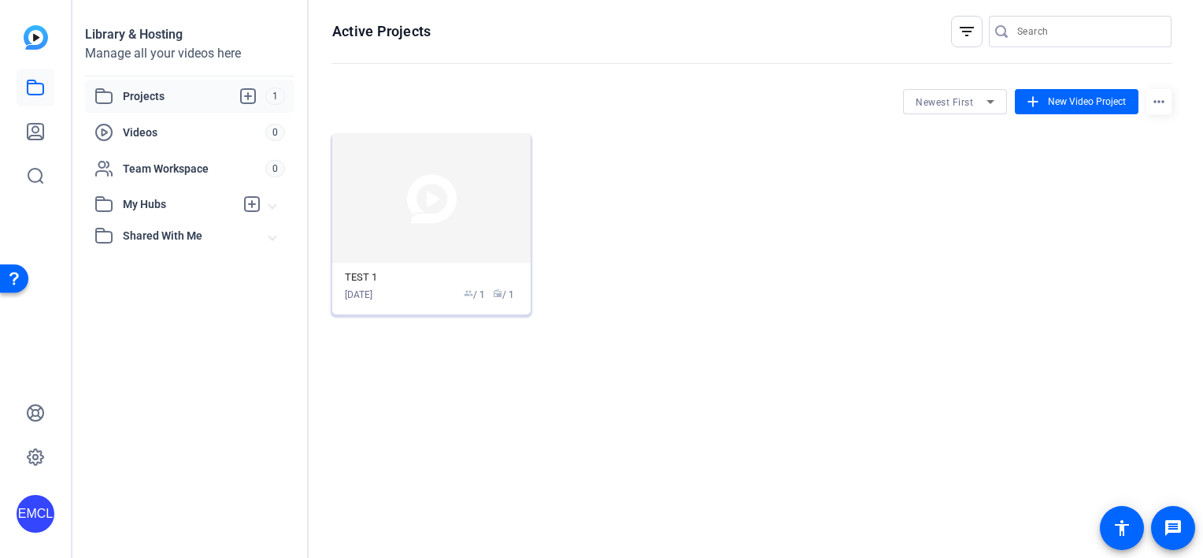
click at [428, 235] on img at bounding box center [431, 198] width 198 height 129
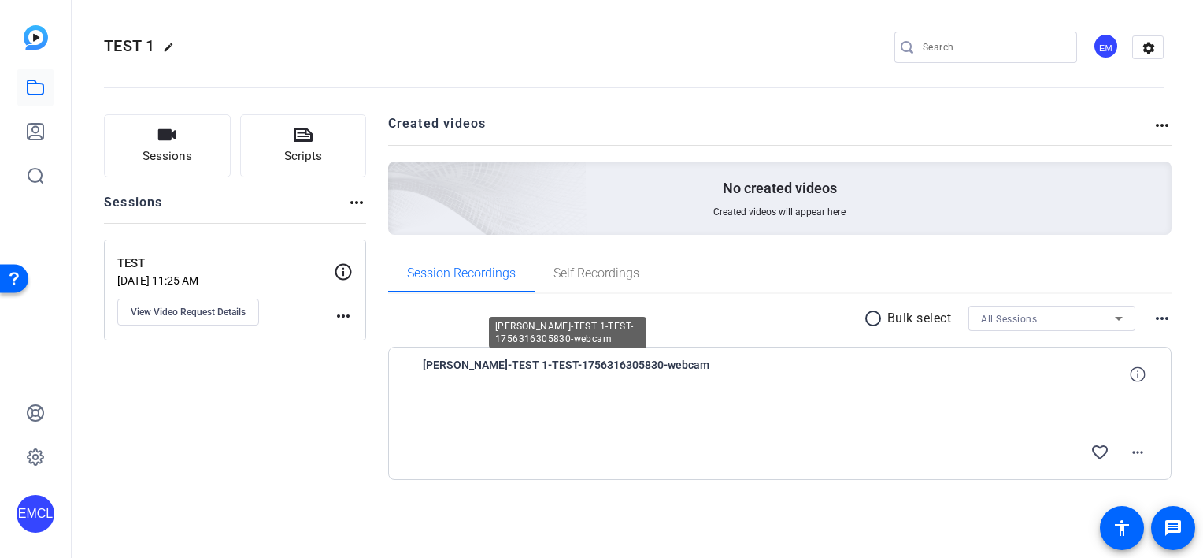
click at [518, 362] on span "[PERSON_NAME]-TEST 1-TEST-1756316305830-webcam" at bounding box center [568, 374] width 291 height 38
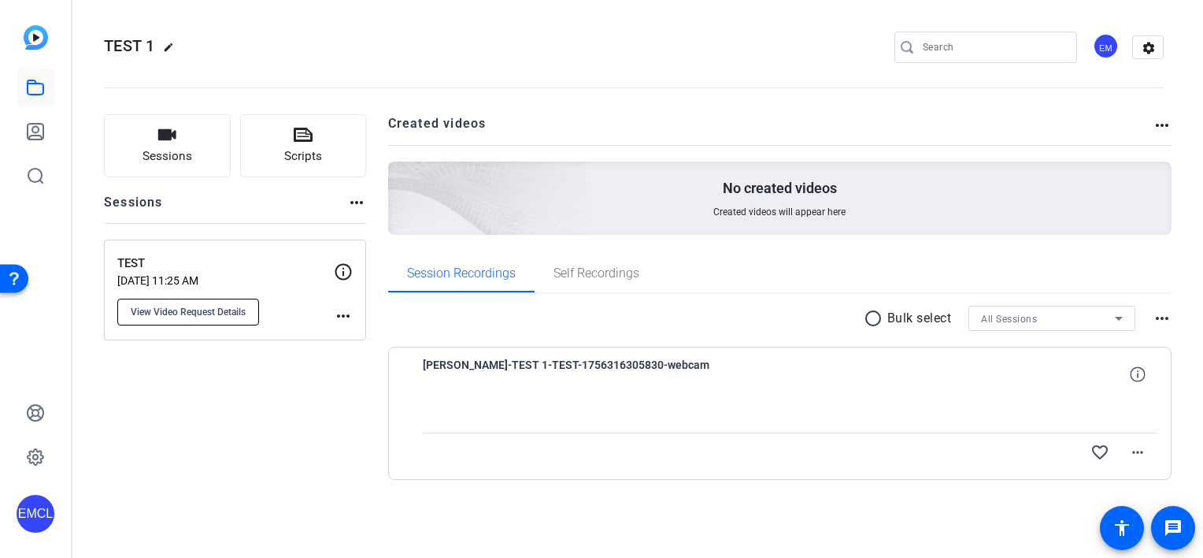
click at [190, 312] on span "View Video Request Details" at bounding box center [188, 312] width 115 height 13
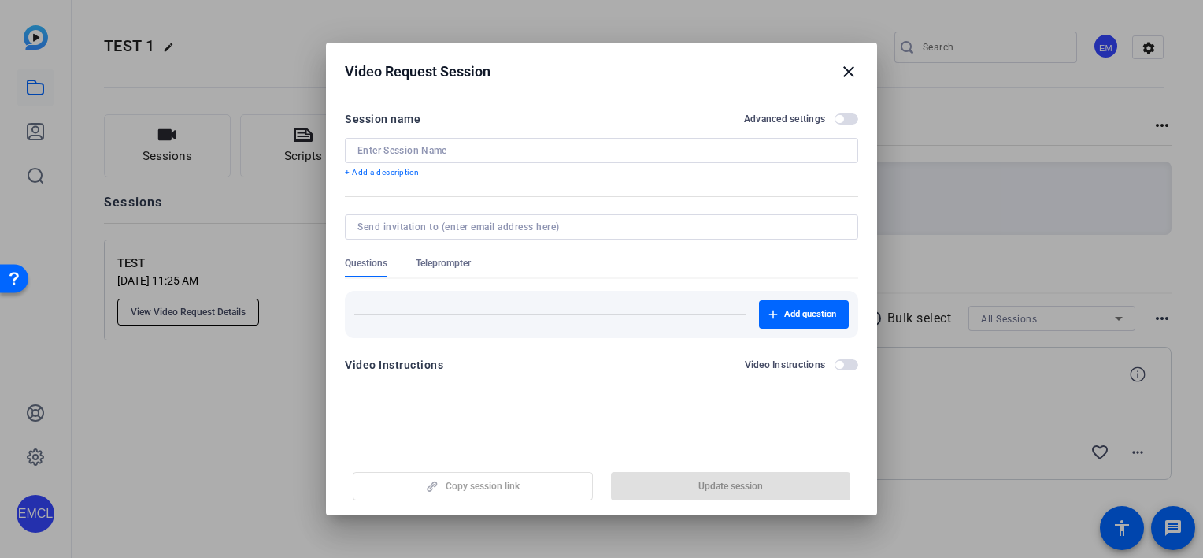
type input "TEST"
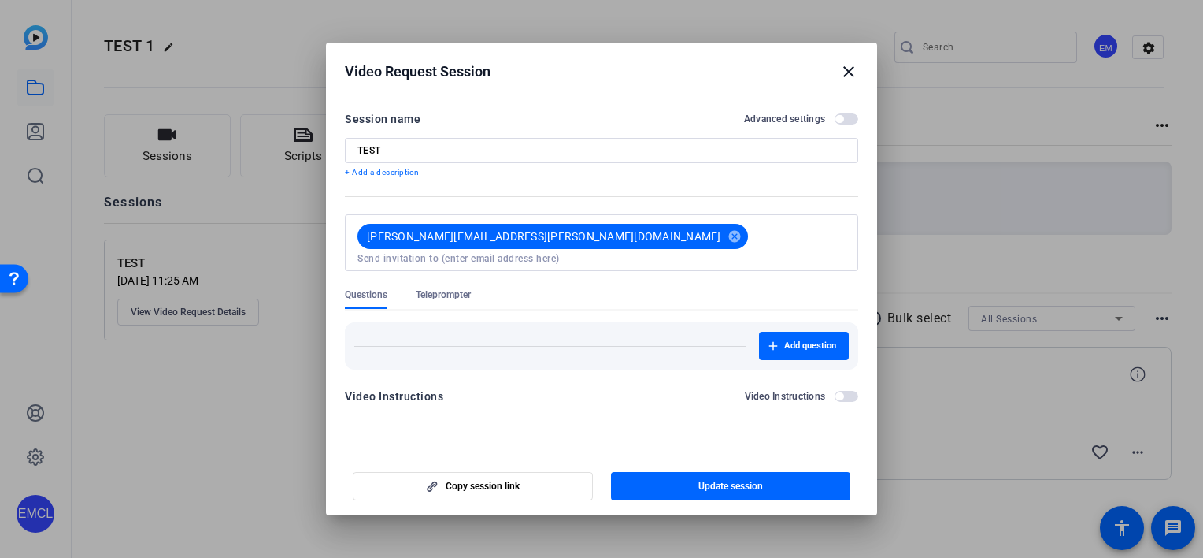
click at [851, 69] on mat-icon "close" at bounding box center [849, 71] width 19 height 19
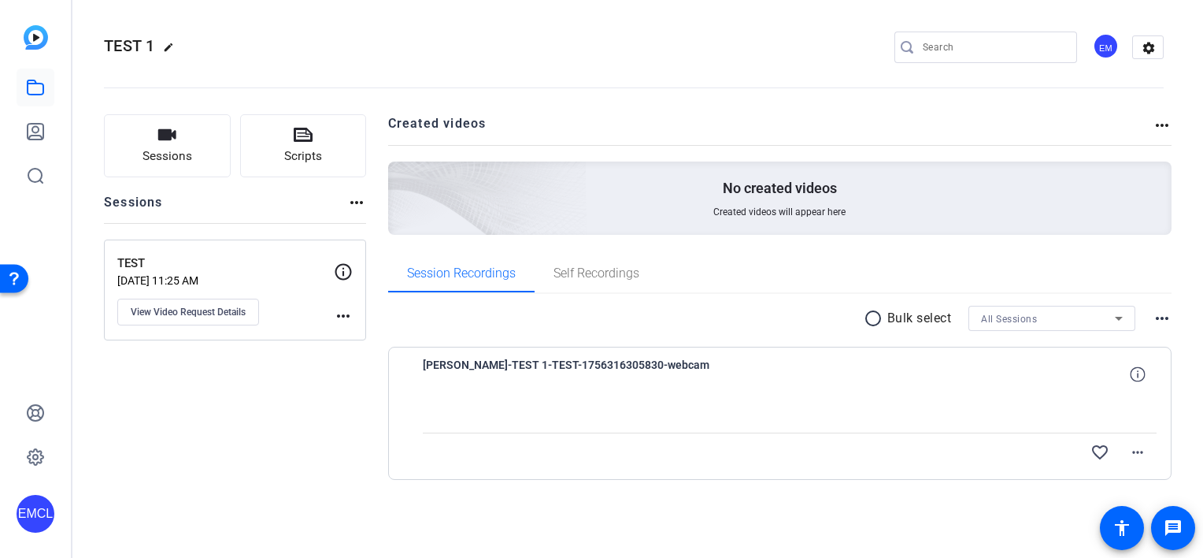
click at [180, 194] on div "Sessions more_horiz" at bounding box center [235, 208] width 262 height 30
click at [188, 161] on span "Sessions" at bounding box center [168, 156] width 50 height 18
click at [744, 200] on div "No created videos Created videos will appear here" at bounding box center [780, 197] width 784 height 73
click at [551, 369] on span "[PERSON_NAME]-TEST 1-TEST-1756316305830-webcam" at bounding box center [568, 374] width 291 height 38
click at [445, 128] on h2 "Created videos" at bounding box center [771, 129] width 766 height 31
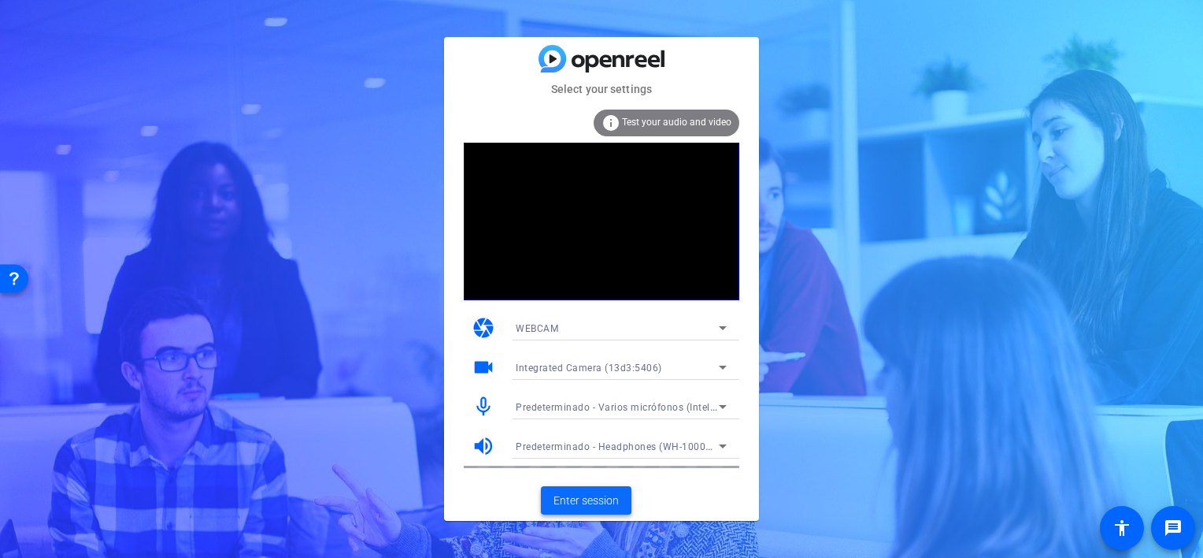
click at [595, 502] on span "Enter session" at bounding box center [586, 500] width 65 height 17
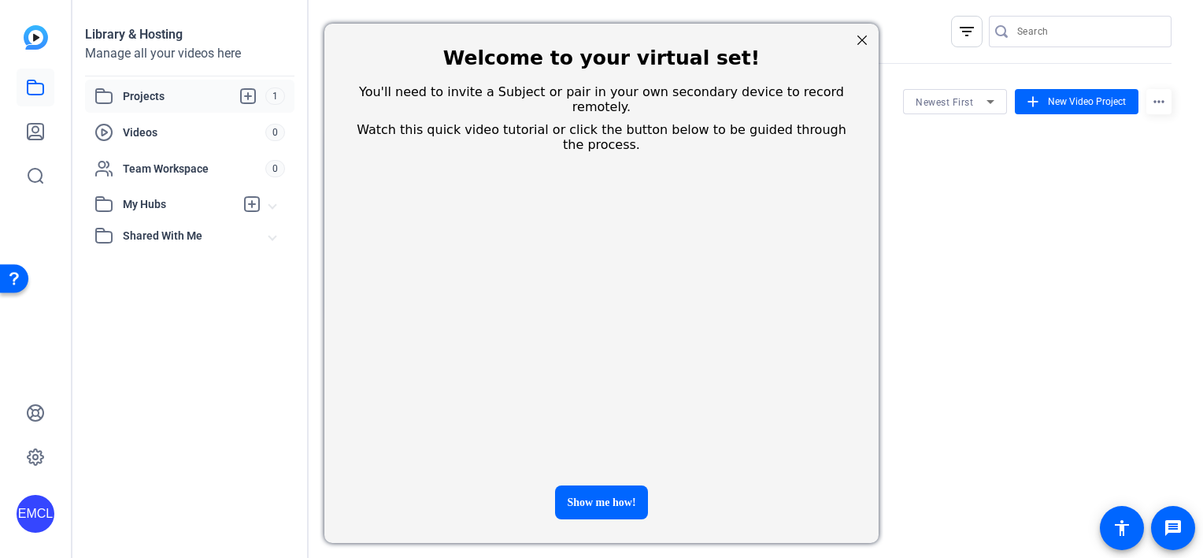
click at [870, 39] on div at bounding box center [862, 40] width 20 height 20
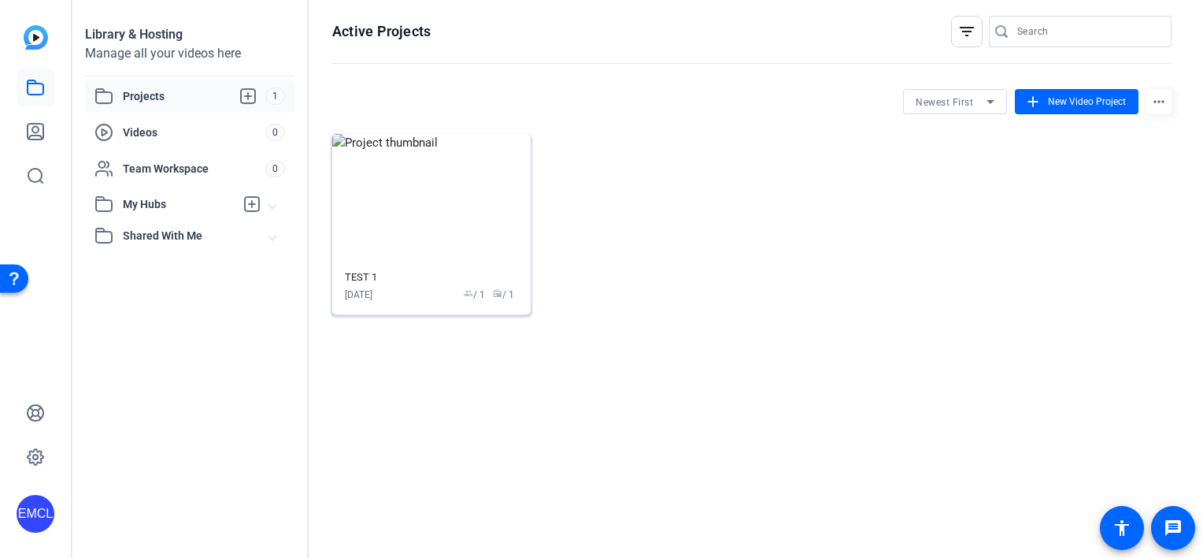
click at [403, 227] on img at bounding box center [431, 198] width 198 height 129
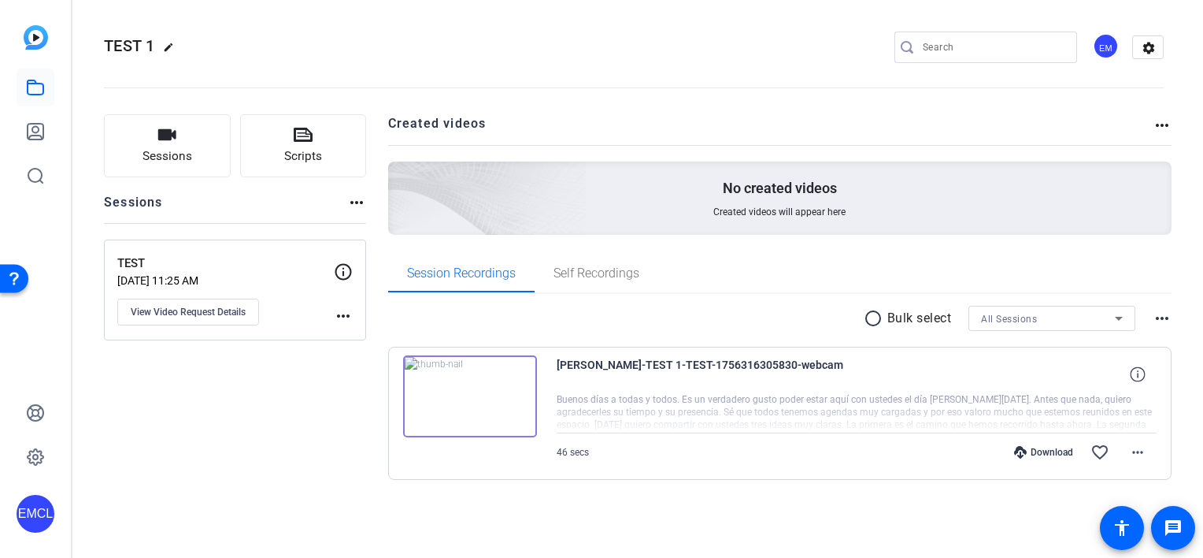
click at [480, 400] on img at bounding box center [470, 396] width 134 height 82
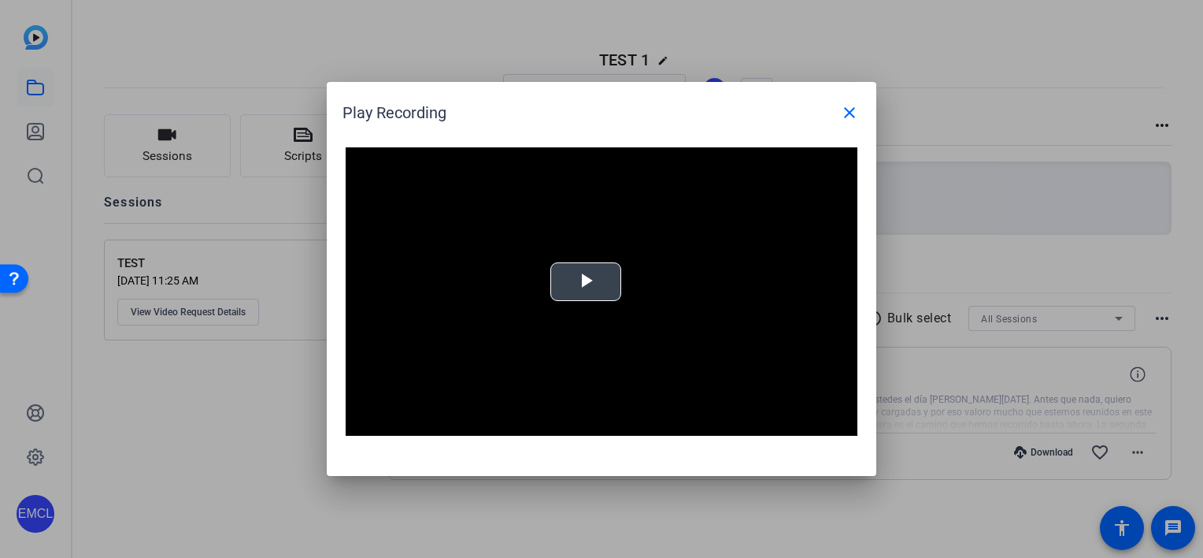
click at [586, 282] on span "Video Player" at bounding box center [586, 282] width 0 height 0
click at [847, 113] on mat-icon "close" at bounding box center [849, 112] width 19 height 19
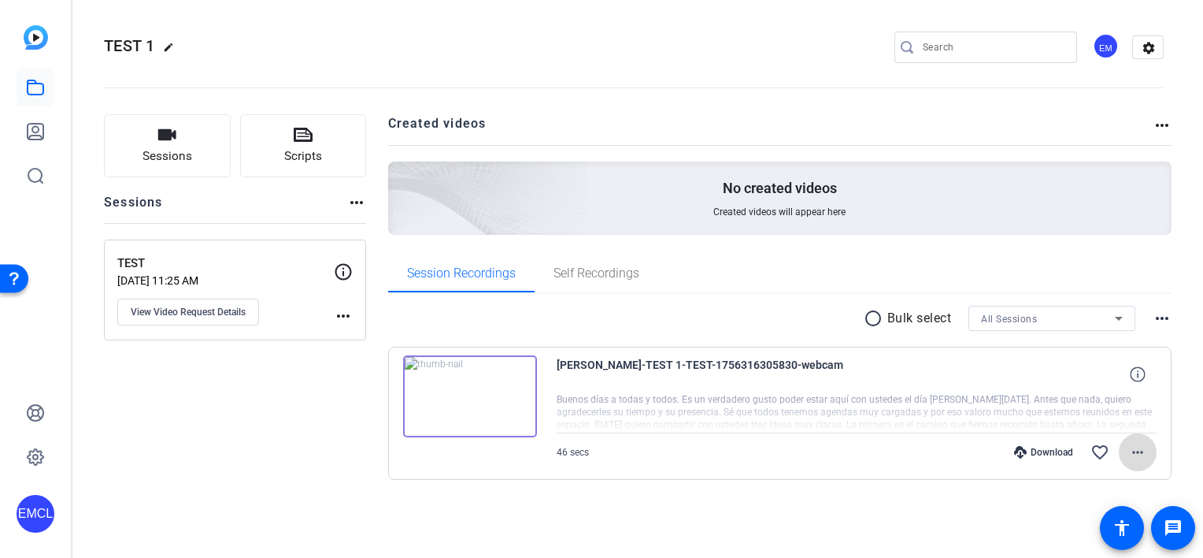
click at [1125, 455] on span at bounding box center [1138, 452] width 38 height 38
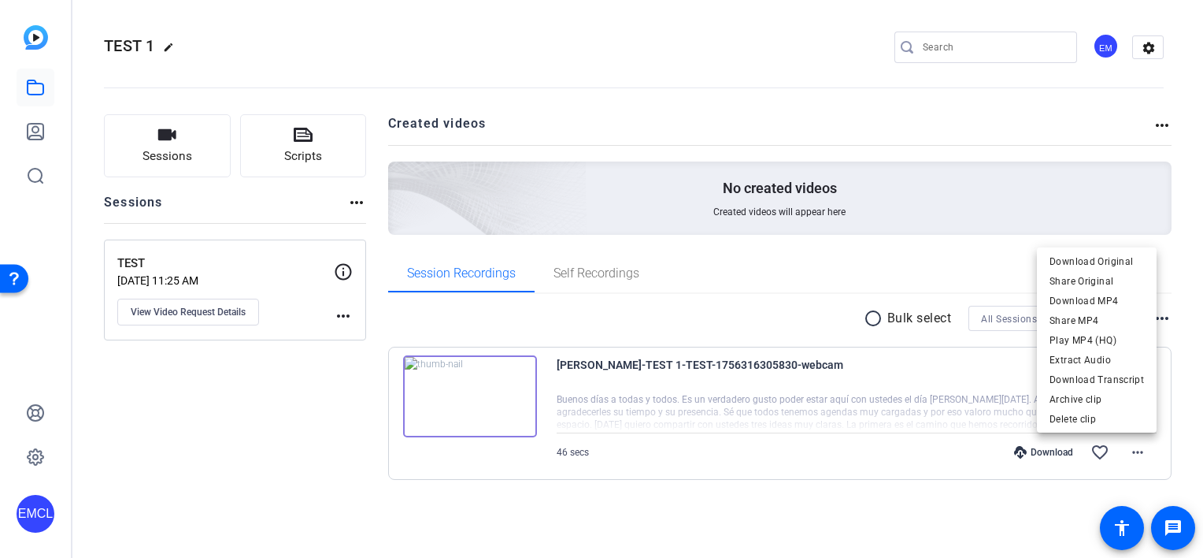
click at [0, 0] on div at bounding box center [0, 0] width 0 height 0
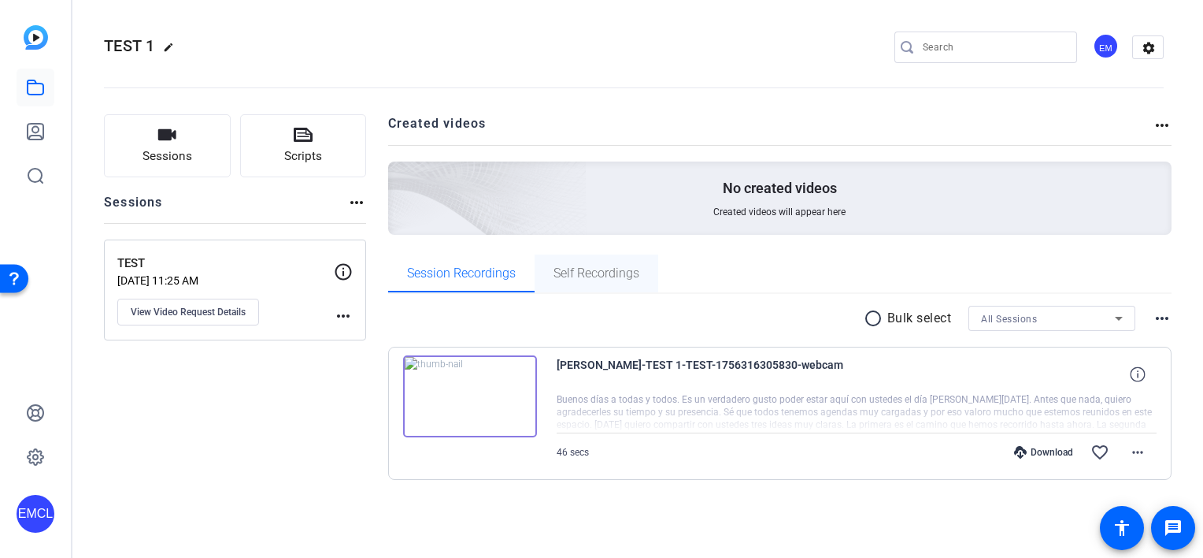
click at [572, 274] on span "Self Recordings" at bounding box center [597, 273] width 86 height 13
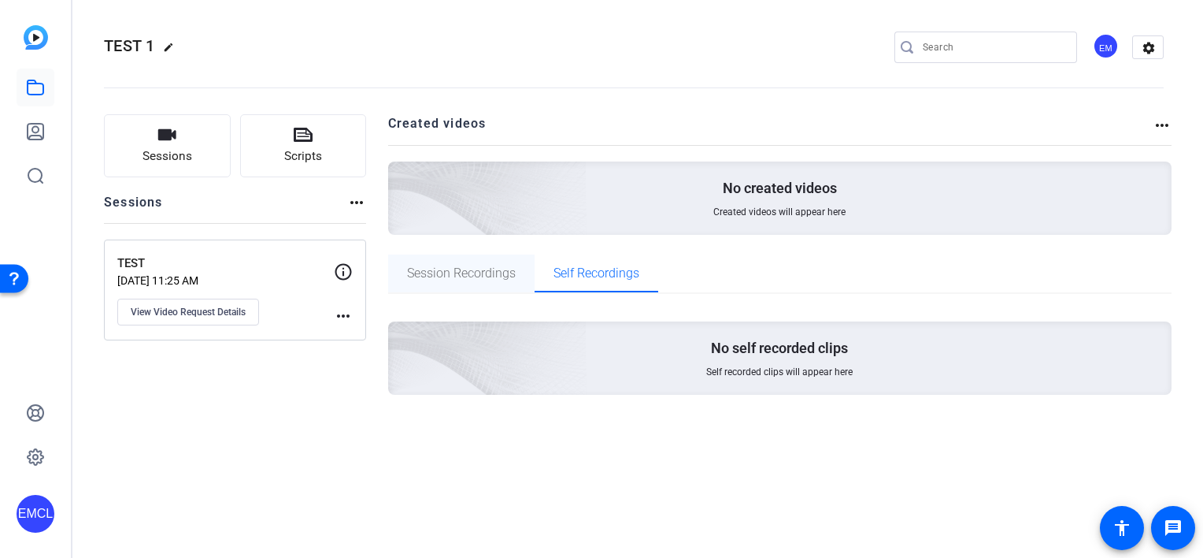
click at [469, 271] on span "Session Recordings" at bounding box center [461, 273] width 109 height 13
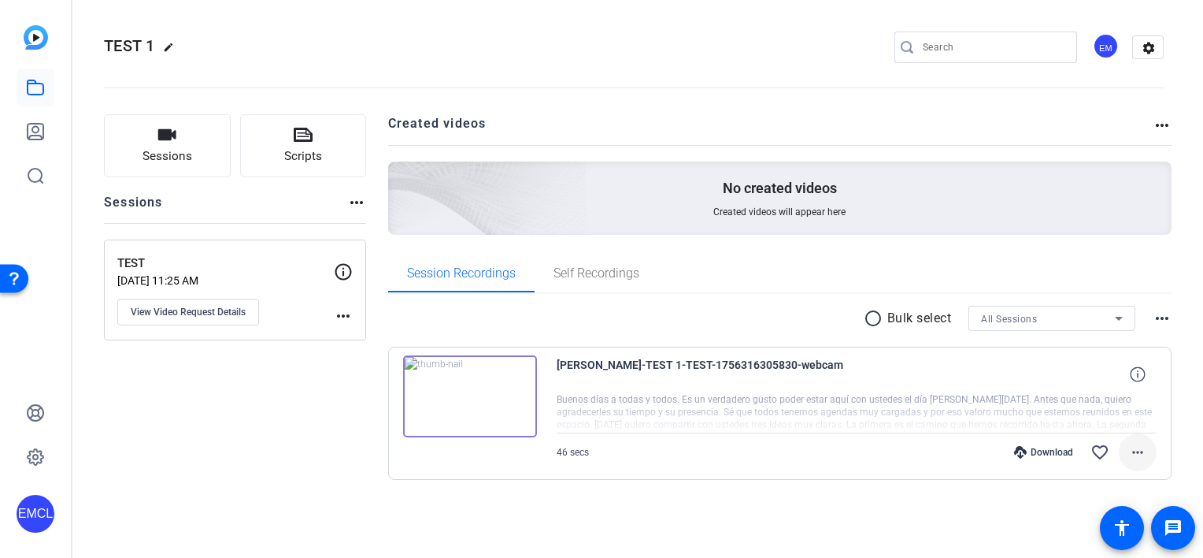
click at [1140, 448] on mat-icon "more_horiz" at bounding box center [1138, 452] width 19 height 19
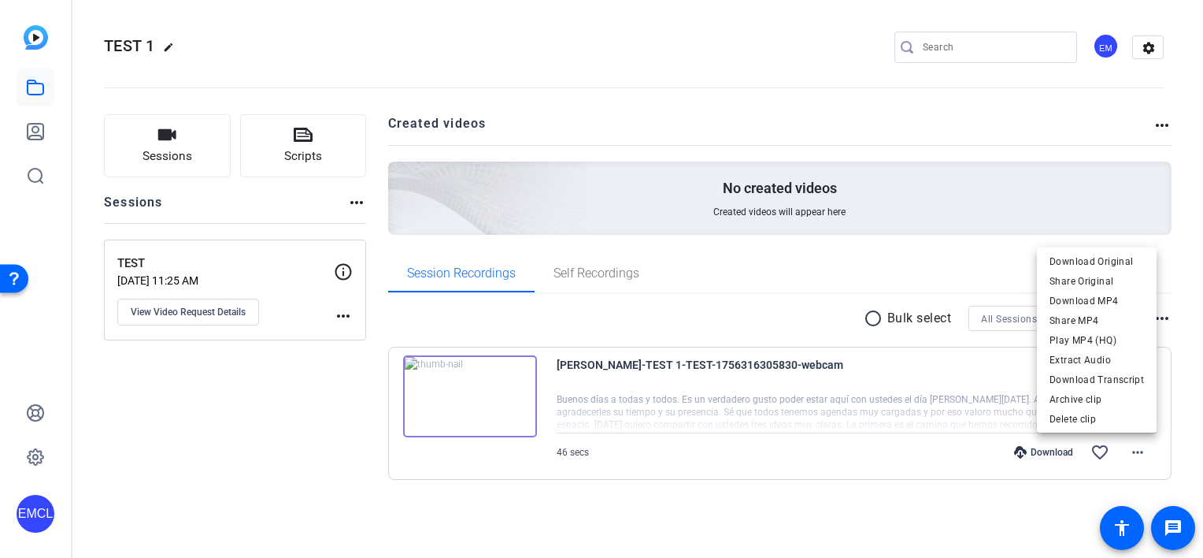
click at [0, 0] on div at bounding box center [0, 0] width 0 height 0
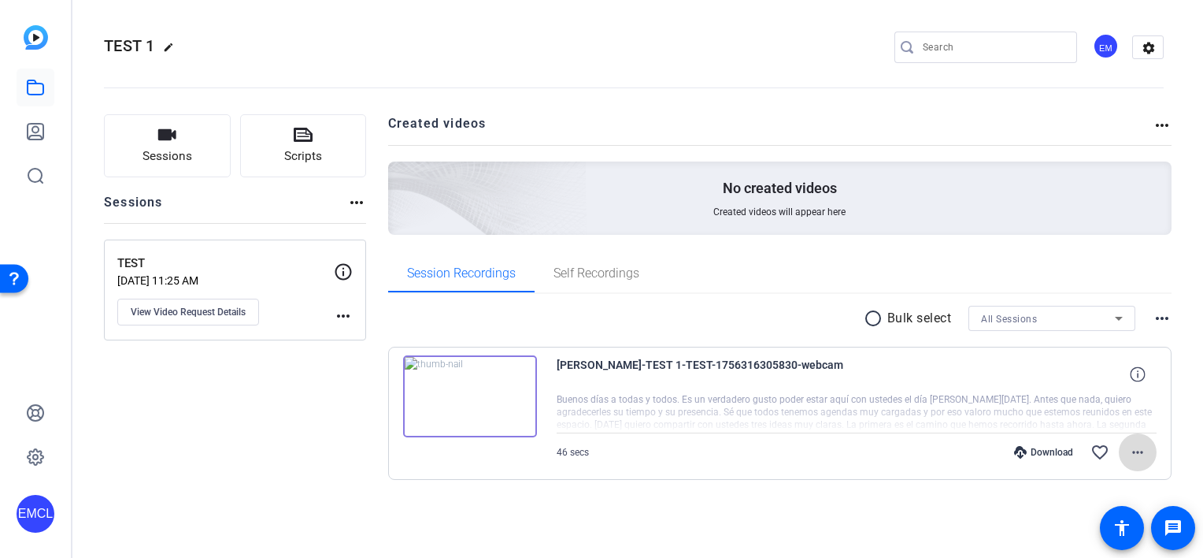
click at [1134, 450] on mat-icon "more_horiz" at bounding box center [1138, 452] width 19 height 19
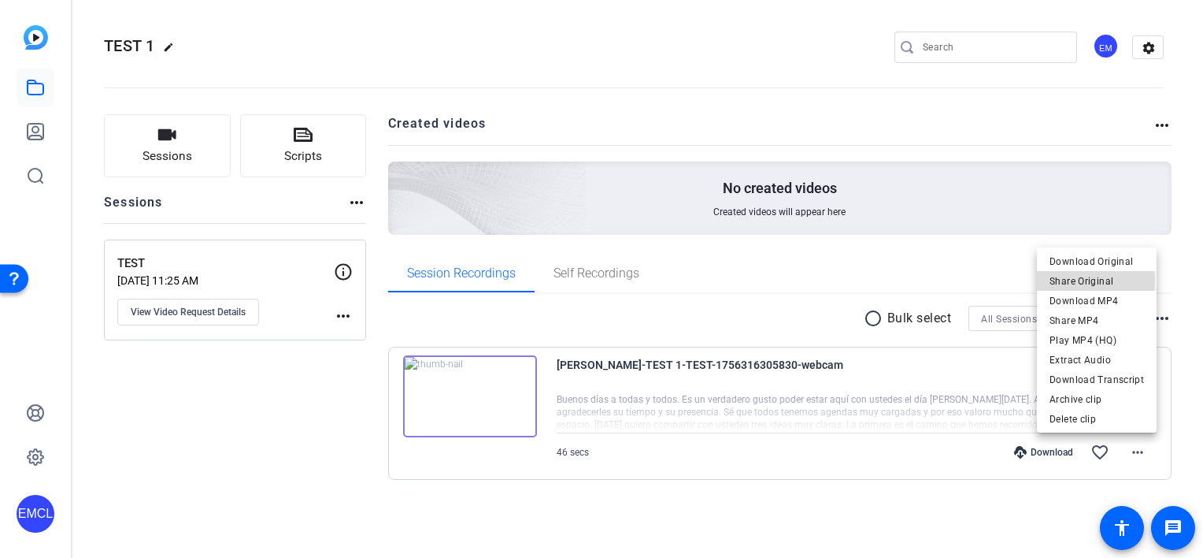
click at [1062, 280] on span "Share Original" at bounding box center [1097, 281] width 95 height 19
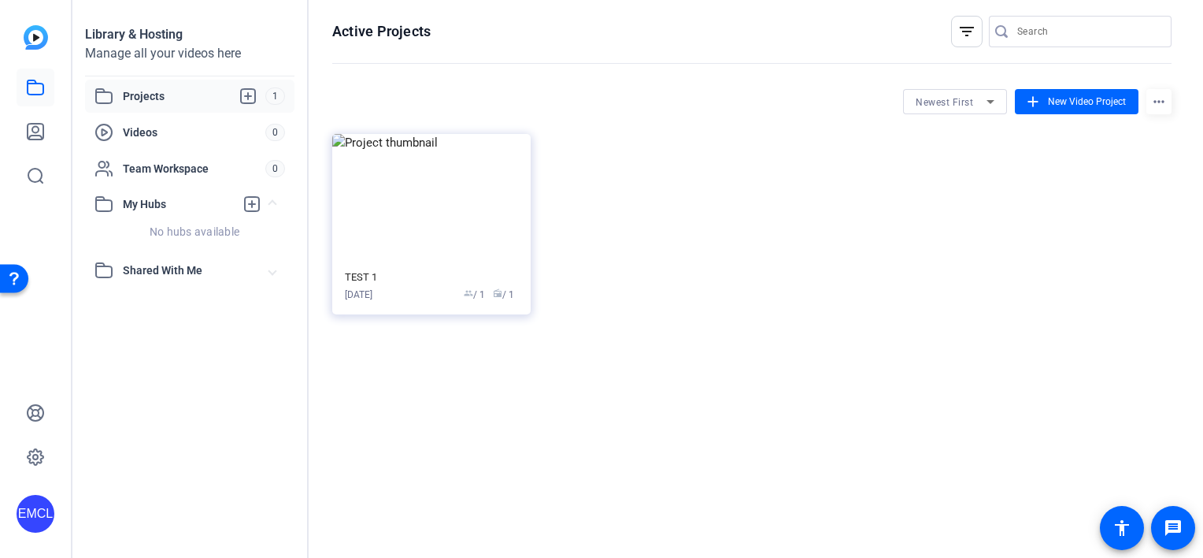
click at [130, 98] on span "Projects" at bounding box center [194, 96] width 143 height 19
drag, startPoint x: 488, startPoint y: 292, endPoint x: 439, endPoint y: 328, distance: 59.7
click at [445, 384] on div "Active Projects filter_list Newest First add New Video Project more_horiz TEST …" at bounding box center [752, 279] width 887 height 558
click at [430, 256] on img at bounding box center [431, 198] width 198 height 129
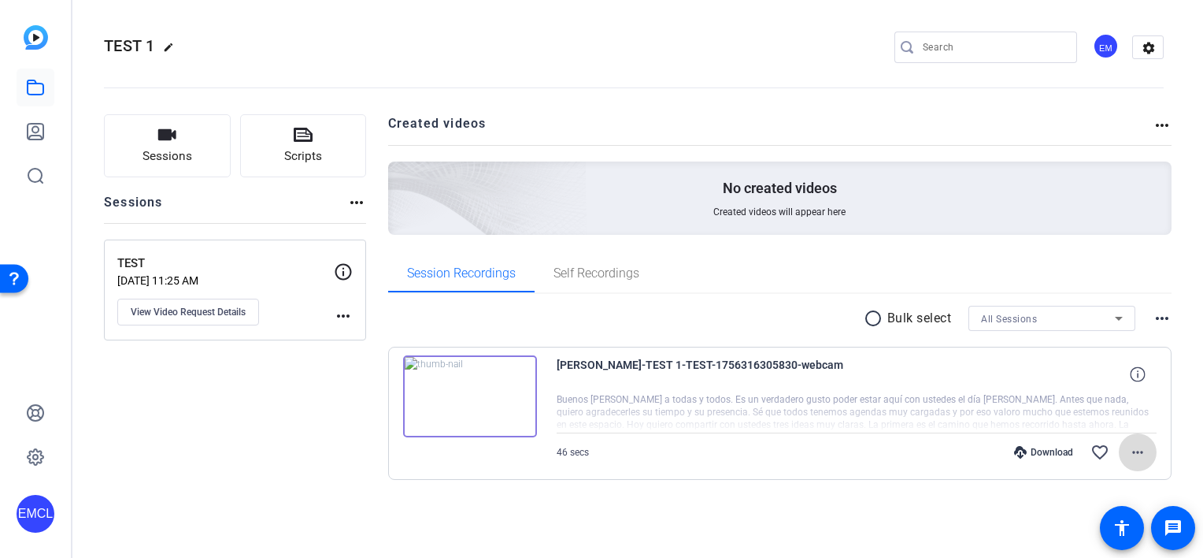
click at [1147, 448] on mat-icon "more_horiz" at bounding box center [1138, 452] width 19 height 19
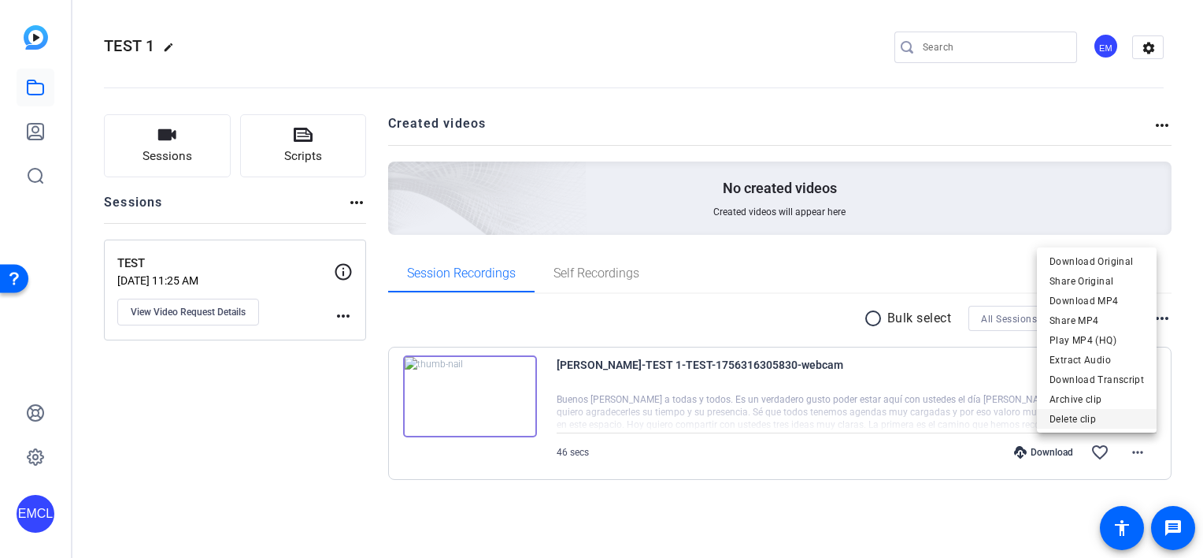
click at [1074, 413] on span "Delete clip" at bounding box center [1097, 419] width 95 height 19
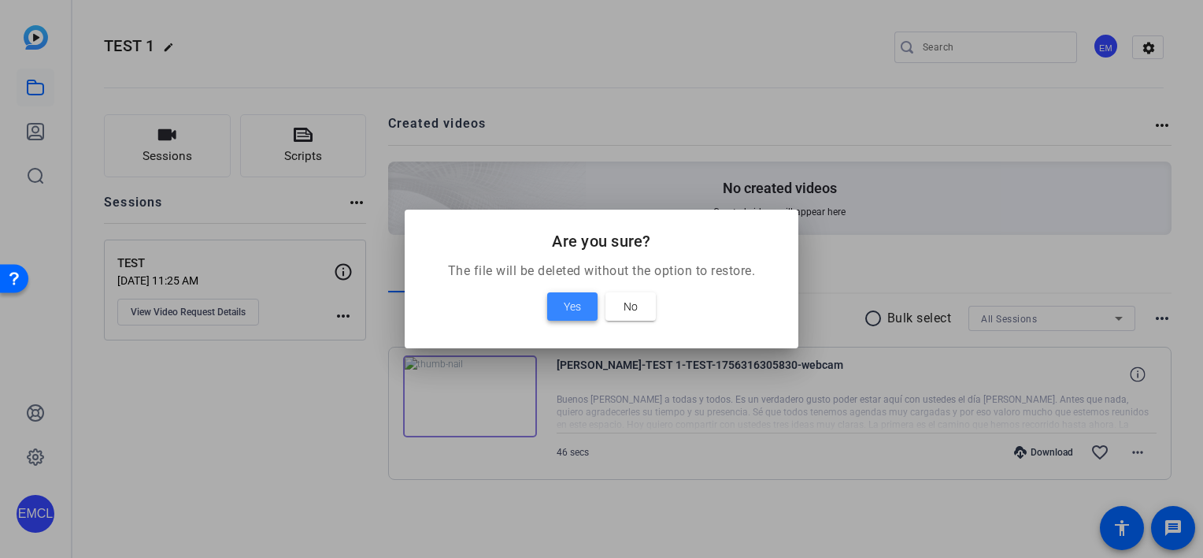
click at [568, 302] on span "Yes" at bounding box center [572, 306] width 17 height 19
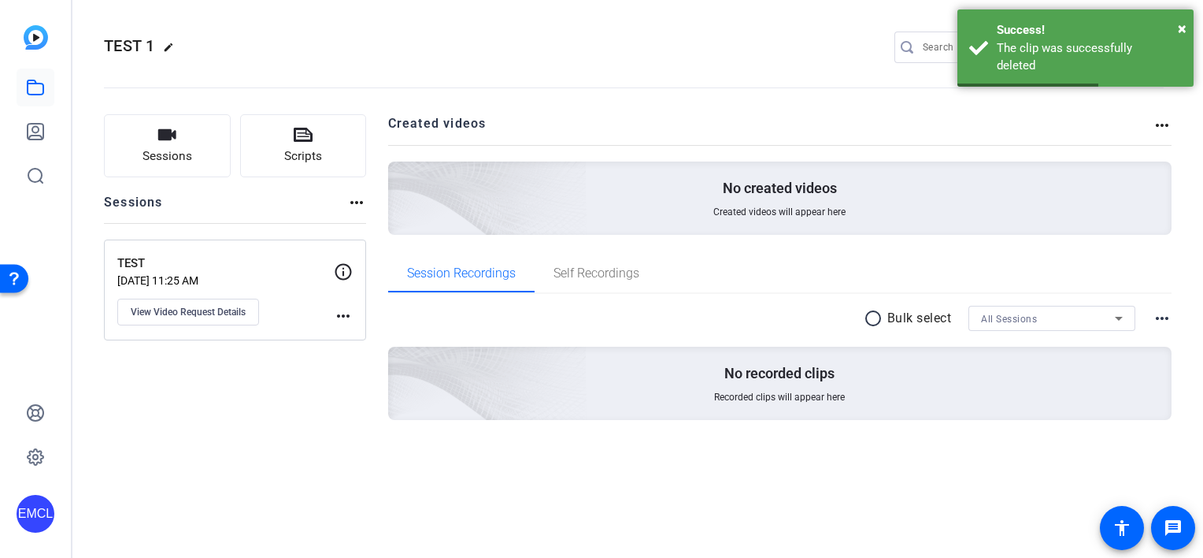
click at [26, 45] on img at bounding box center [36, 37] width 24 height 24
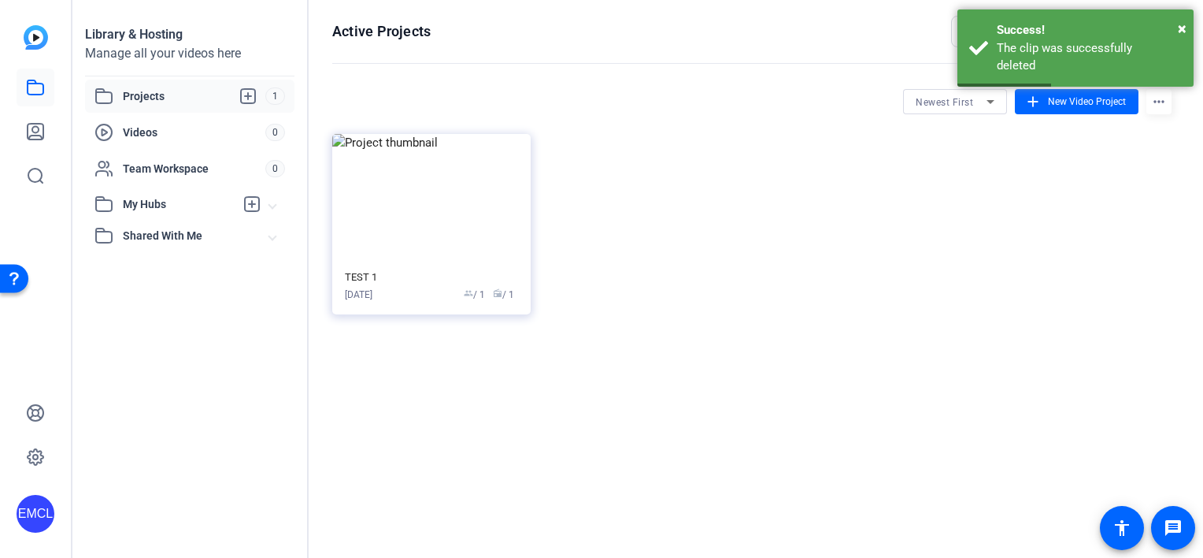
click at [35, 43] on img at bounding box center [36, 37] width 24 height 24
click at [38, 82] on icon at bounding box center [35, 87] width 19 height 19
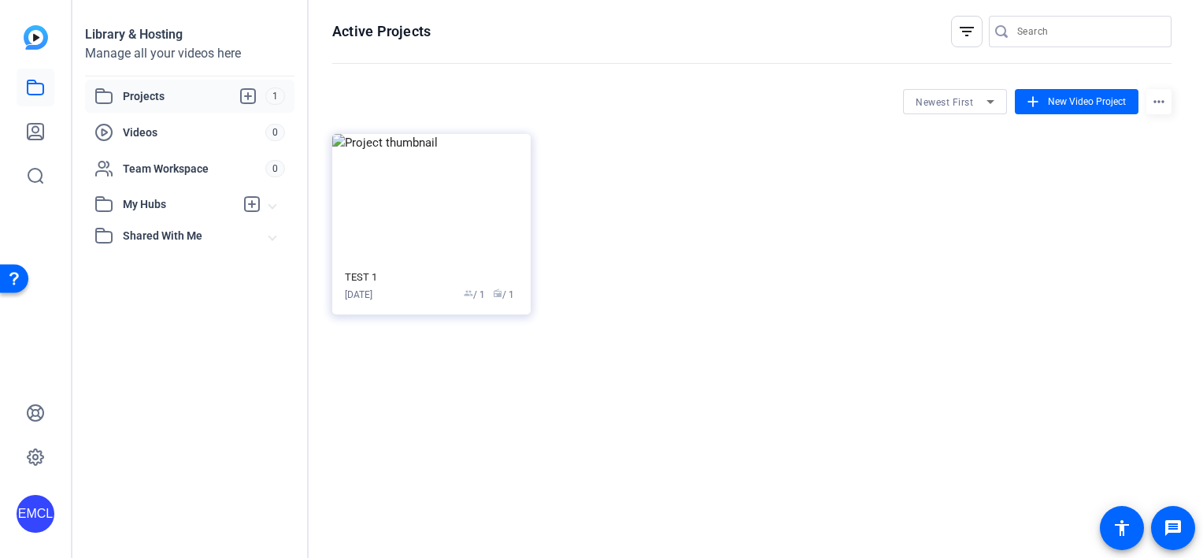
click at [146, 93] on span "Projects" at bounding box center [194, 96] width 143 height 19
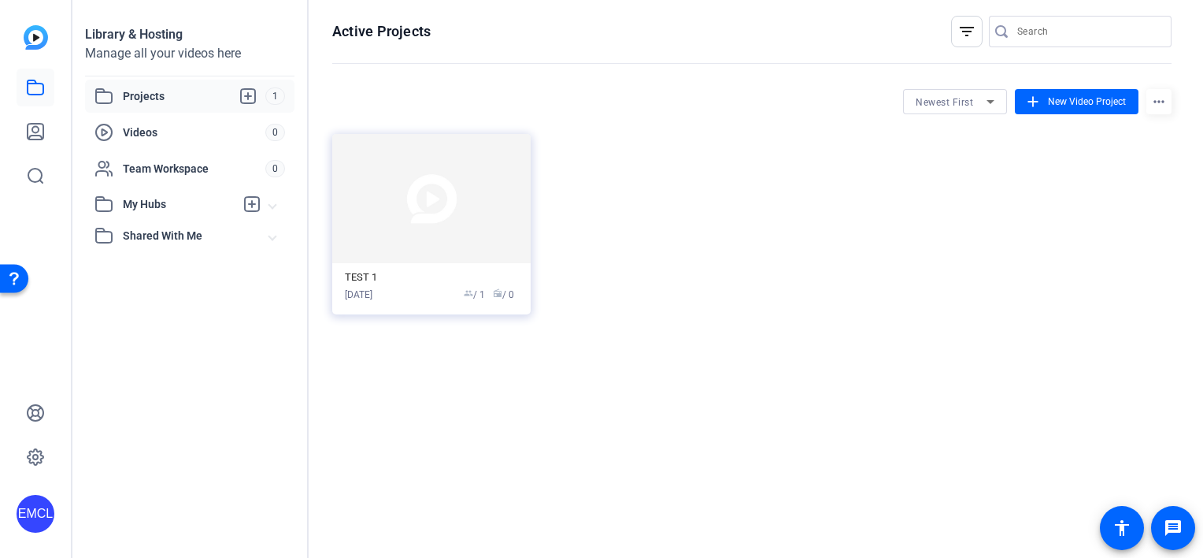
drag, startPoint x: 509, startPoint y: 296, endPoint x: 1158, endPoint y: 107, distance: 676.0
click at [1158, 107] on mat-icon "more_horiz" at bounding box center [1159, 101] width 25 height 25
drag, startPoint x: 604, startPoint y: 206, endPoint x: 558, endPoint y: 230, distance: 51.4
click at [604, 207] on div at bounding box center [601, 279] width 1203 height 558
click at [495, 295] on span "radio" at bounding box center [497, 292] width 9 height 9
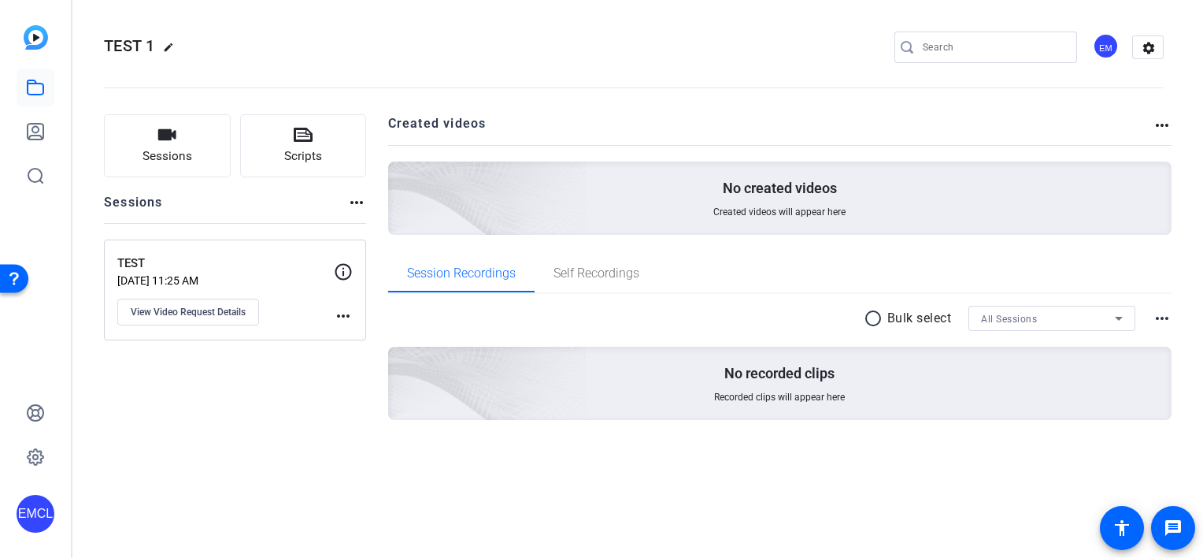
click at [1166, 124] on mat-icon "more_horiz" at bounding box center [1162, 125] width 19 height 19
click at [1148, 55] on div at bounding box center [601, 279] width 1203 height 558
click at [1147, 50] on mat-icon "settings" at bounding box center [1149, 48] width 32 height 24
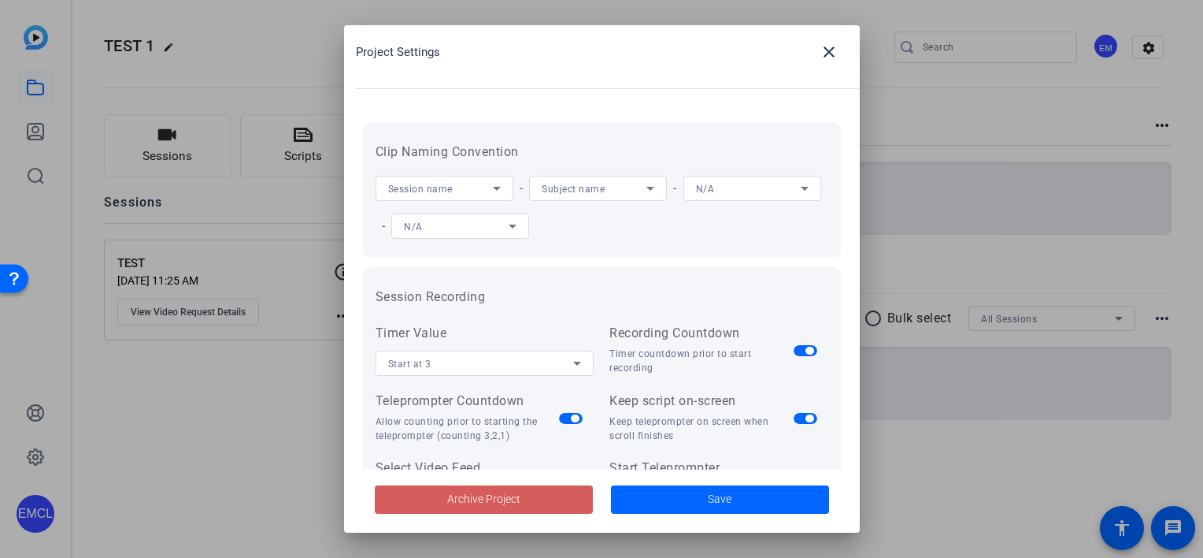
click at [491, 494] on span "Archive Project" at bounding box center [483, 499] width 73 height 17
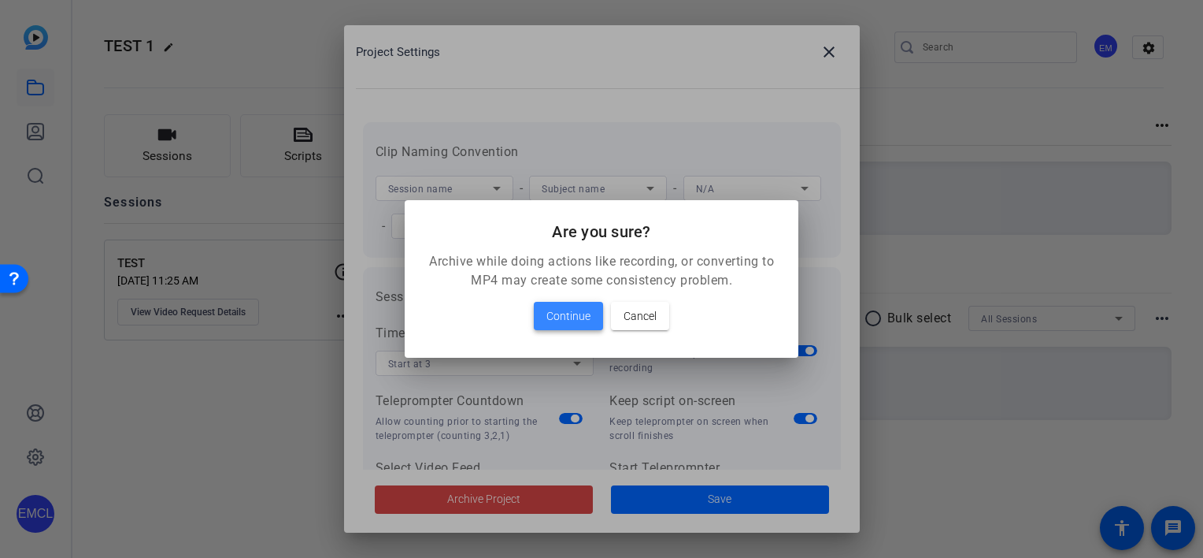
click at [557, 310] on span "Continue" at bounding box center [569, 315] width 44 height 19
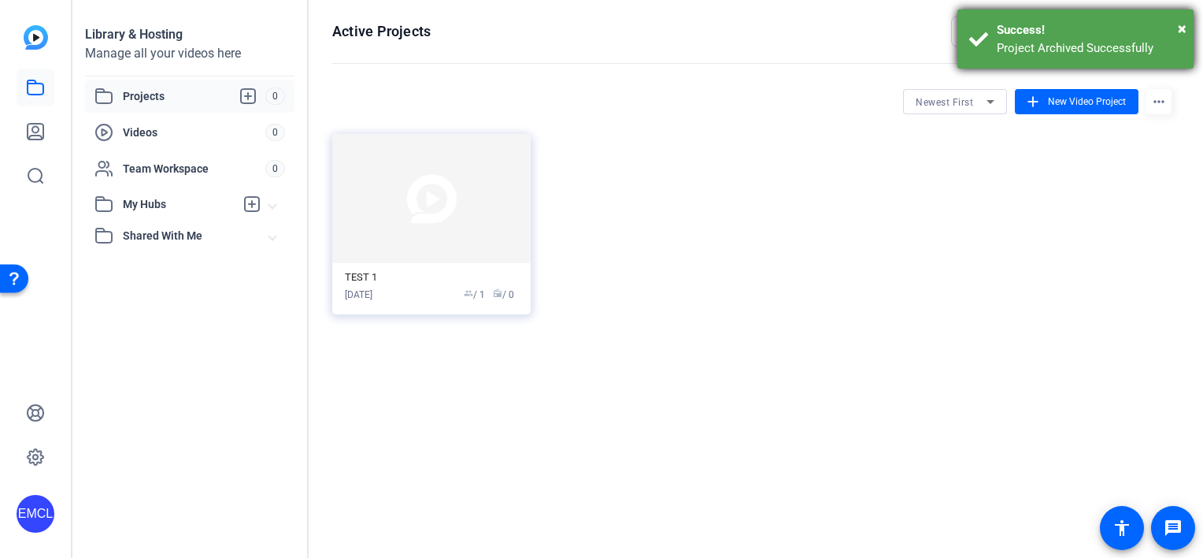
click at [1177, 26] on div "Success!" at bounding box center [1089, 30] width 185 height 18
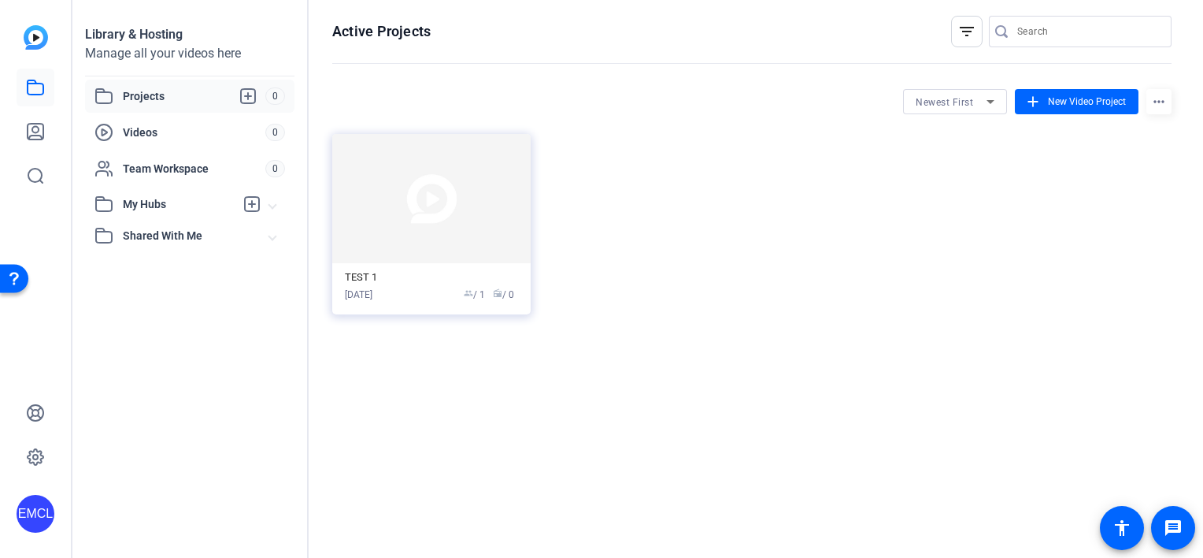
click at [154, 87] on span "Projects" at bounding box center [194, 96] width 143 height 19
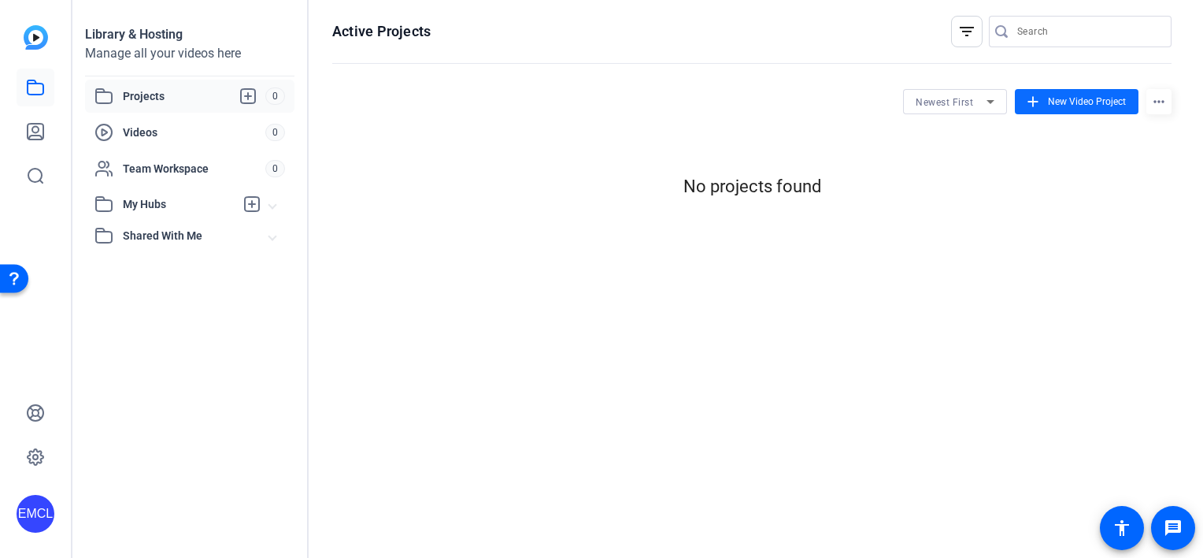
click at [1099, 87] on span at bounding box center [1077, 102] width 124 height 38
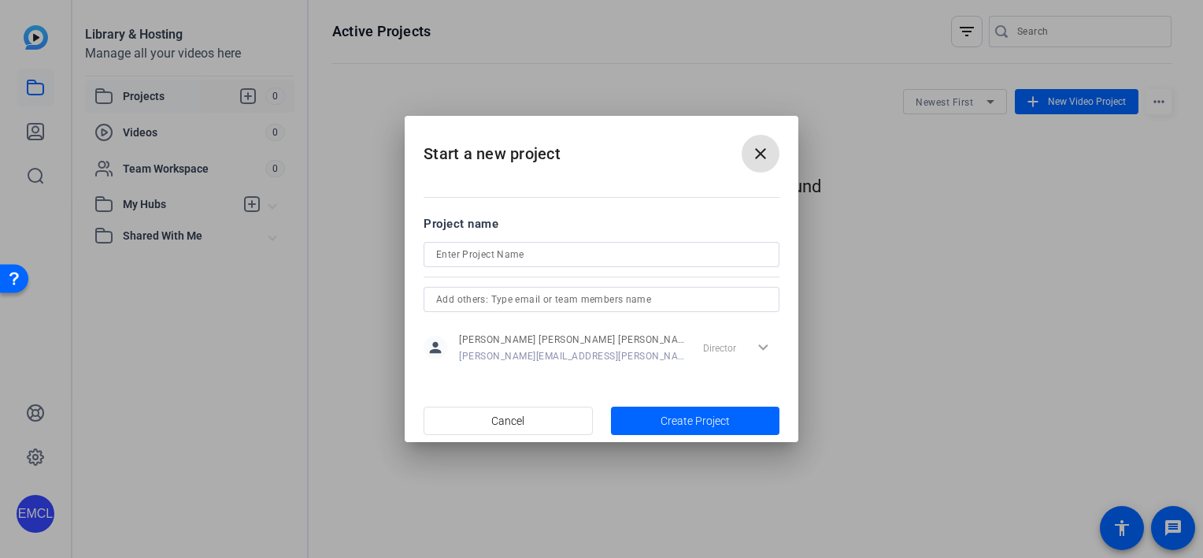
click at [507, 265] on div at bounding box center [601, 254] width 331 height 25
click at [506, 254] on input at bounding box center [601, 254] width 331 height 19
type input "Sustainability Week"
type input "[PERSON_NAME][EMAIL_ADDRESS][PERSON_NAME][DOMAIN_NAME]"
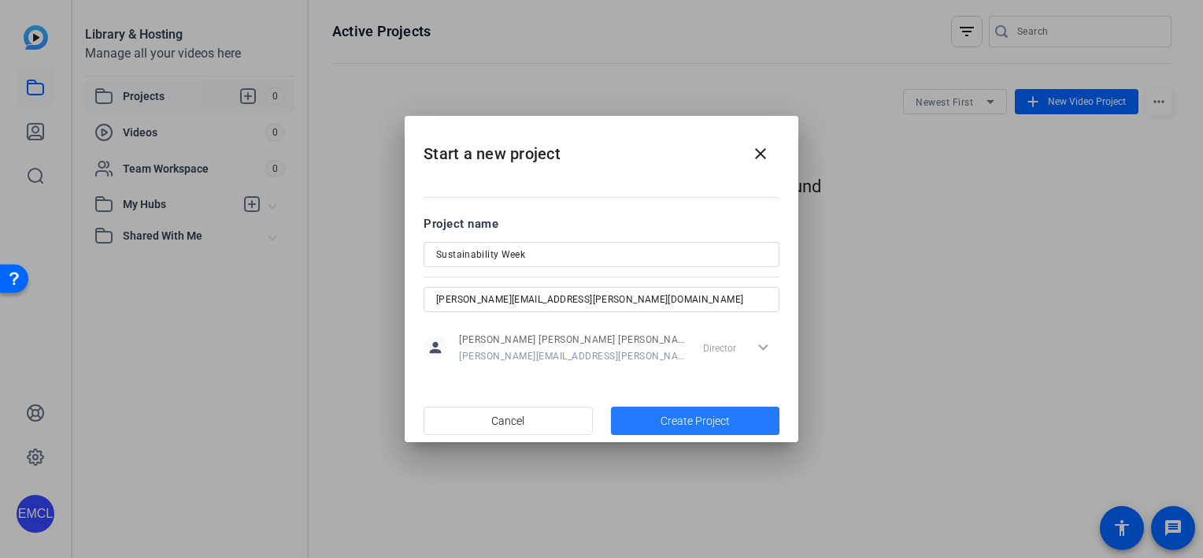
click at [629, 414] on span "button" at bounding box center [695, 421] width 169 height 38
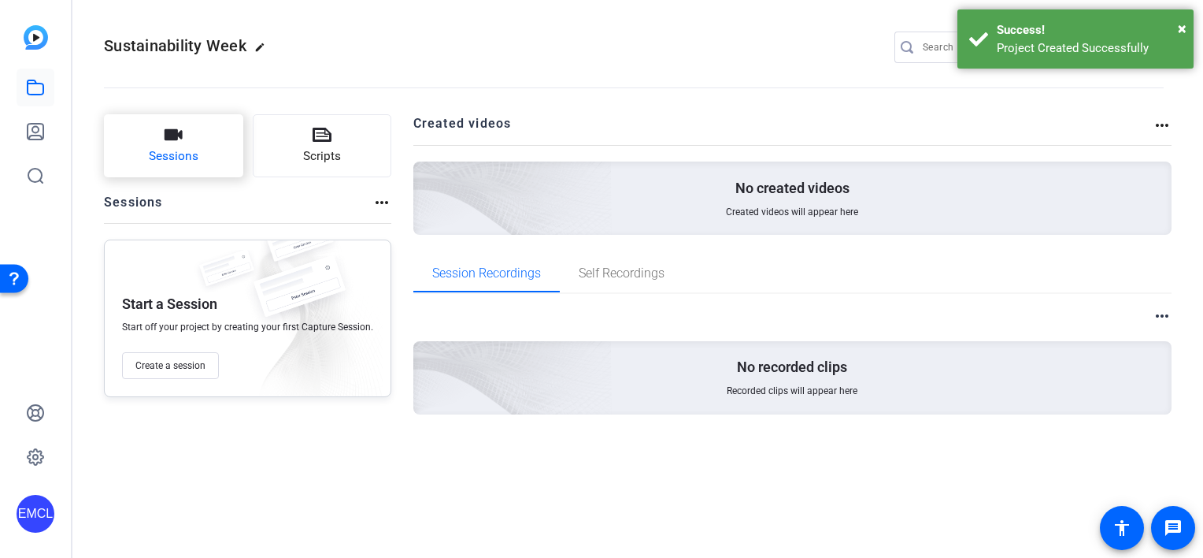
click at [158, 143] on button "Sessions" at bounding box center [173, 145] width 139 height 63
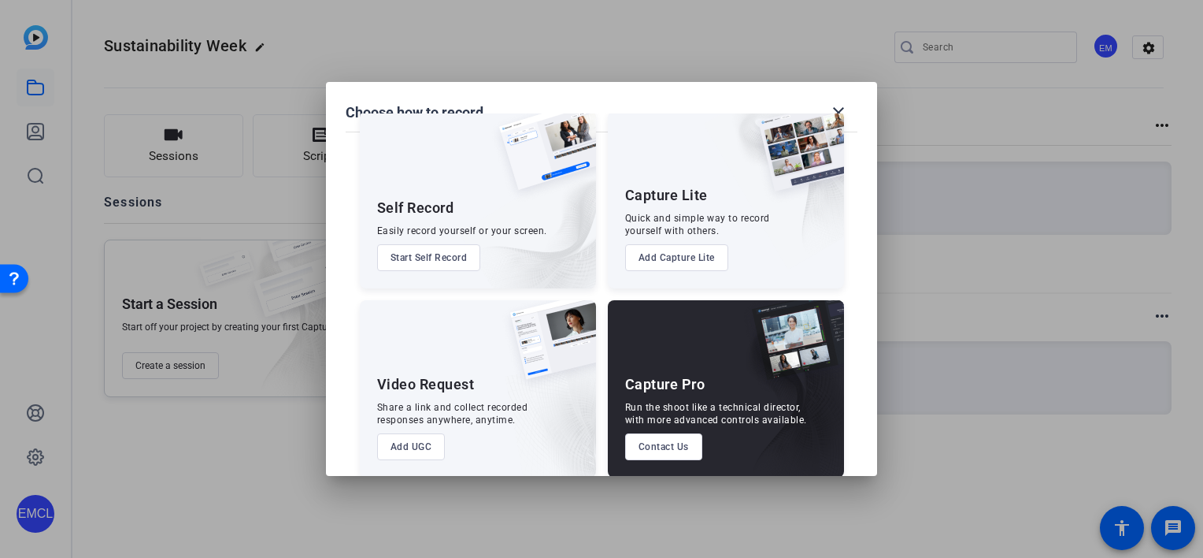
scroll to position [50, 0]
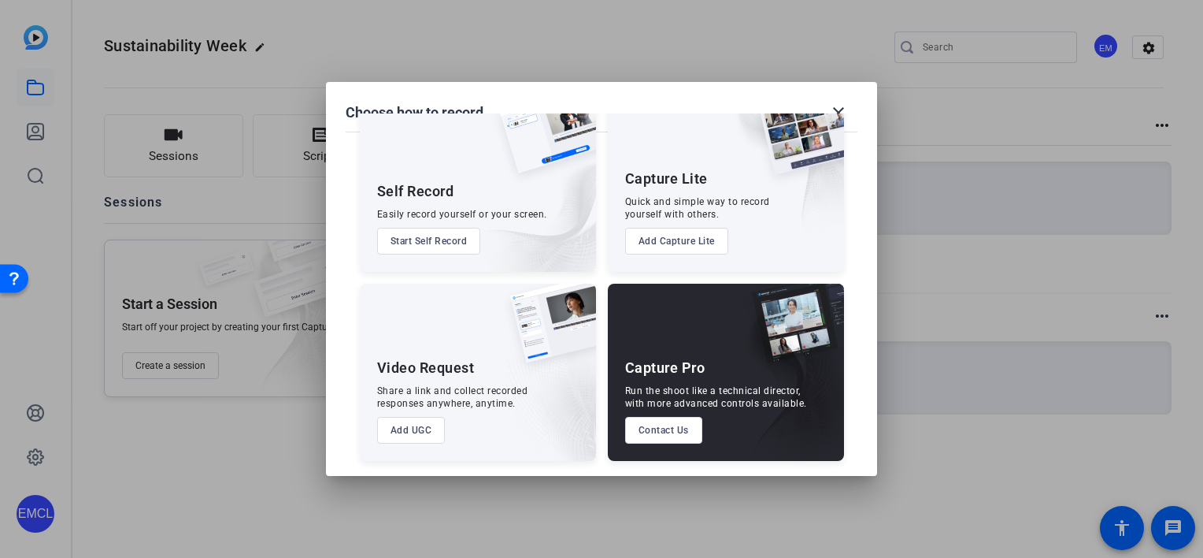
click at [414, 432] on button "Add UGC" at bounding box center [411, 430] width 69 height 27
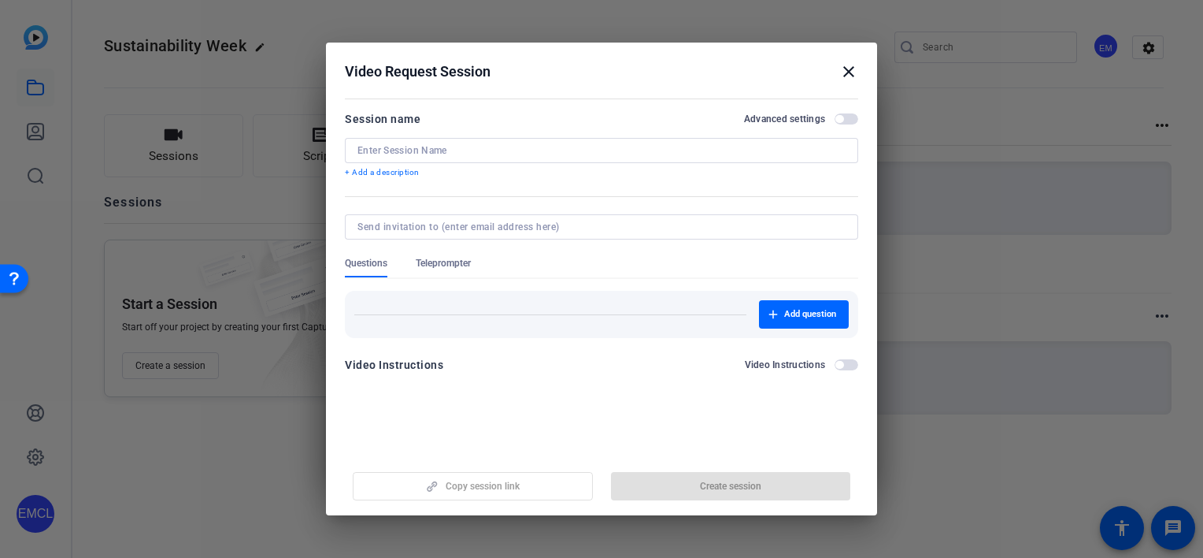
click at [402, 153] on input at bounding box center [602, 150] width 488 height 13
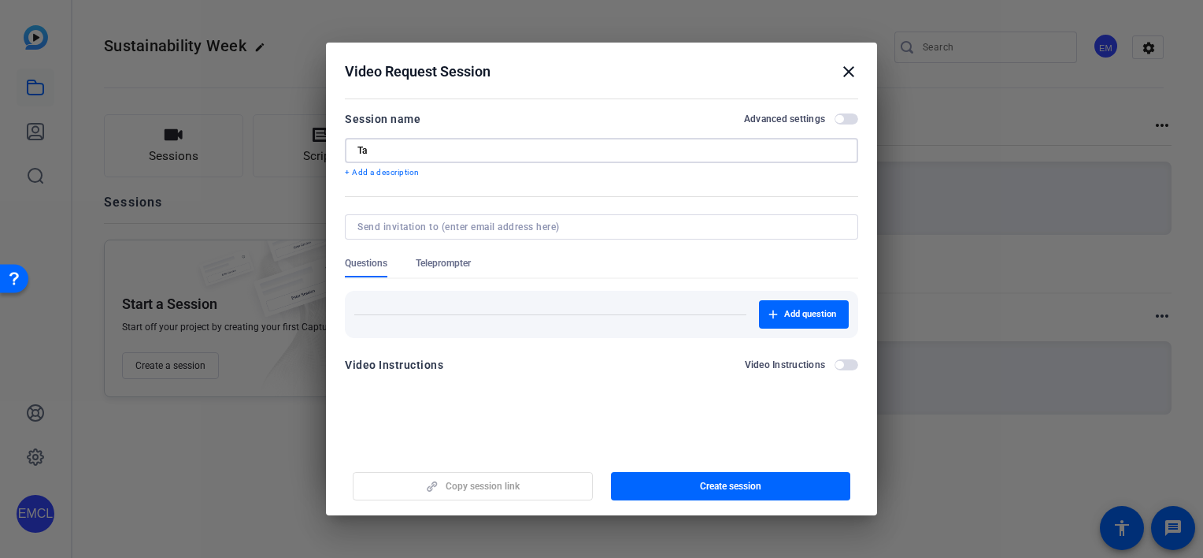
type input "T"
type input "Sustainability Week - Grabación de Mensaje CSO"
click at [413, 230] on input at bounding box center [599, 227] width 482 height 13
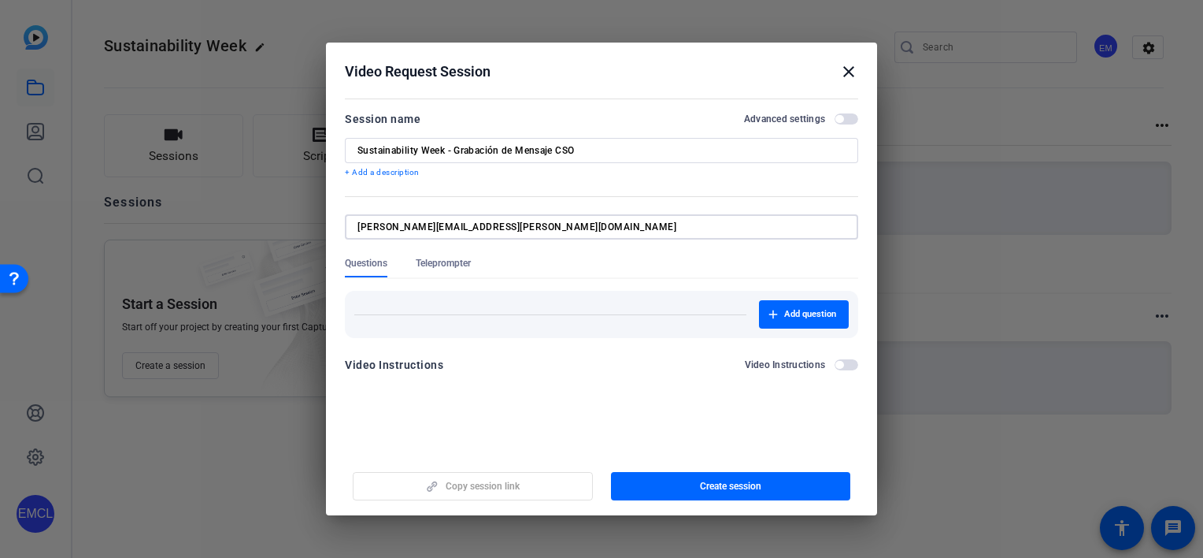
type input "[PERSON_NAME][EMAIL_ADDRESS][PERSON_NAME][DOMAIN_NAME]"
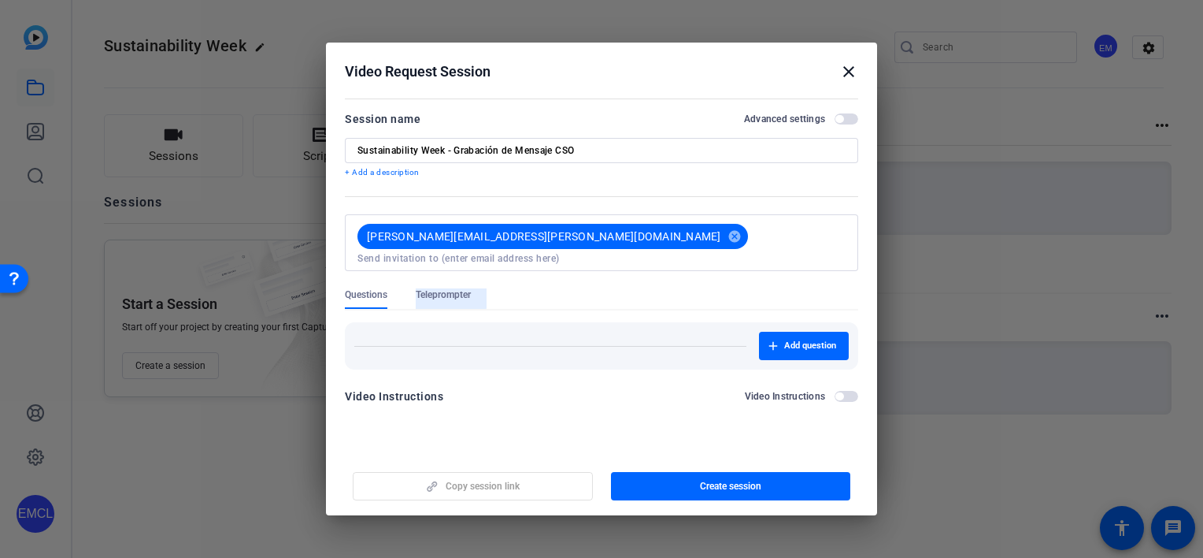
click at [435, 261] on form "Session name Advanced settings Sustainability Week - Grabación de Mensaje CSO +…" at bounding box center [602, 262] width 514 height 306
click at [434, 288] on span "Teleprompter" at bounding box center [443, 294] width 55 height 13
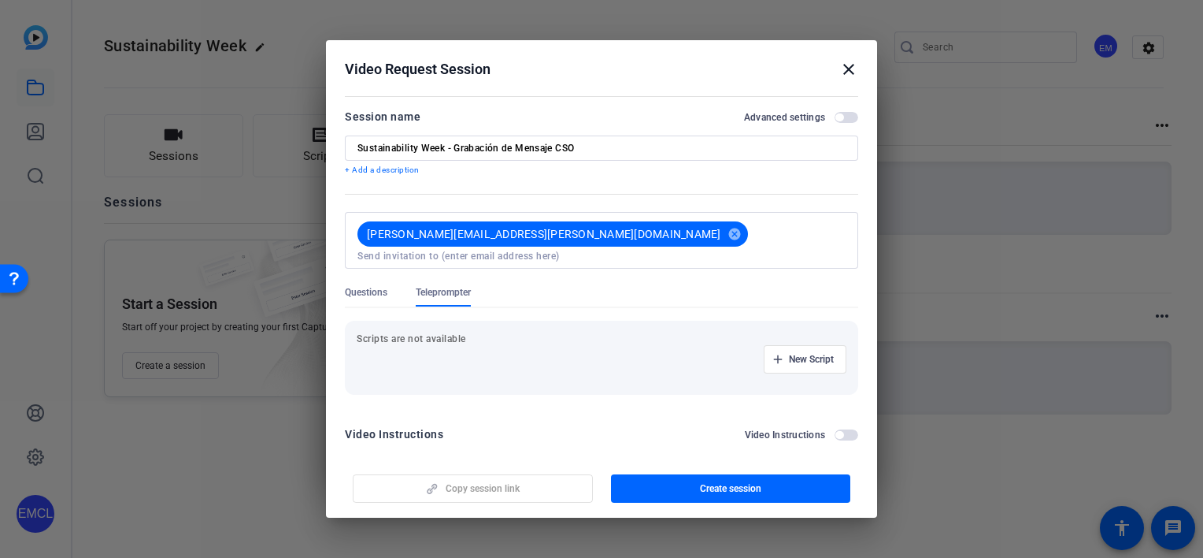
click at [423, 332] on p "Scripts are not available" at bounding box center [602, 338] width 490 height 13
click at [419, 332] on p "Scripts are not available" at bounding box center [602, 338] width 490 height 13
click at [789, 353] on span "New Script" at bounding box center [811, 359] width 45 height 13
click at [421, 353] on input at bounding box center [440, 359] width 142 height 13
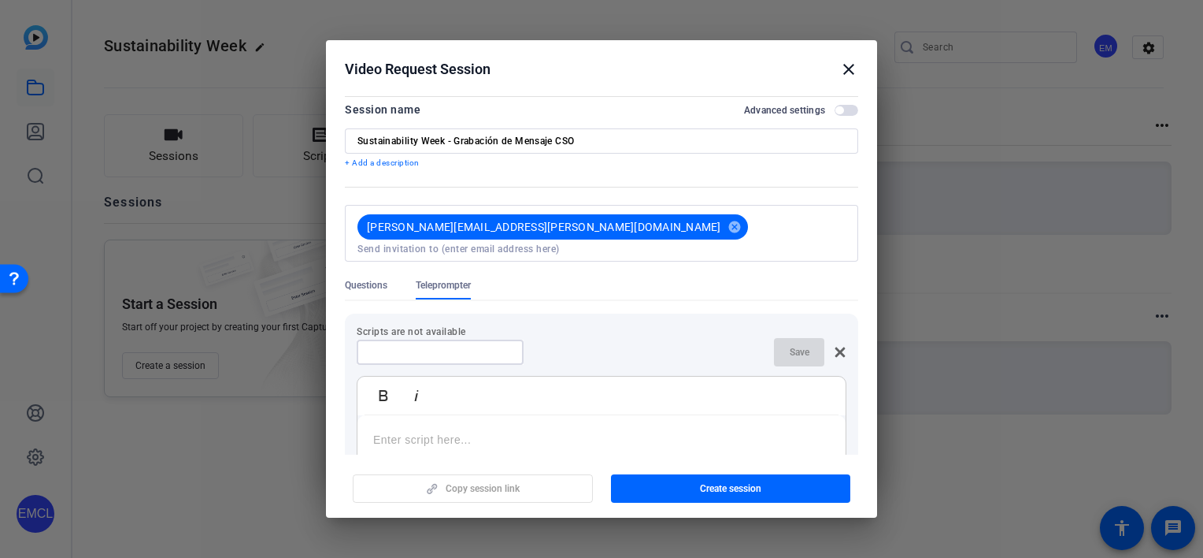
scroll to position [0, 0]
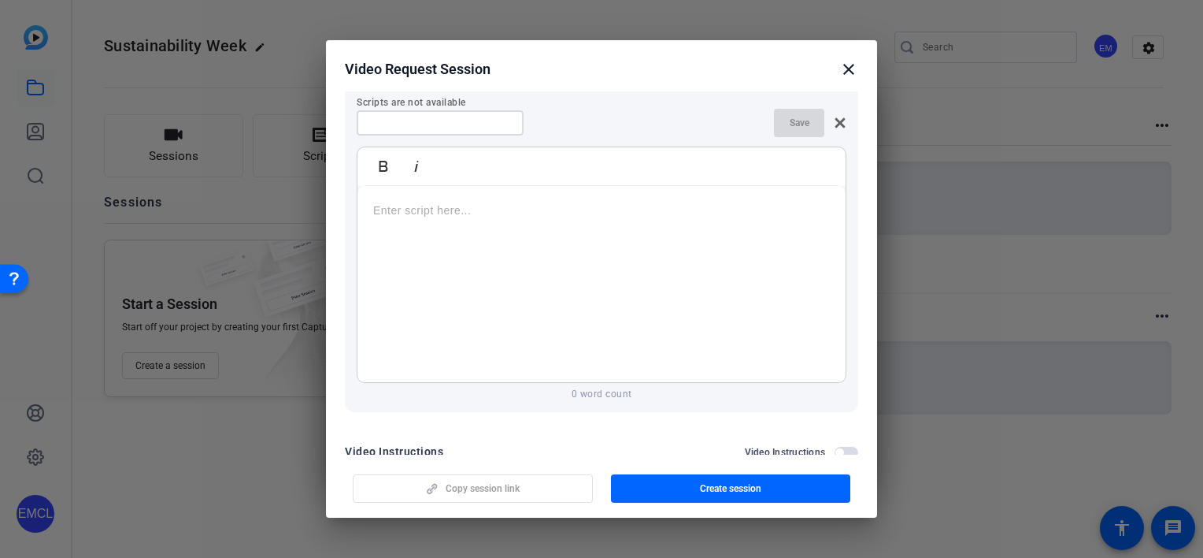
click at [385, 202] on p at bounding box center [601, 210] width 457 height 17
click at [410, 202] on p at bounding box center [601, 210] width 457 height 17
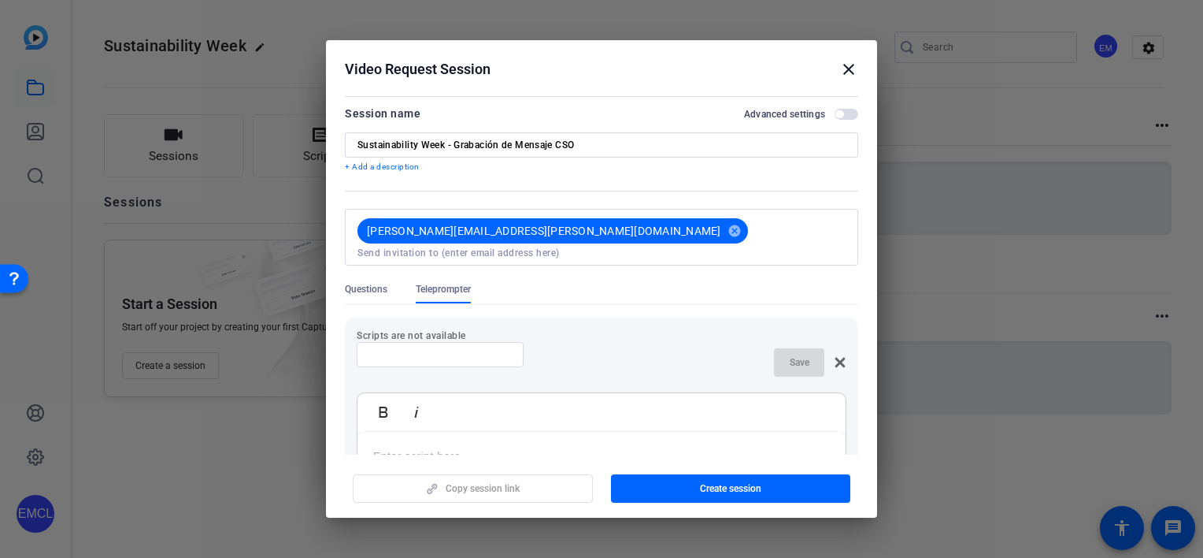
scroll to position [0, 0]
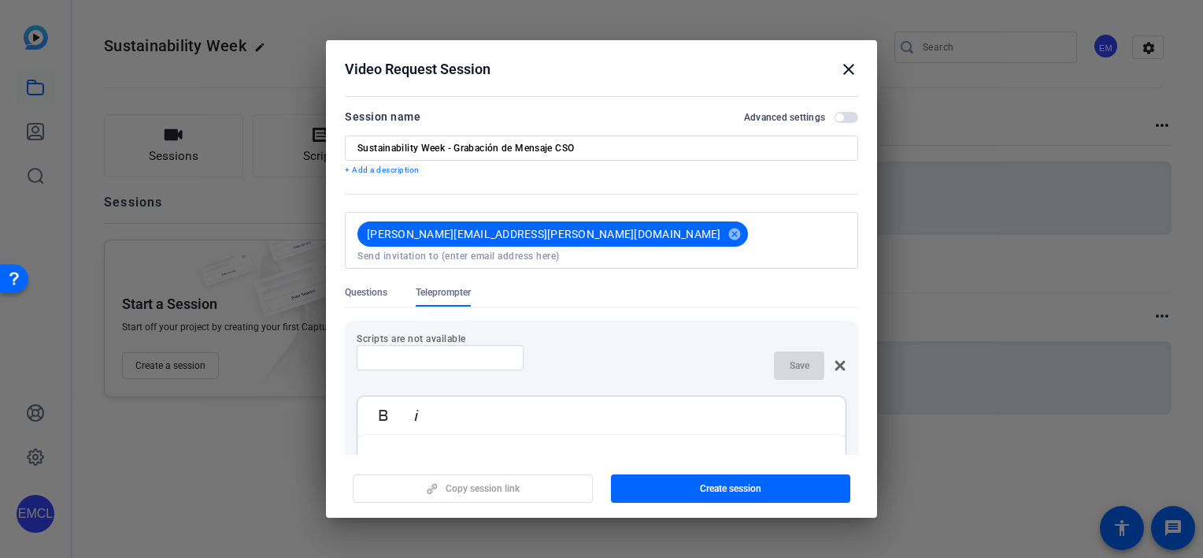
click at [838, 121] on span "button" at bounding box center [847, 117] width 24 height 11
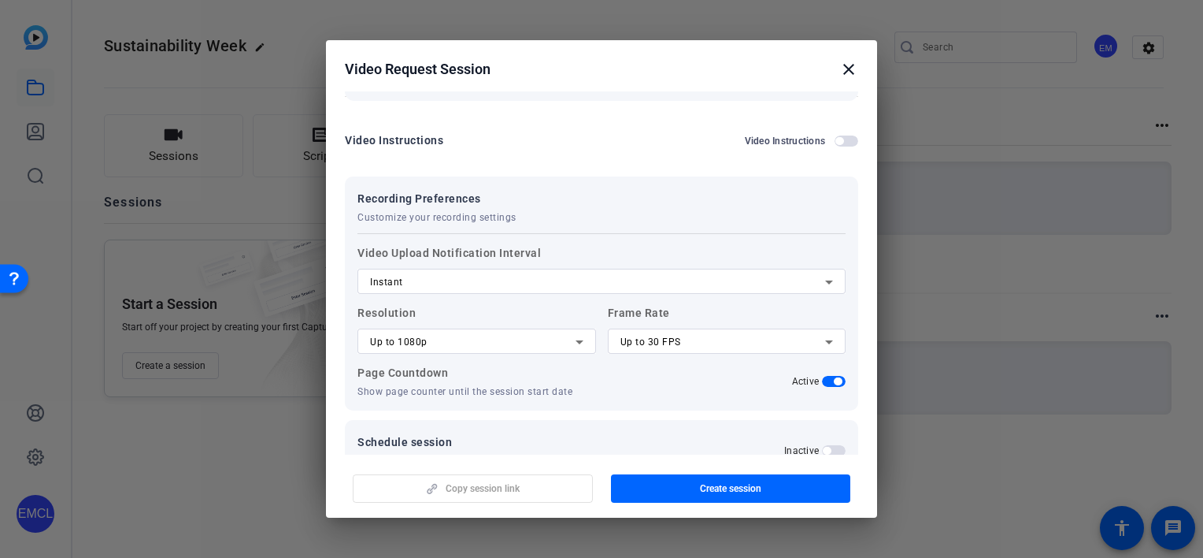
scroll to position [573, 0]
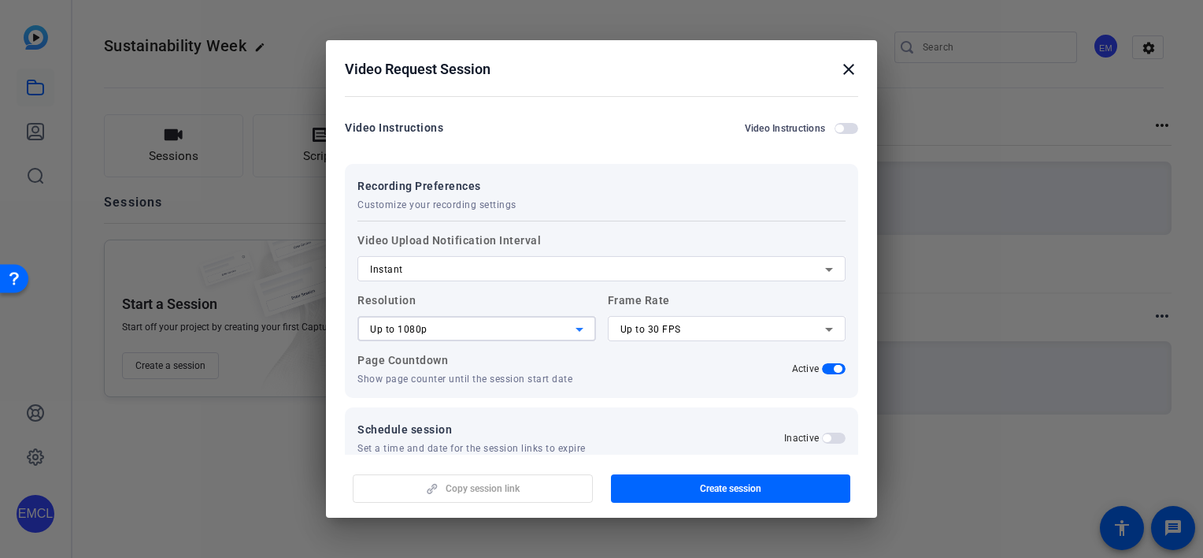
click at [432, 320] on div "Up to 1080p" at bounding box center [473, 329] width 206 height 19
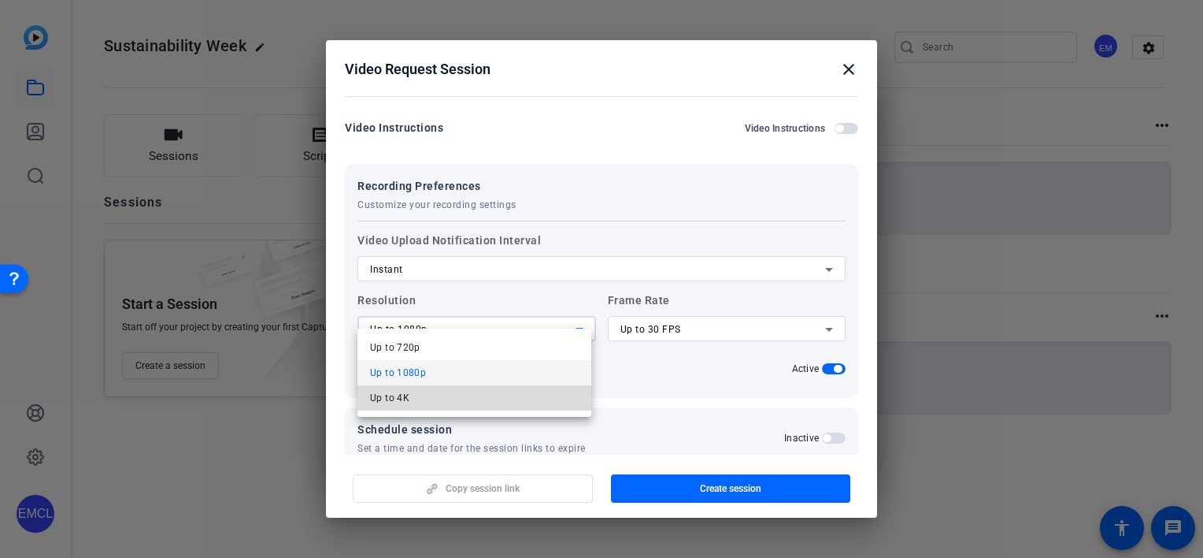
click at [409, 403] on mat-option "Up to 4K" at bounding box center [475, 397] width 234 height 25
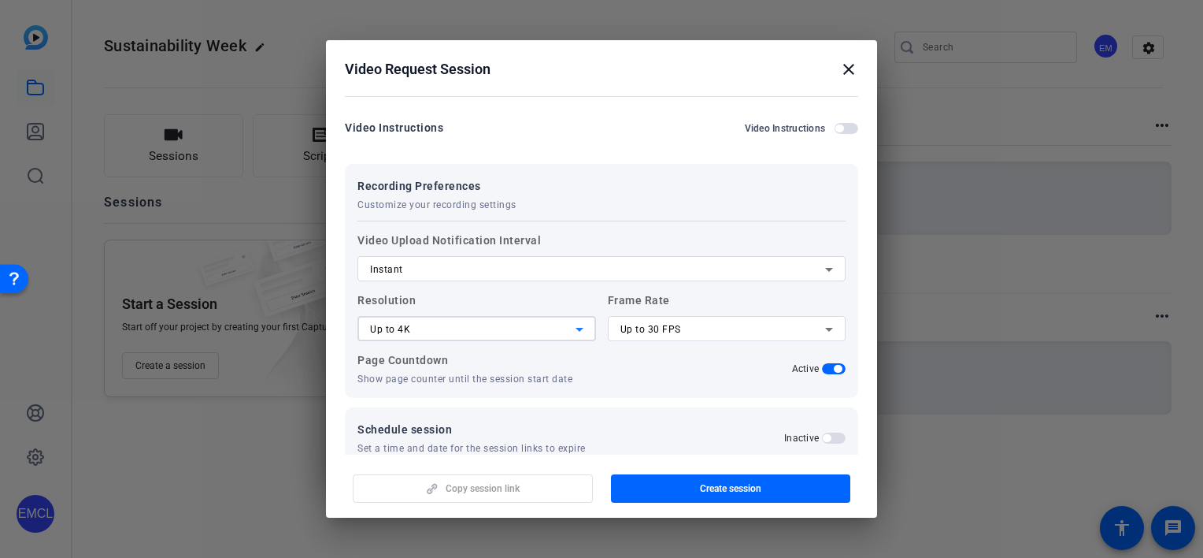
click at [671, 324] on span "Up to 30 FPS" at bounding box center [651, 329] width 61 height 11
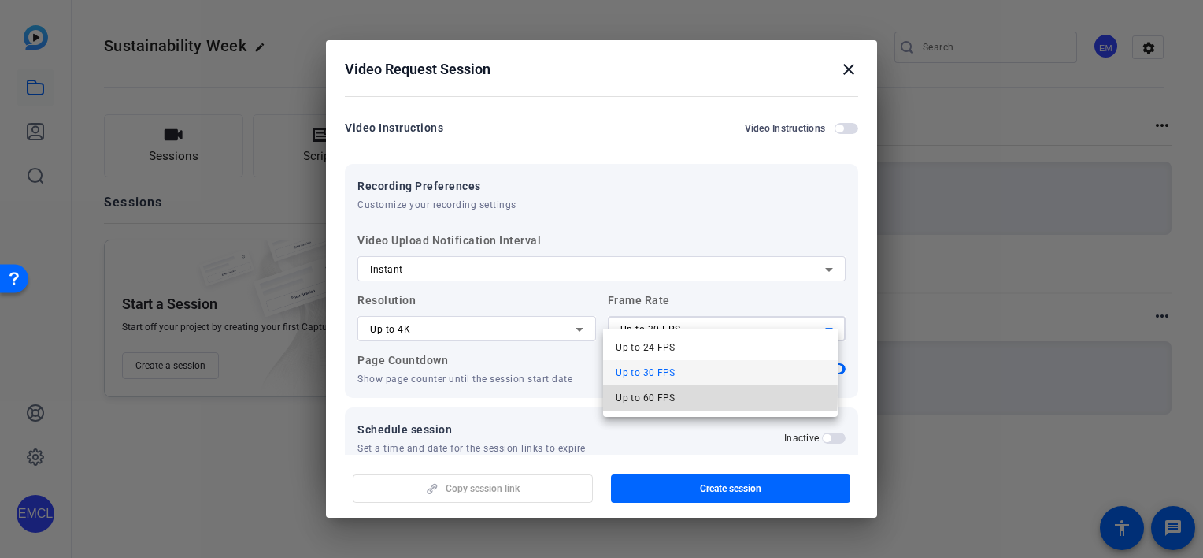
click at [651, 395] on span "Up to 60 FPS" at bounding box center [646, 397] width 60 height 19
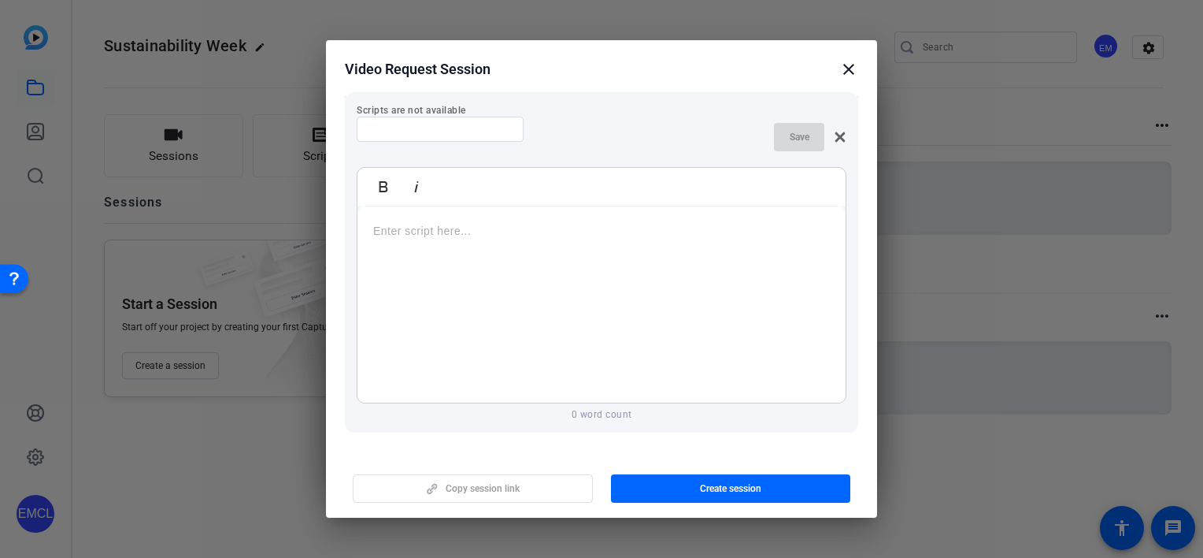
scroll to position [117, 0]
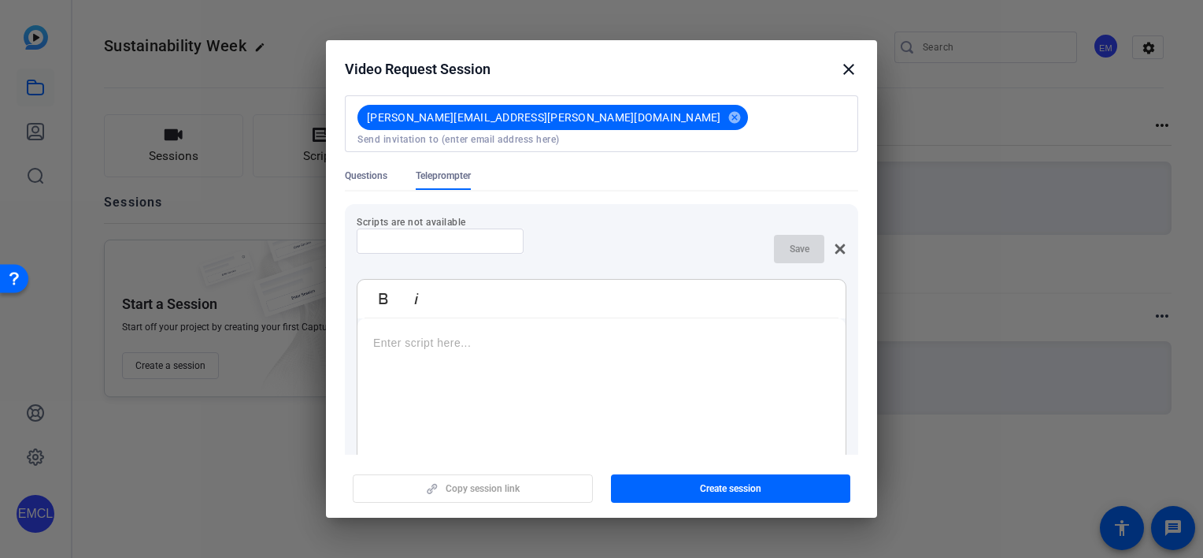
click at [435, 234] on div at bounding box center [440, 240] width 142 height 25
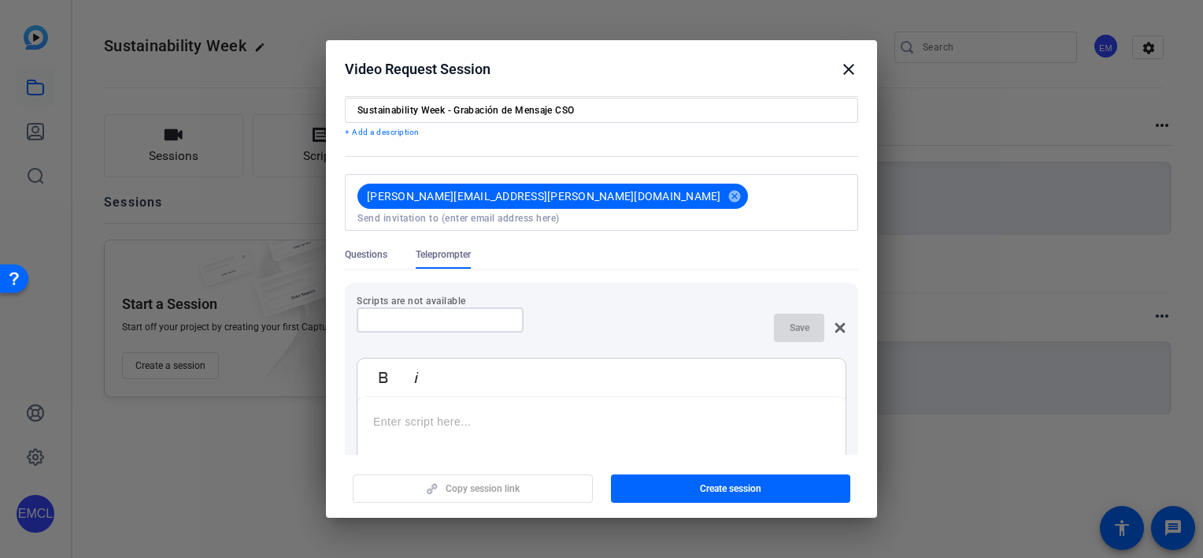
scroll to position [0, 0]
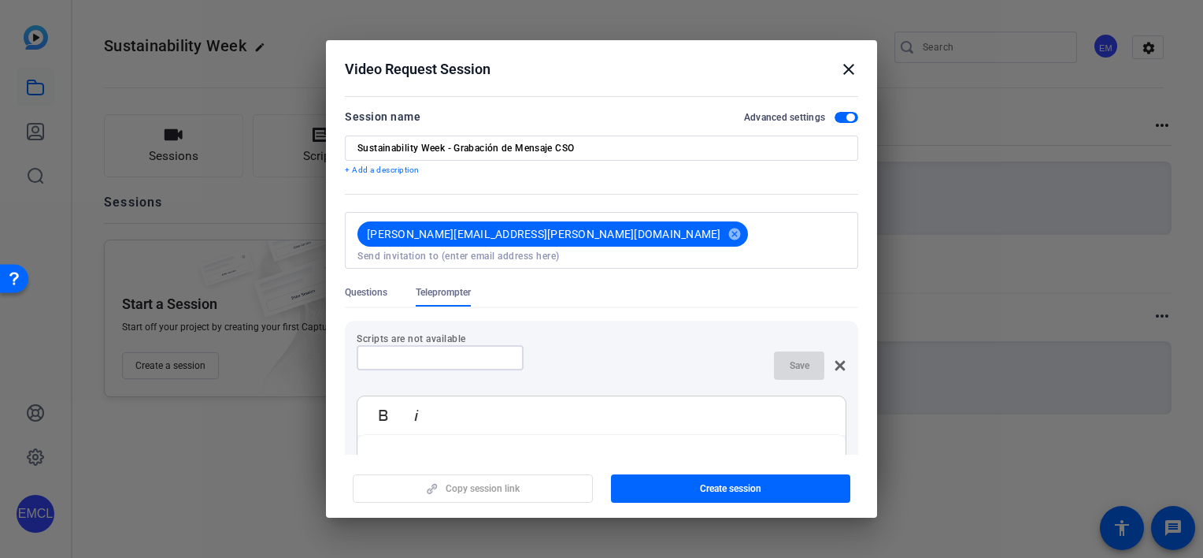
click at [403, 351] on input at bounding box center [440, 357] width 142 height 13
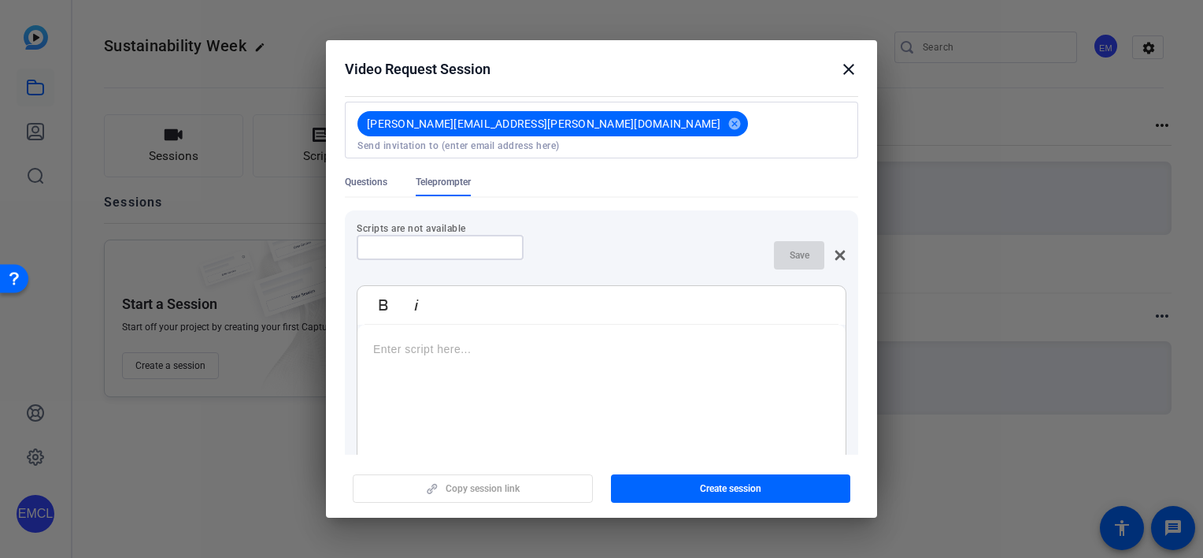
scroll to position [158, 0]
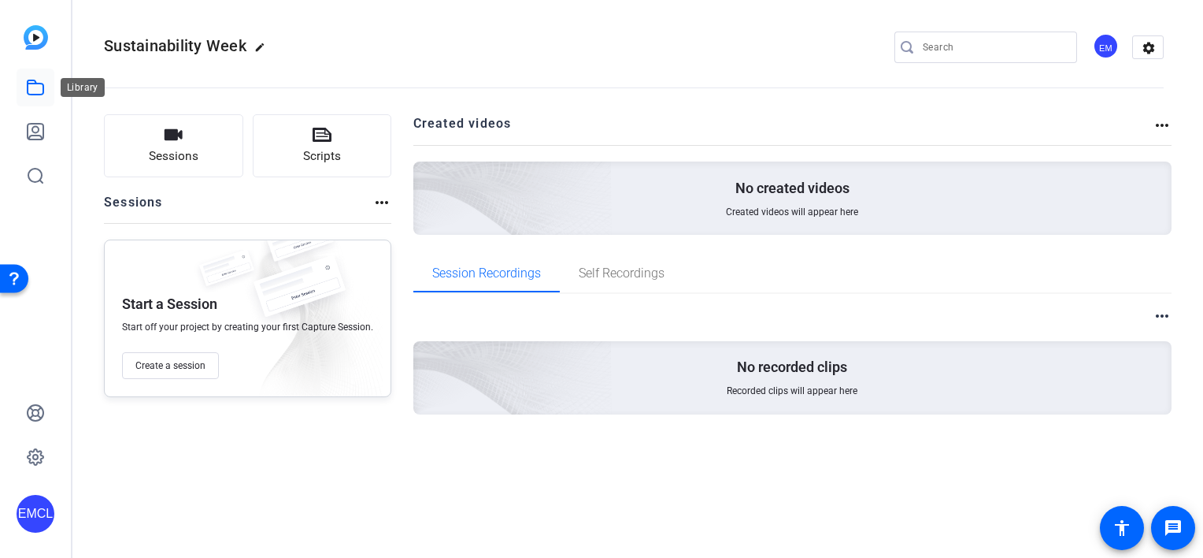
click at [34, 84] on icon at bounding box center [35, 87] width 19 height 19
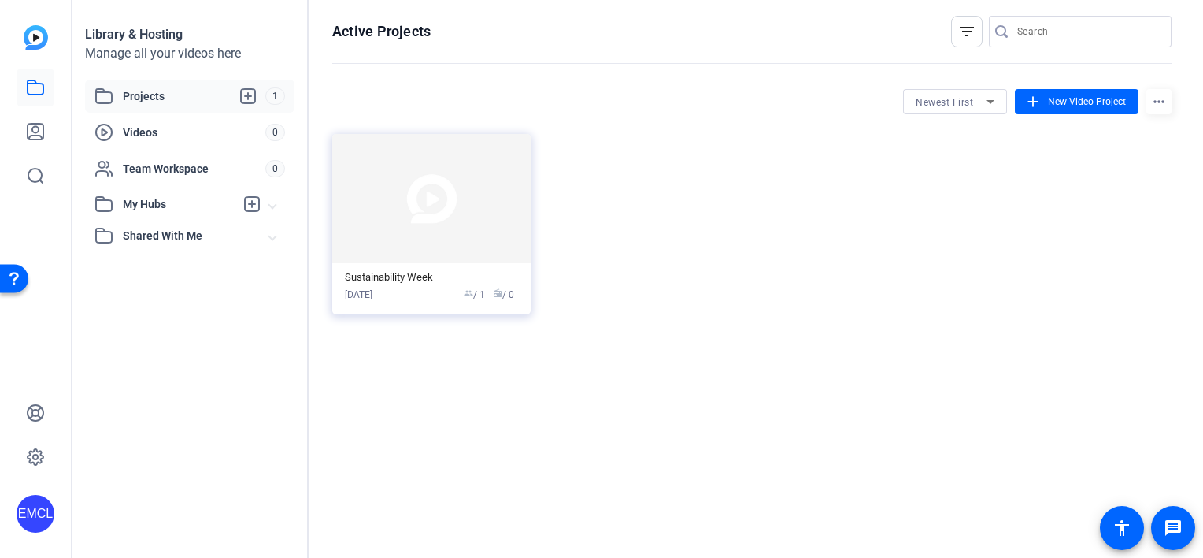
click at [160, 103] on span "Projects" at bounding box center [194, 96] width 143 height 19
click at [406, 294] on div "[DATE] group / 1 radio / 0" at bounding box center [431, 294] width 173 height 14
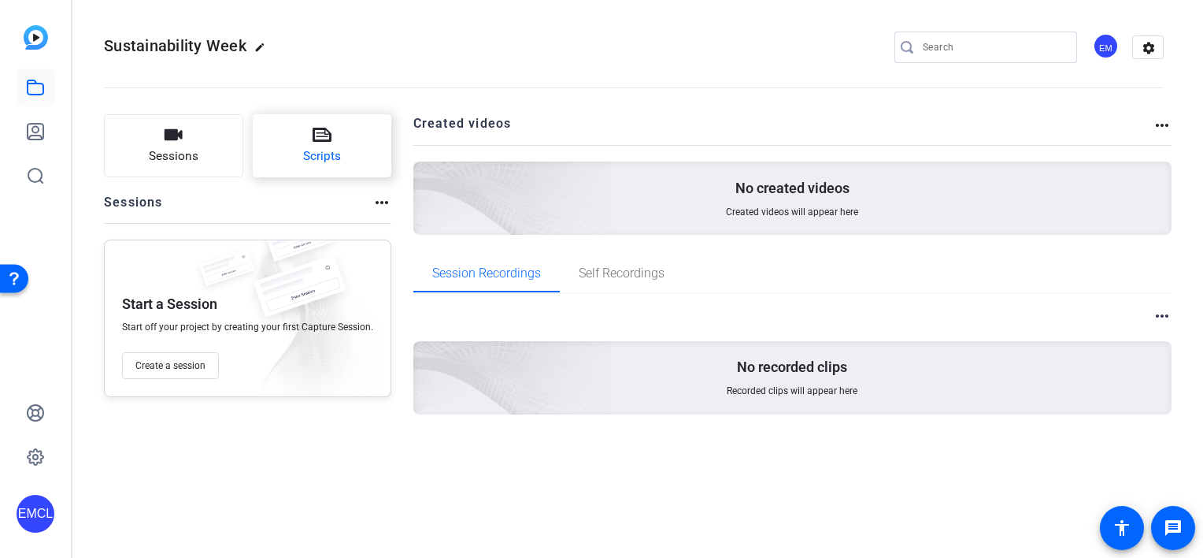
click at [313, 146] on button "Scripts" at bounding box center [322, 145] width 139 height 63
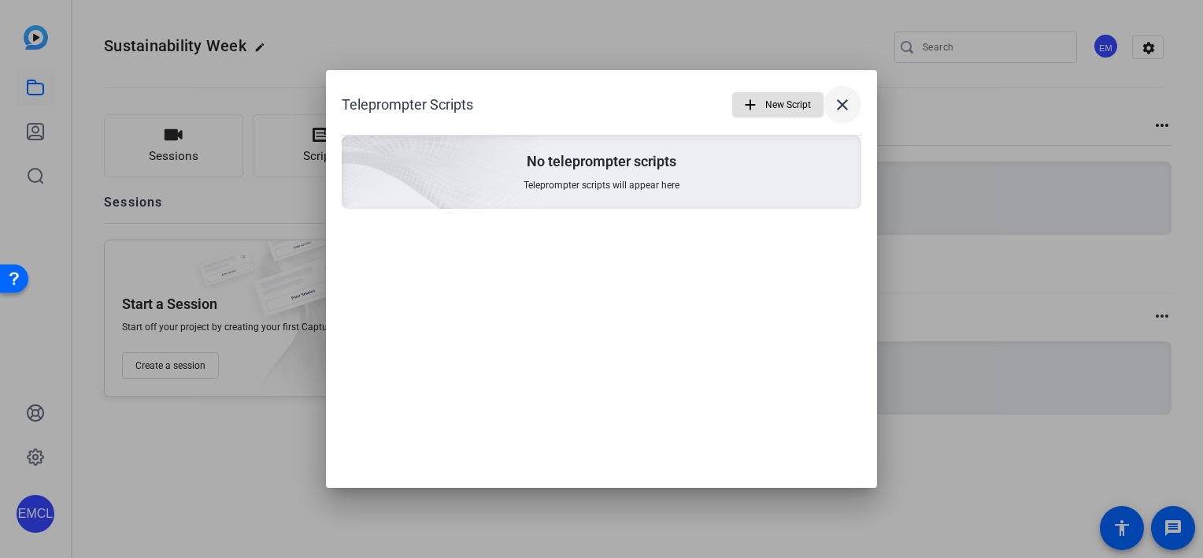
click at [847, 104] on mat-icon "close" at bounding box center [842, 104] width 19 height 19
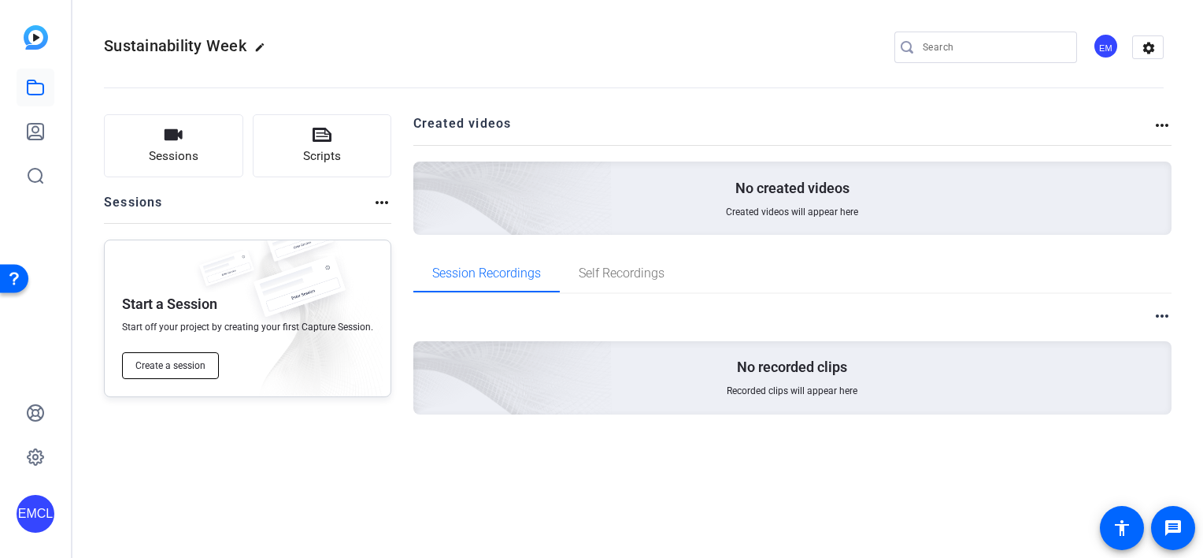
click at [184, 364] on span "Create a session" at bounding box center [170, 365] width 70 height 13
click at [161, 145] on button "Sessions" at bounding box center [173, 145] width 139 height 63
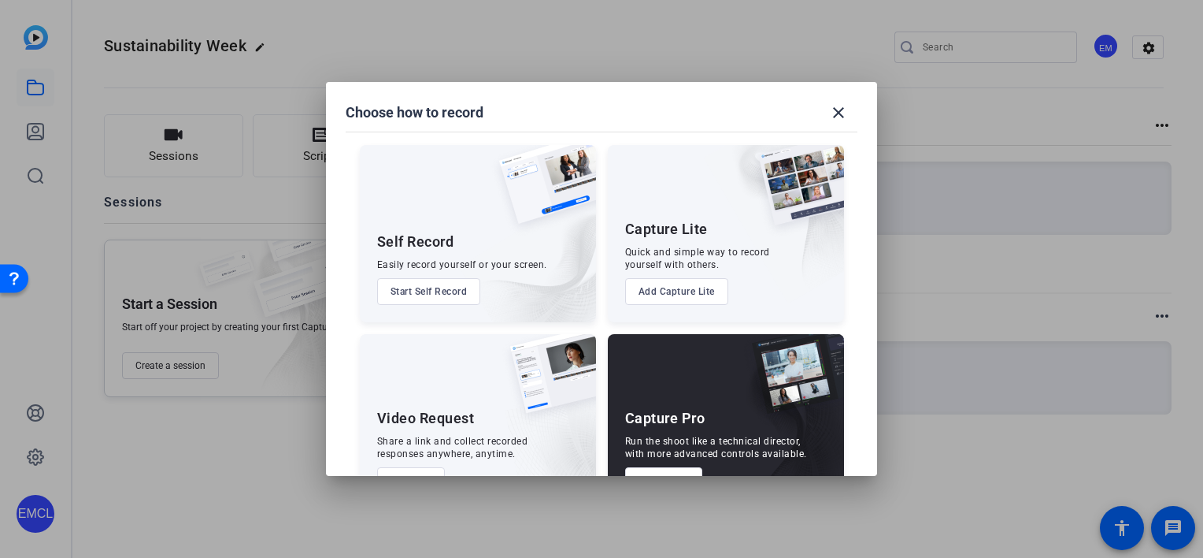
scroll to position [50, 0]
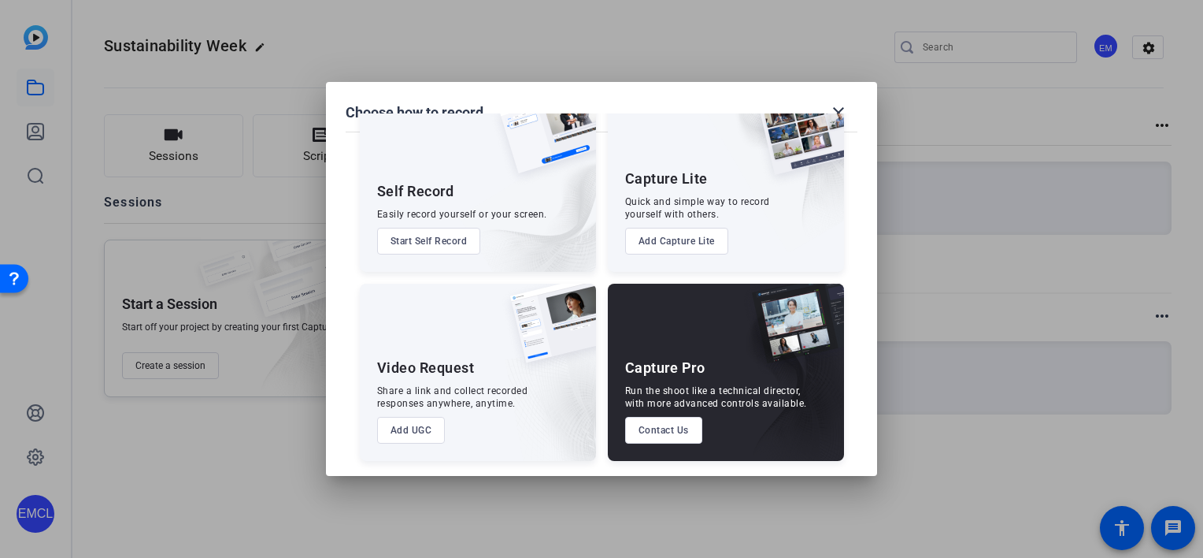
click at [418, 422] on button "Add UGC" at bounding box center [411, 430] width 69 height 27
